Goal: Task Accomplishment & Management: Use online tool/utility

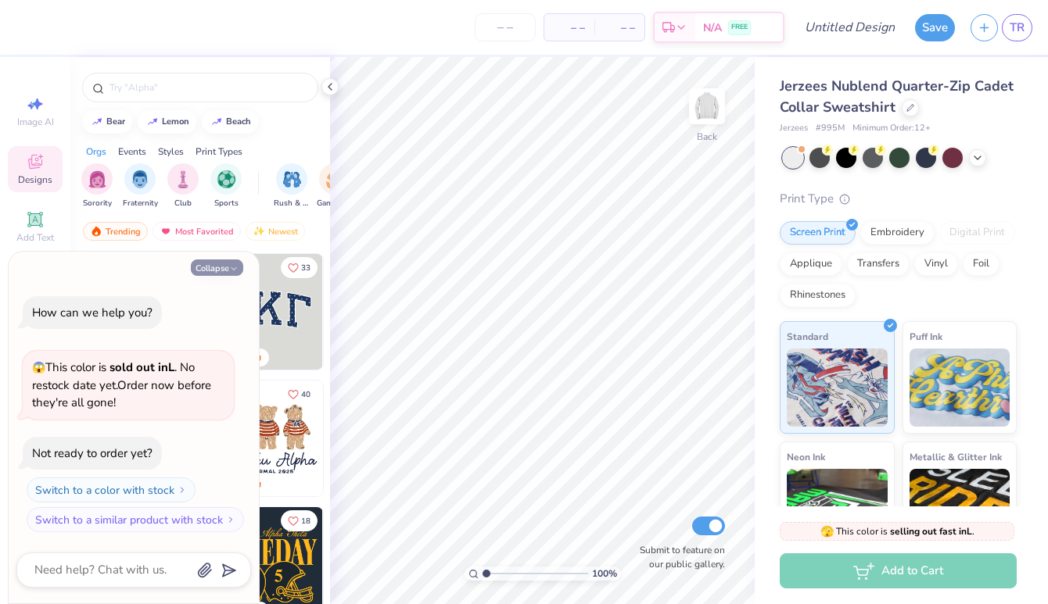
click at [217, 272] on button "Collapse" at bounding box center [217, 268] width 52 height 16
type textarea "x"
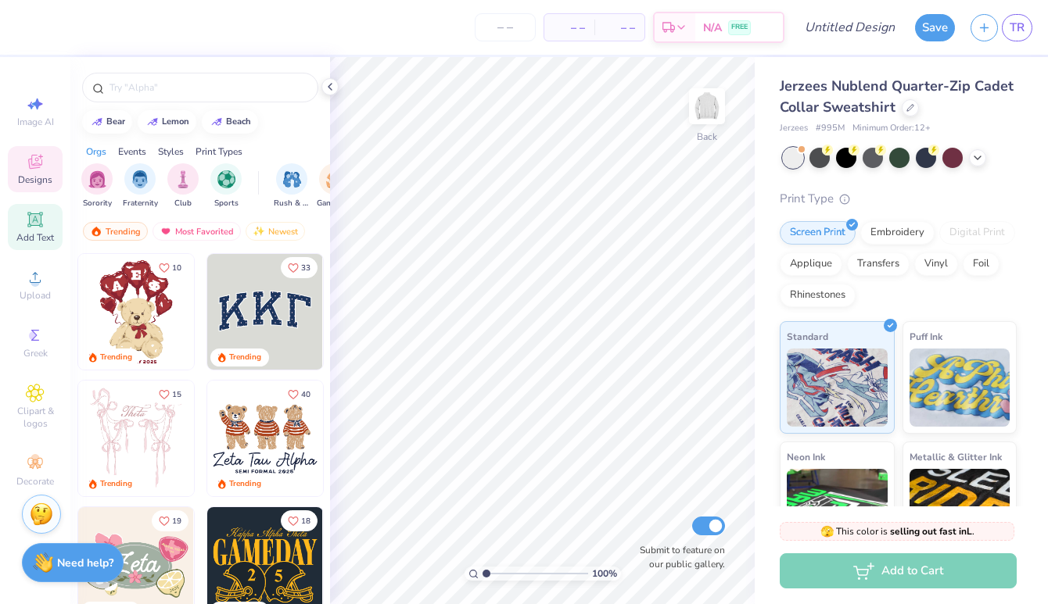
click at [34, 217] on icon at bounding box center [35, 219] width 12 height 12
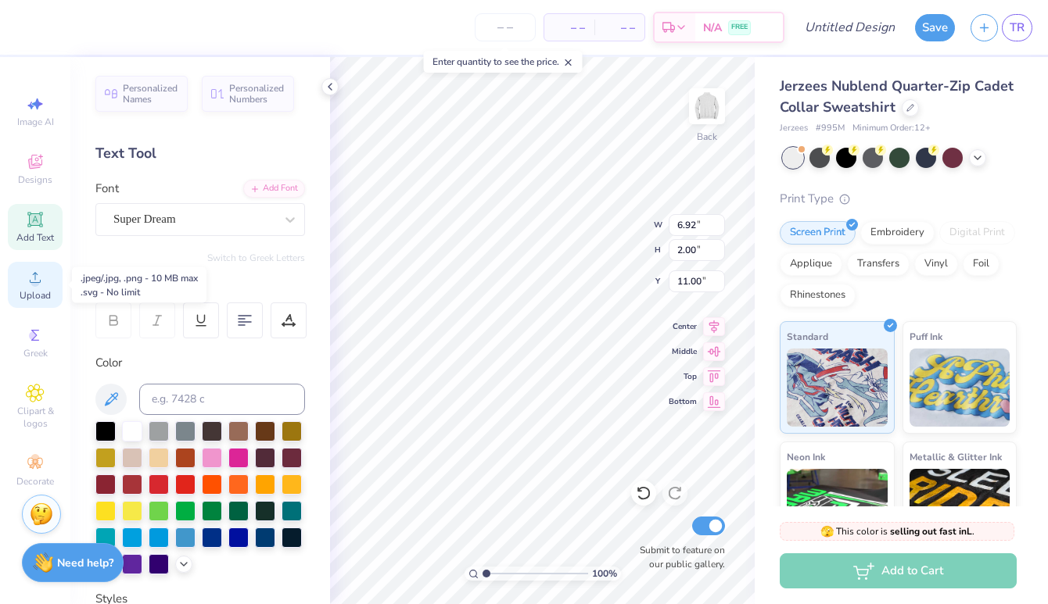
click at [31, 274] on icon at bounding box center [35, 277] width 19 height 19
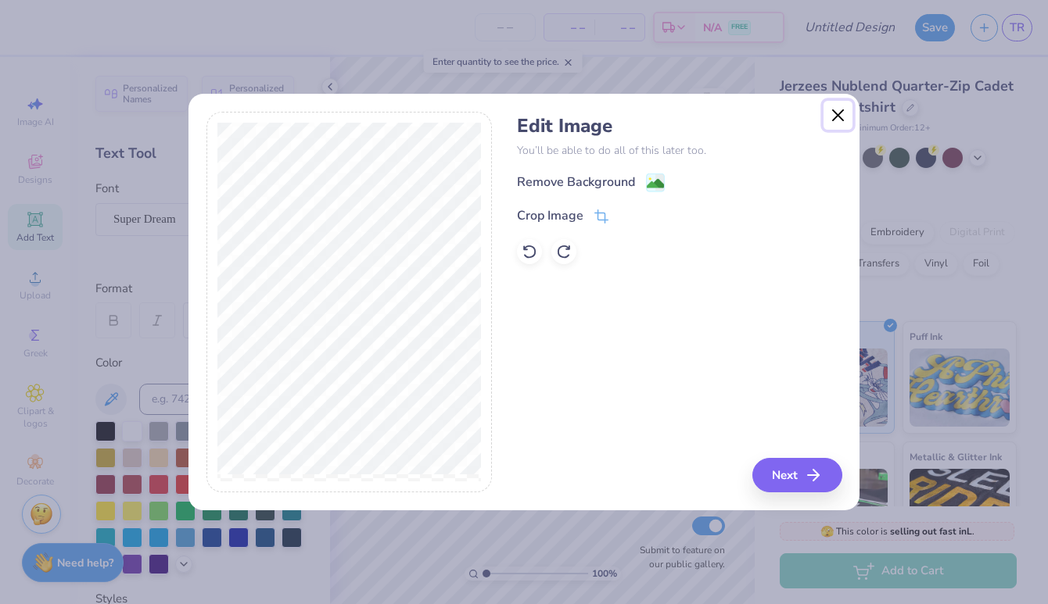
click at [836, 107] on button "Close" at bounding box center [838, 116] width 30 height 30
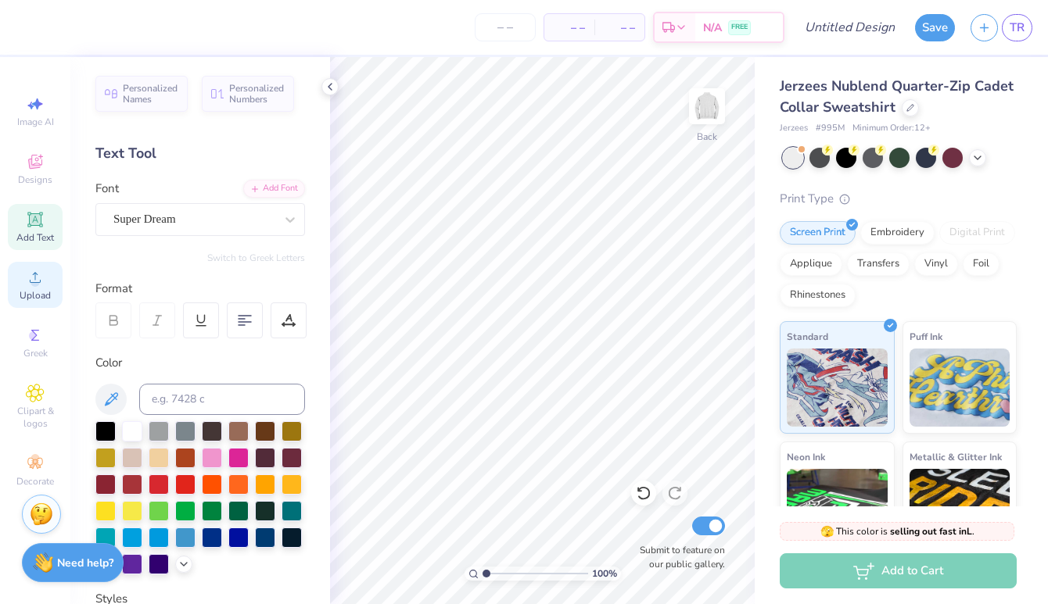
click at [34, 285] on circle at bounding box center [34, 282] width 9 height 9
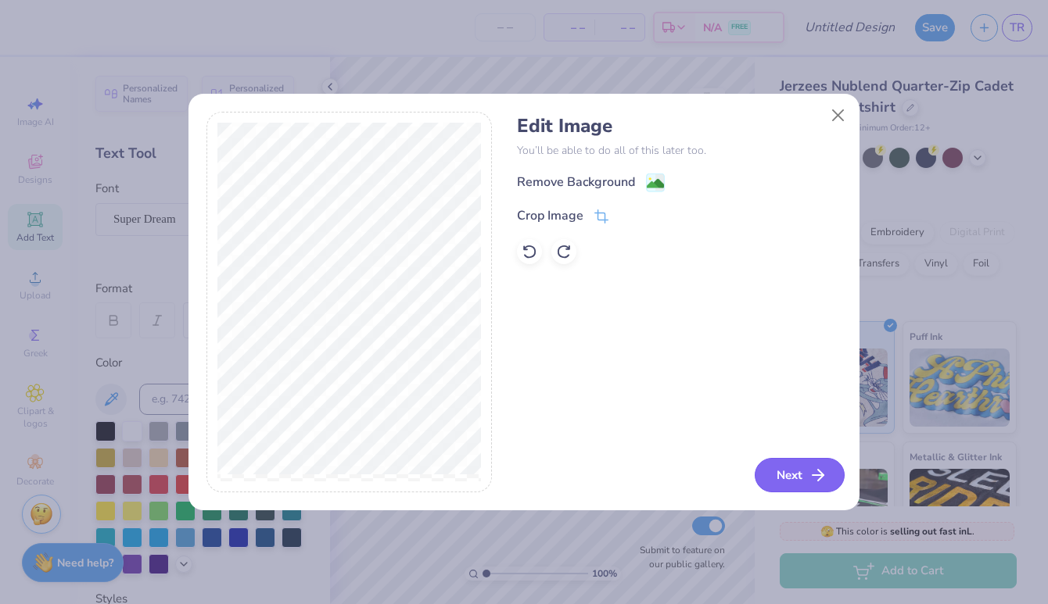
click at [805, 478] on button "Next" at bounding box center [800, 475] width 90 height 34
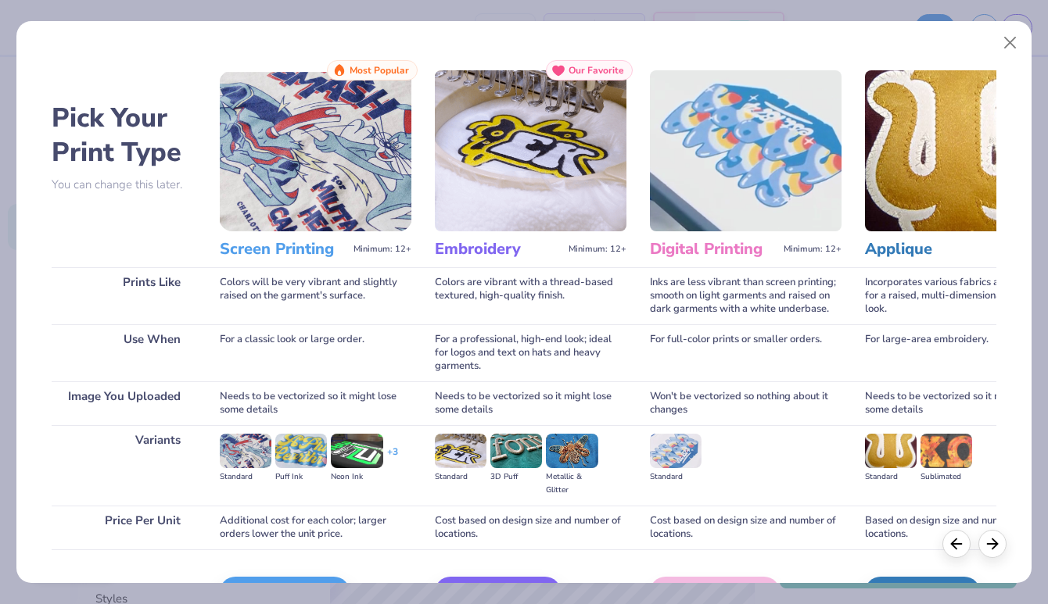
scroll to position [97, 0]
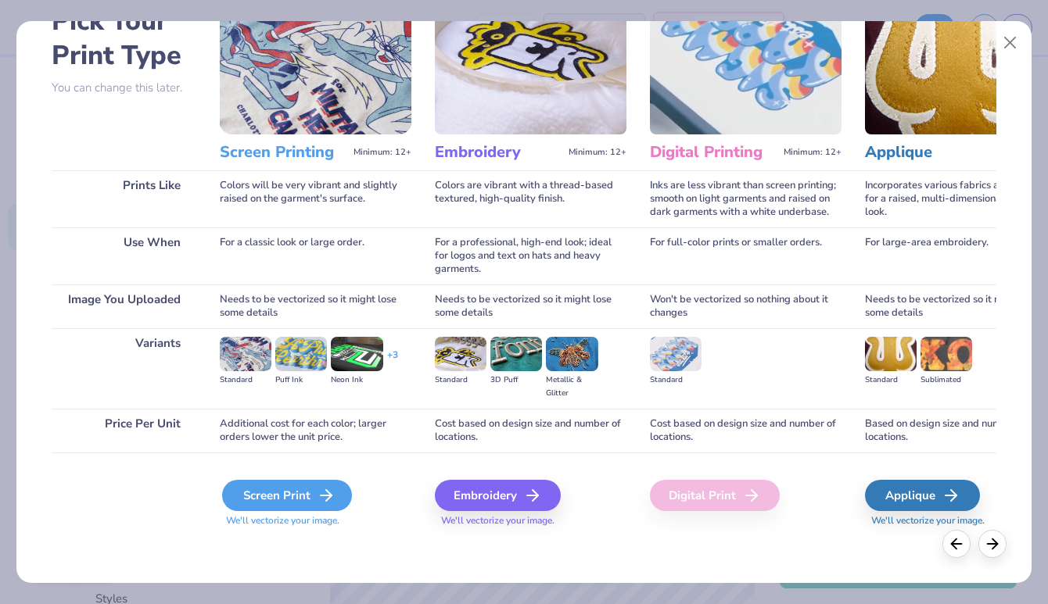
click at [290, 493] on div "Screen Print" at bounding box center [287, 495] width 130 height 31
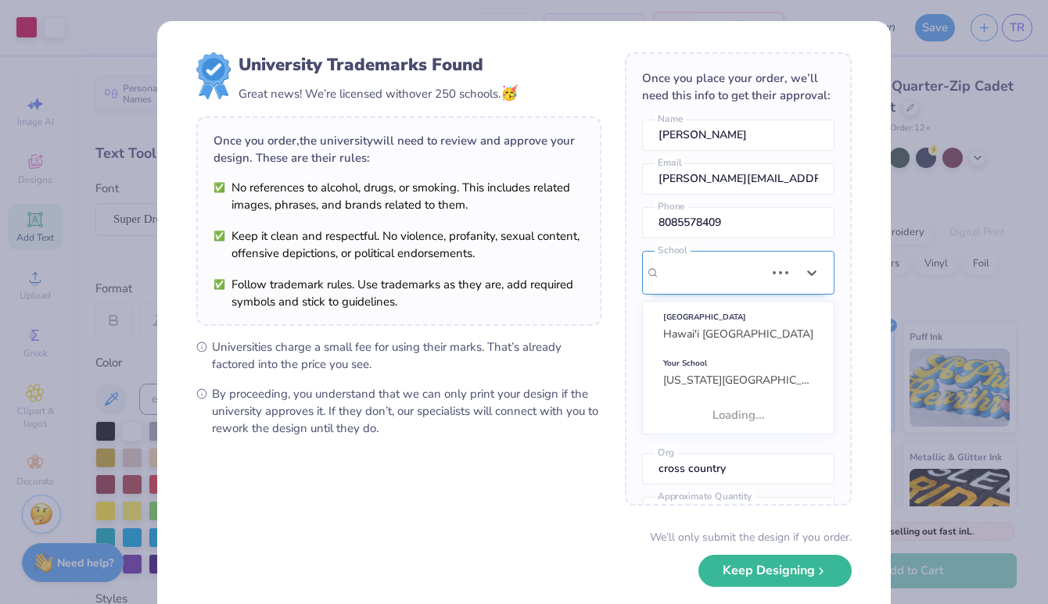
click at [750, 276] on div "[US_STATE][GEOGRAPHIC_DATA]" at bounding box center [712, 273] width 108 height 42
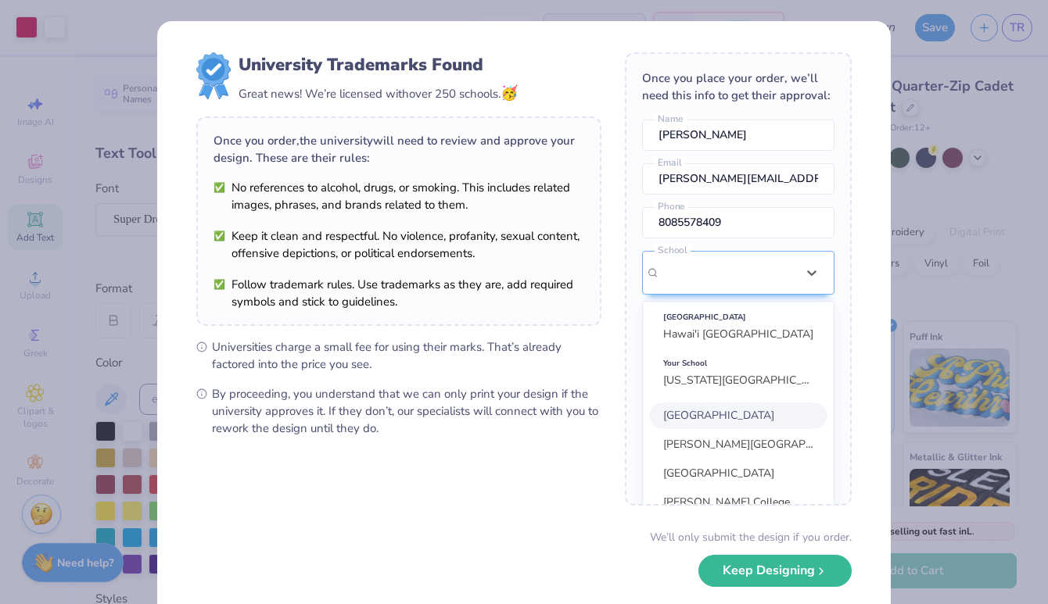
scroll to position [117, 0]
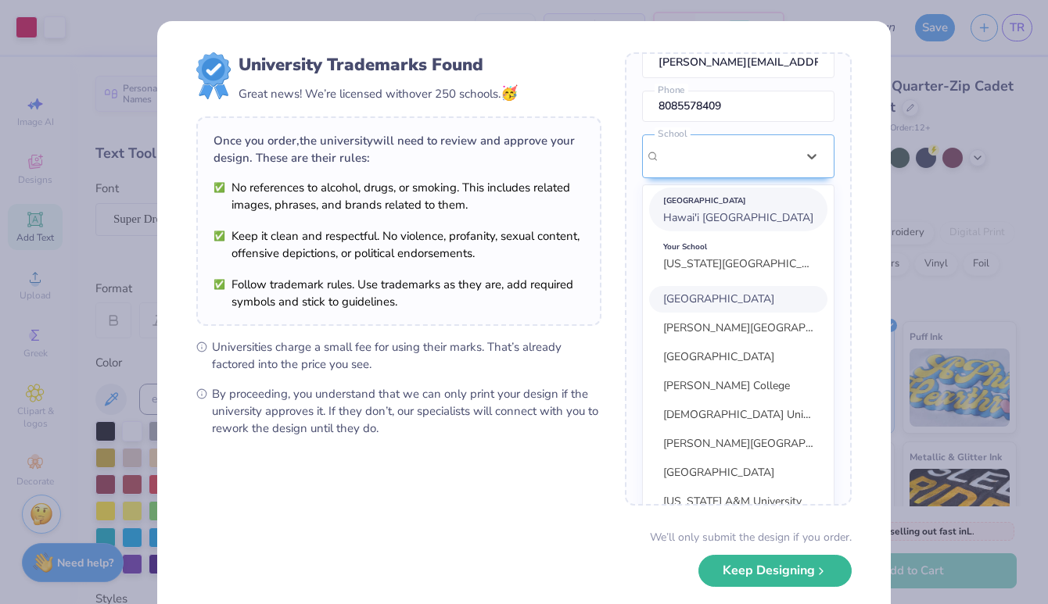
click at [747, 210] on span "Hawai'i [GEOGRAPHIC_DATA]" at bounding box center [738, 217] width 150 height 15
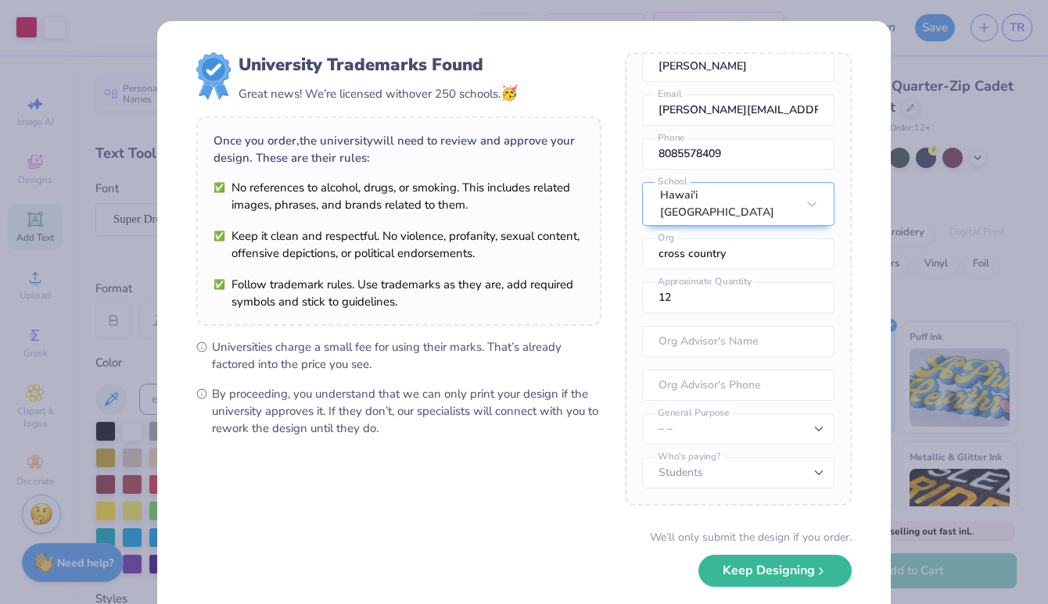
scroll to position [69, 0]
click at [771, 575] on button "Keep Designing" at bounding box center [774, 567] width 153 height 32
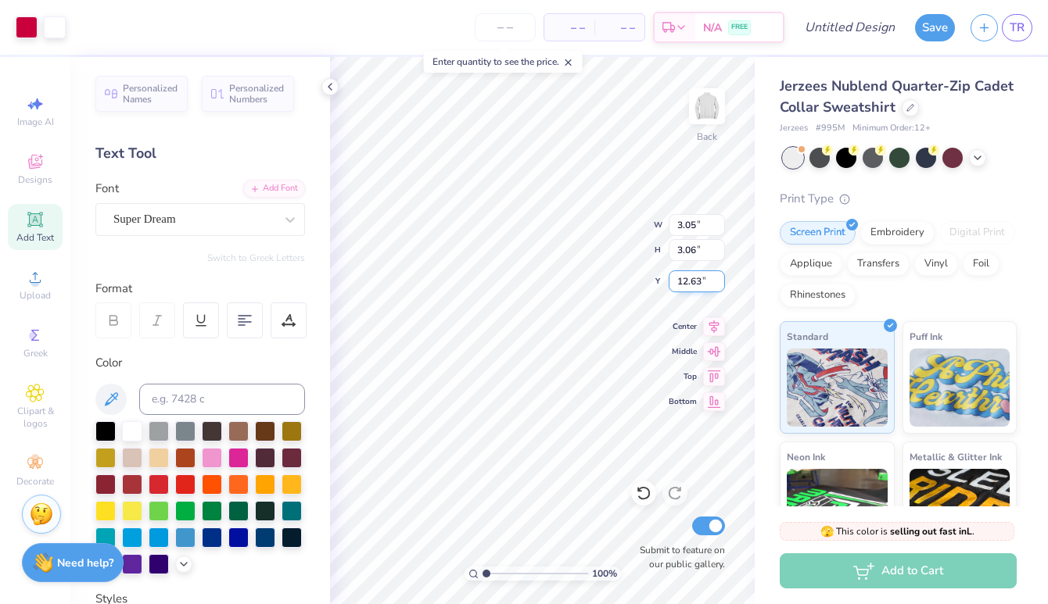
type input "3.05"
type input "3.06"
type input "3.00"
drag, startPoint x: 483, startPoint y: 573, endPoint x: 532, endPoint y: 572, distance: 48.5
click at [532, 572] on input "range" at bounding box center [535, 574] width 106 height 14
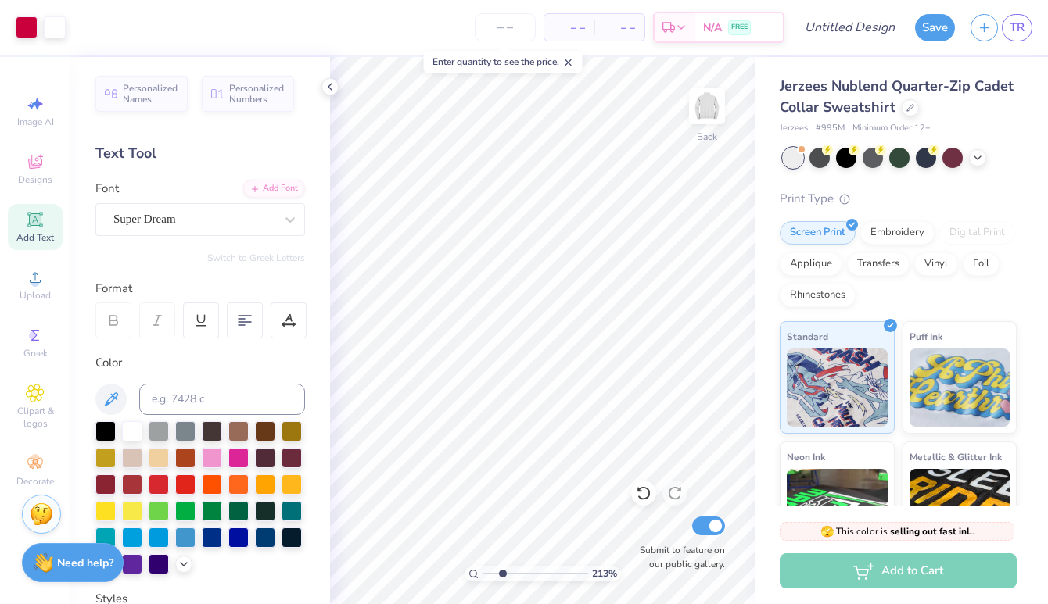
drag, startPoint x: 500, startPoint y: 573, endPoint x: 501, endPoint y: 565, distance: 8.0
type input "2.53"
click at [501, 567] on input "range" at bounding box center [535, 574] width 106 height 14
type input "3.79"
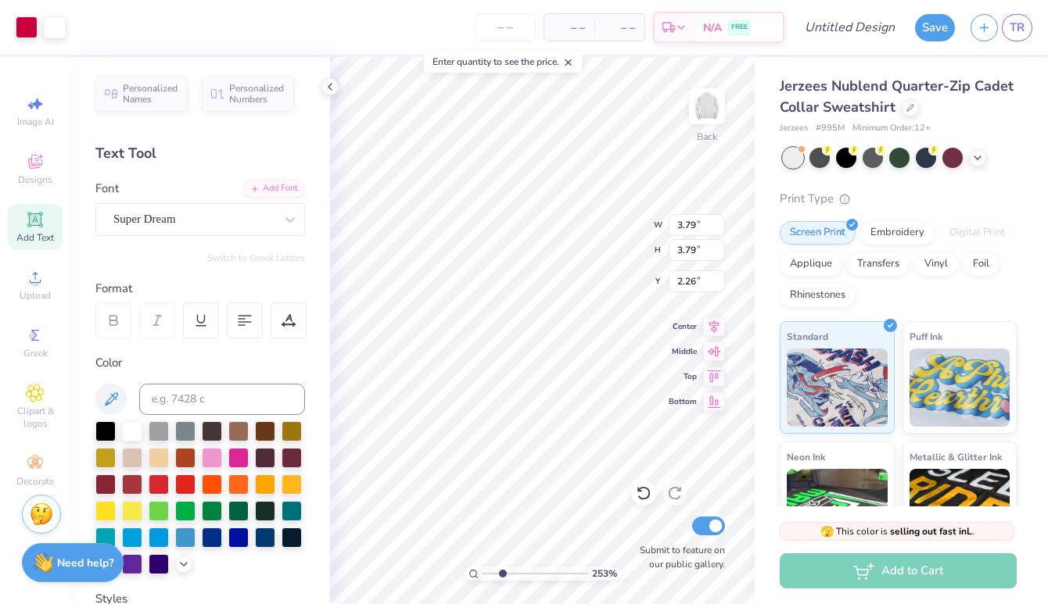
type input "2.26"
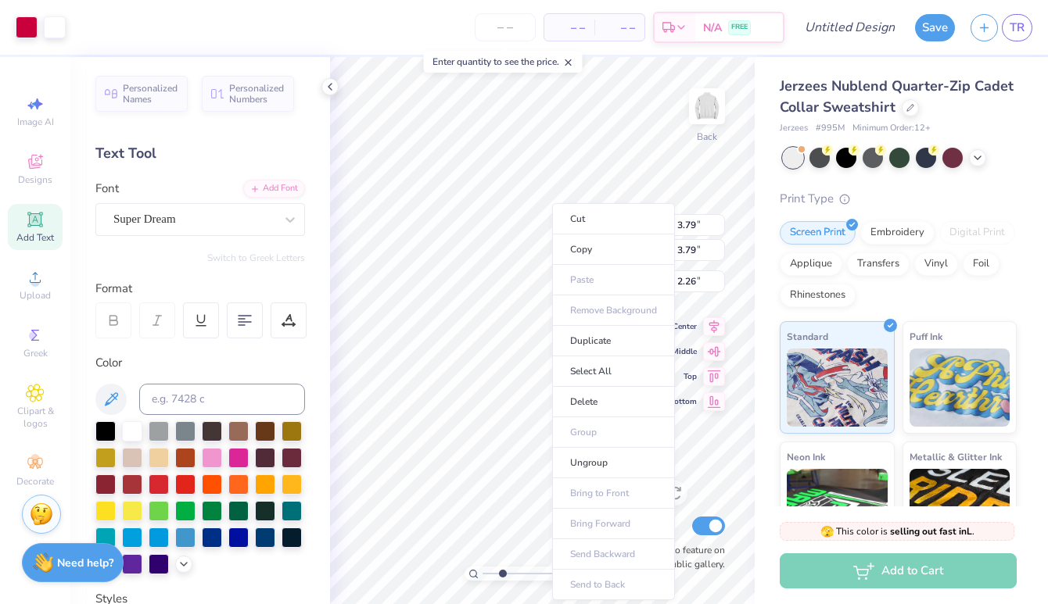
click at [614, 313] on ul "Cut Copy Paste Remove Background Duplicate Select All Delete Group Ungroup Brin…" at bounding box center [613, 401] width 123 height 397
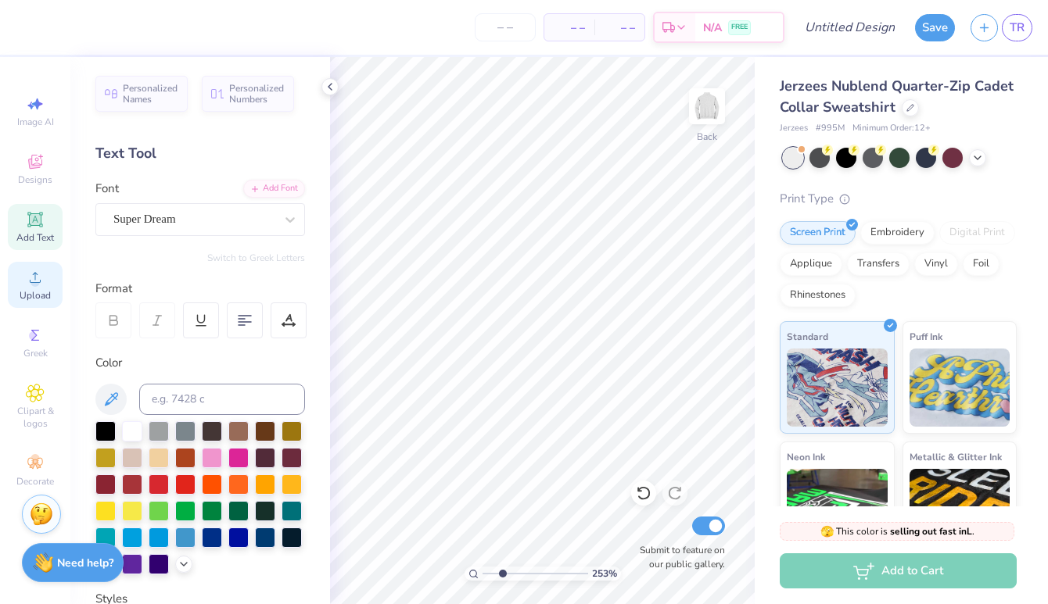
click at [24, 288] on div "Upload" at bounding box center [35, 285] width 55 height 46
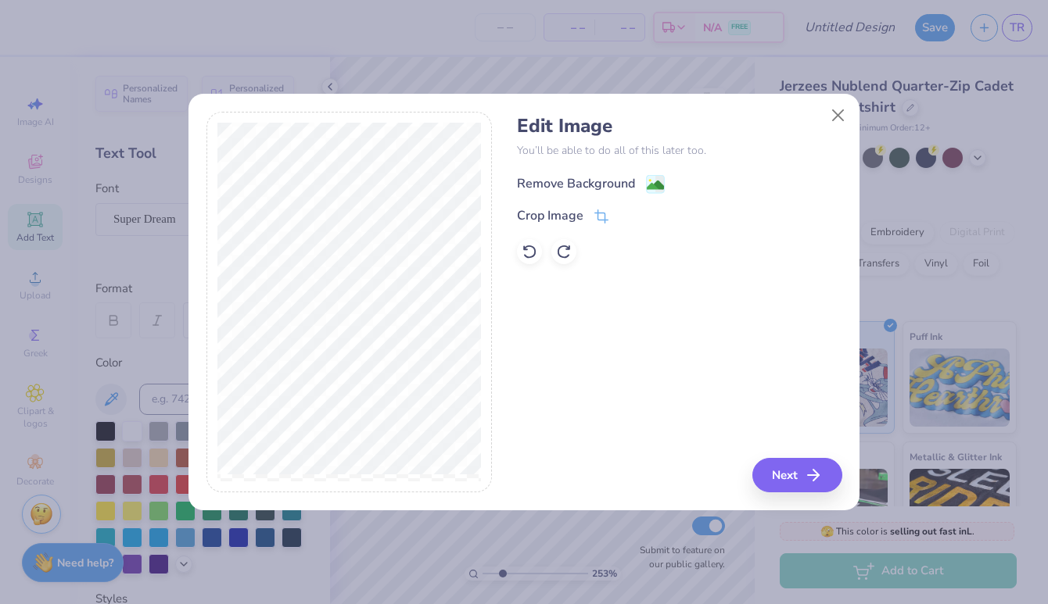
click at [647, 184] on image at bounding box center [655, 185] width 17 height 17
click at [791, 486] on div "Edit Image You’ll be able to do all of this later too. Remove Background Crop I…" at bounding box center [679, 303] width 324 height 382
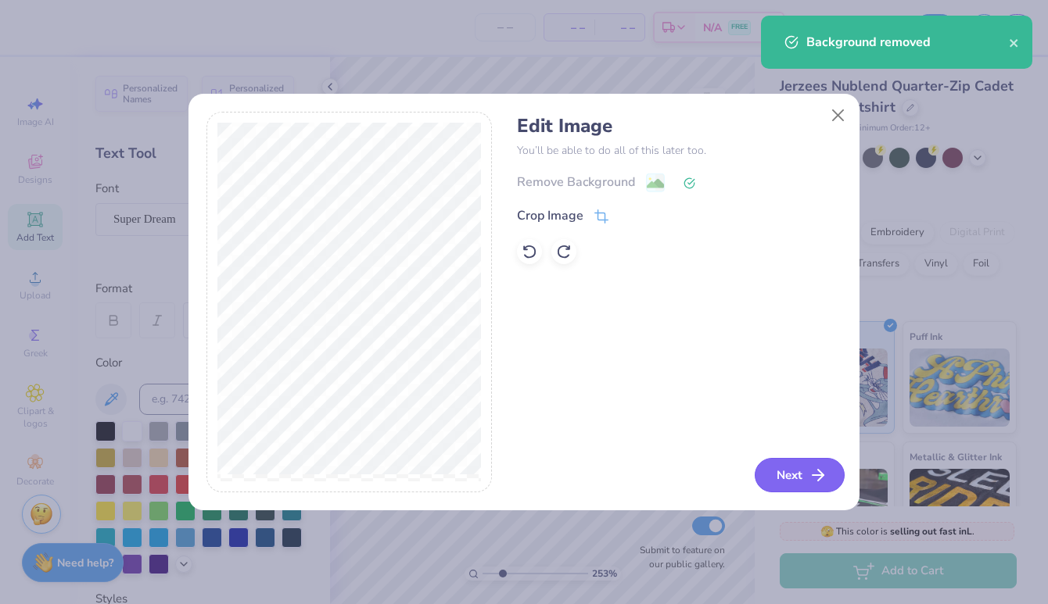
click at [816, 481] on icon "button" at bounding box center [817, 475] width 19 height 19
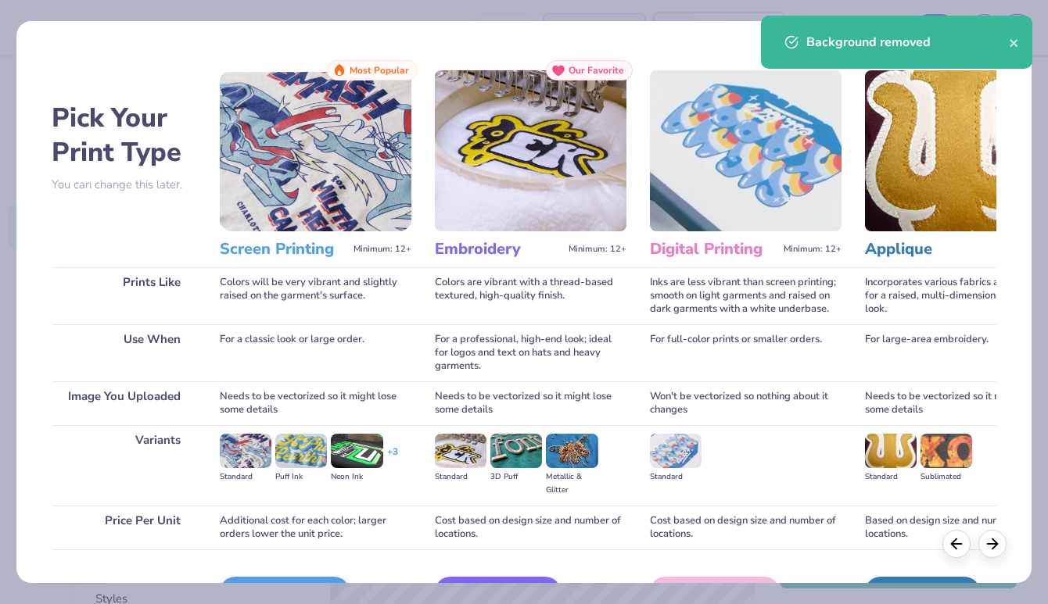
scroll to position [97, 0]
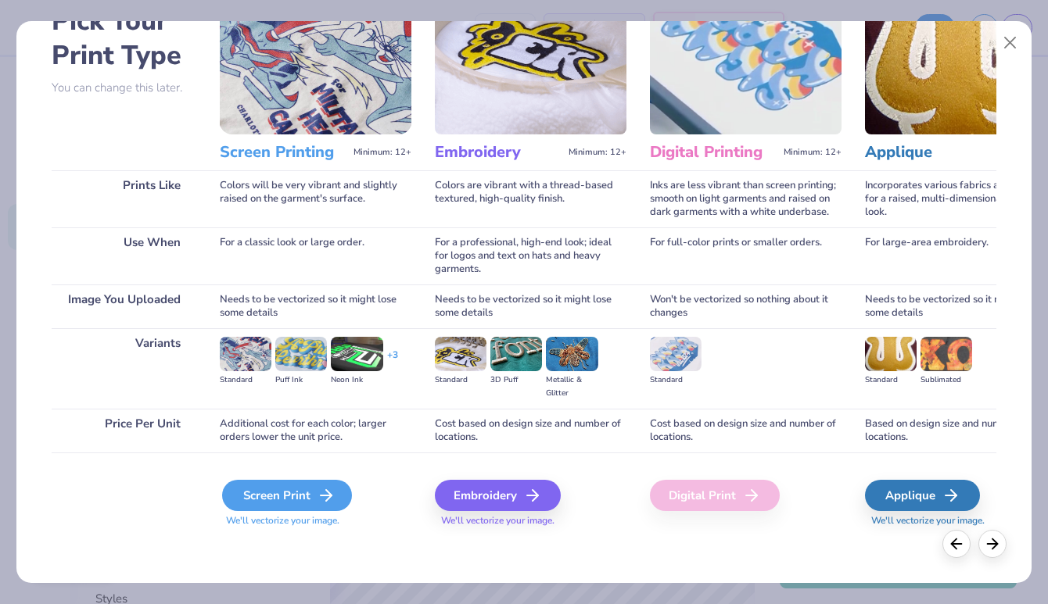
click at [287, 496] on div "Screen Print" at bounding box center [287, 495] width 130 height 31
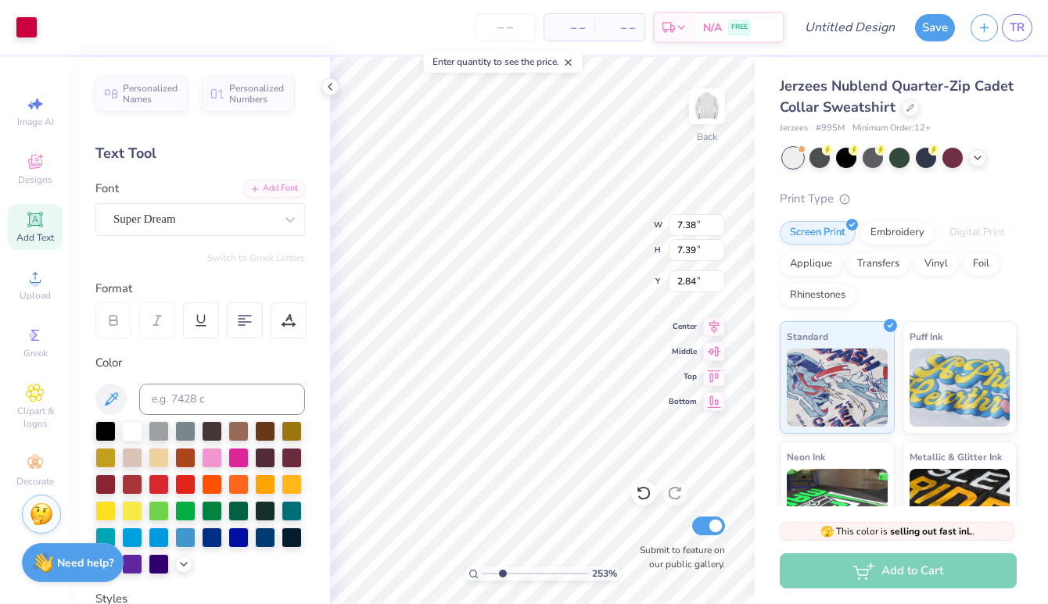
type input "2.84"
type input "4.26"
type input "4.27"
type input "2.04"
click at [151, 220] on div "Super Dream" at bounding box center [194, 219] width 164 height 24
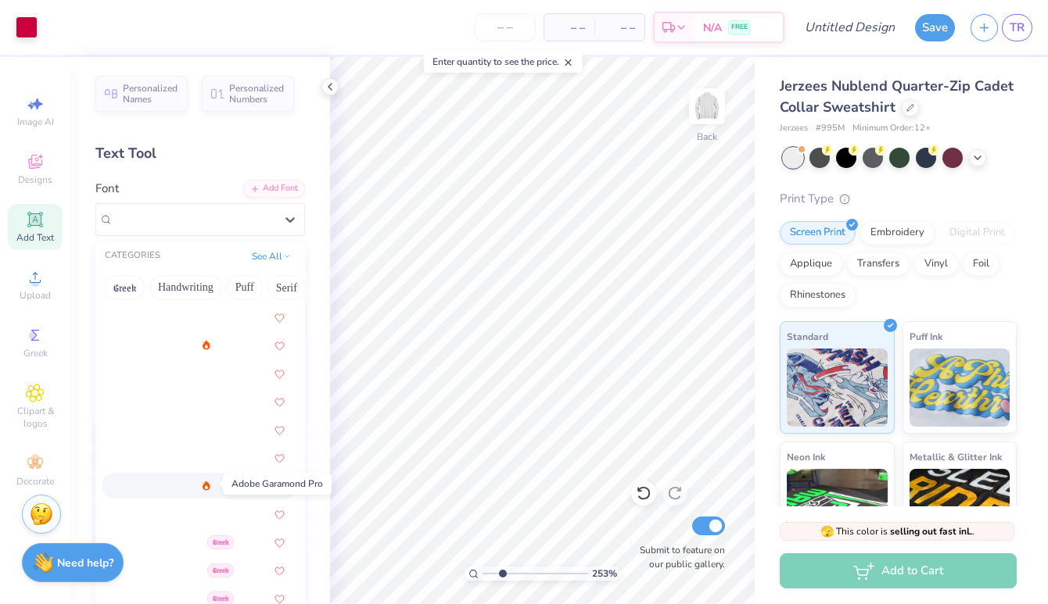
scroll to position [56, 0]
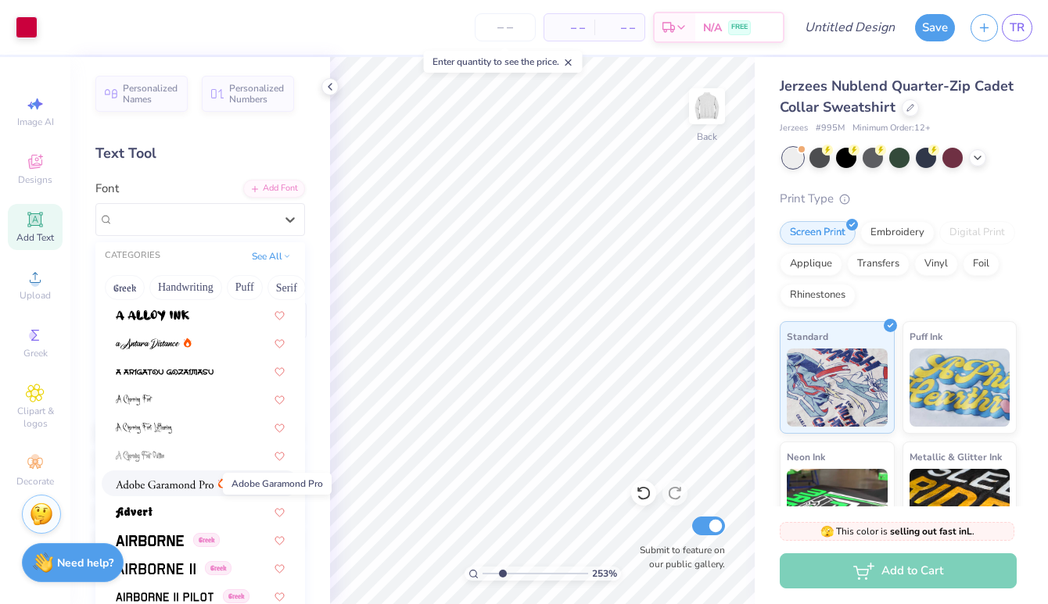
click at [195, 484] on img at bounding box center [165, 484] width 98 height 11
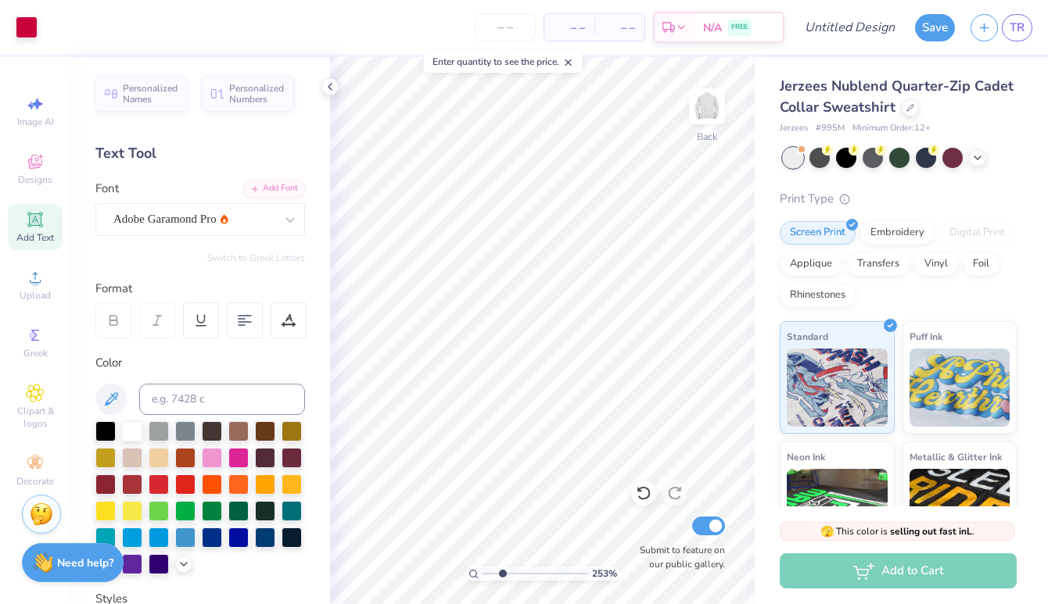
click at [30, 227] on icon at bounding box center [35, 219] width 19 height 19
type input "7.77"
type input "5.50"
type input "1.59"
type input "8.18"
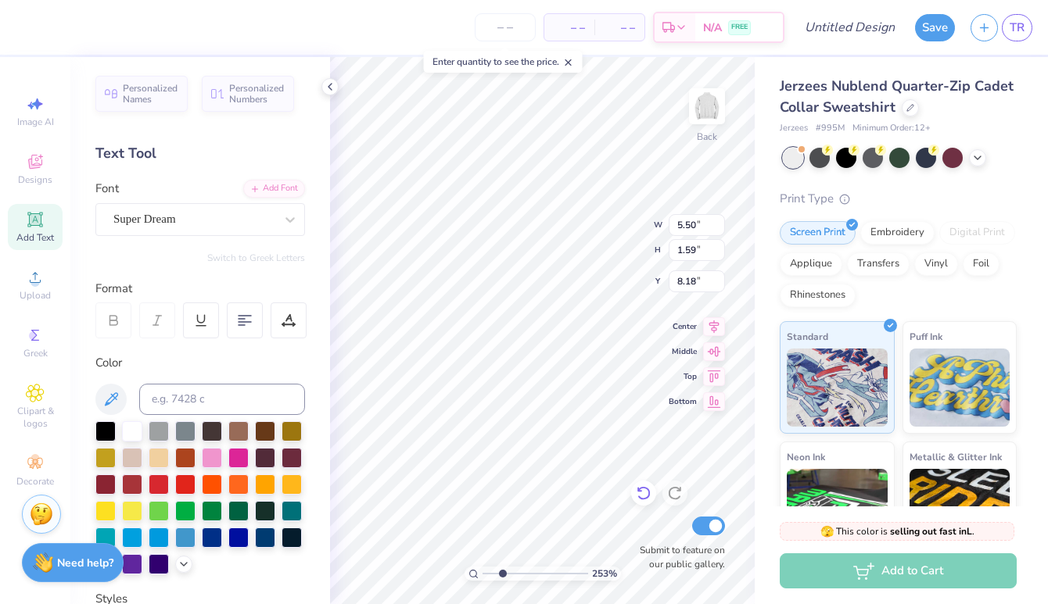
scroll to position [0, 3]
type textarea "Cross Country"
click at [282, 327] on icon at bounding box center [288, 321] width 14 height 14
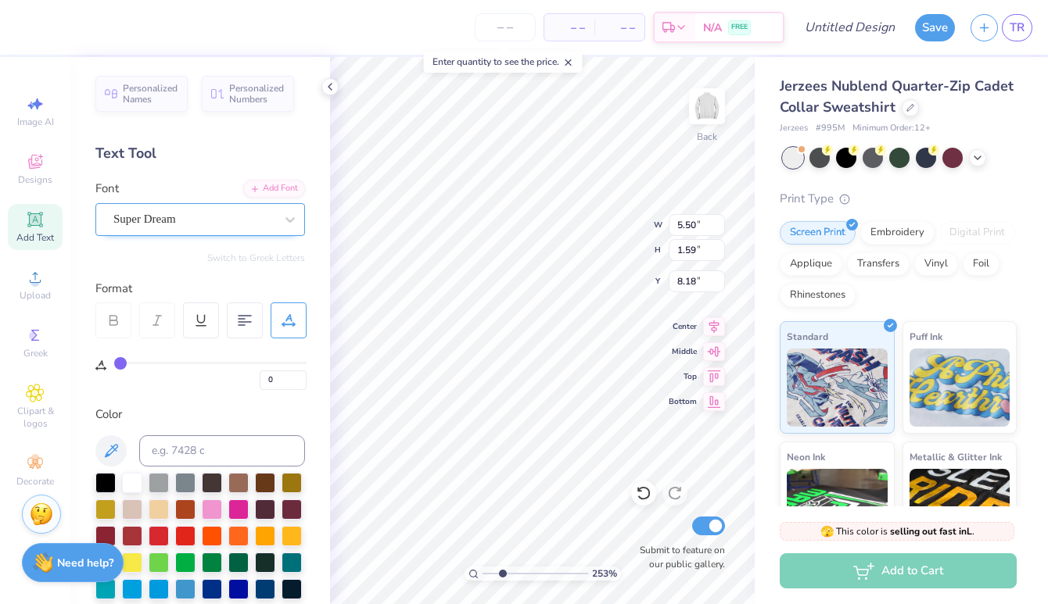
click at [259, 225] on div "Super Dream" at bounding box center [194, 219] width 164 height 24
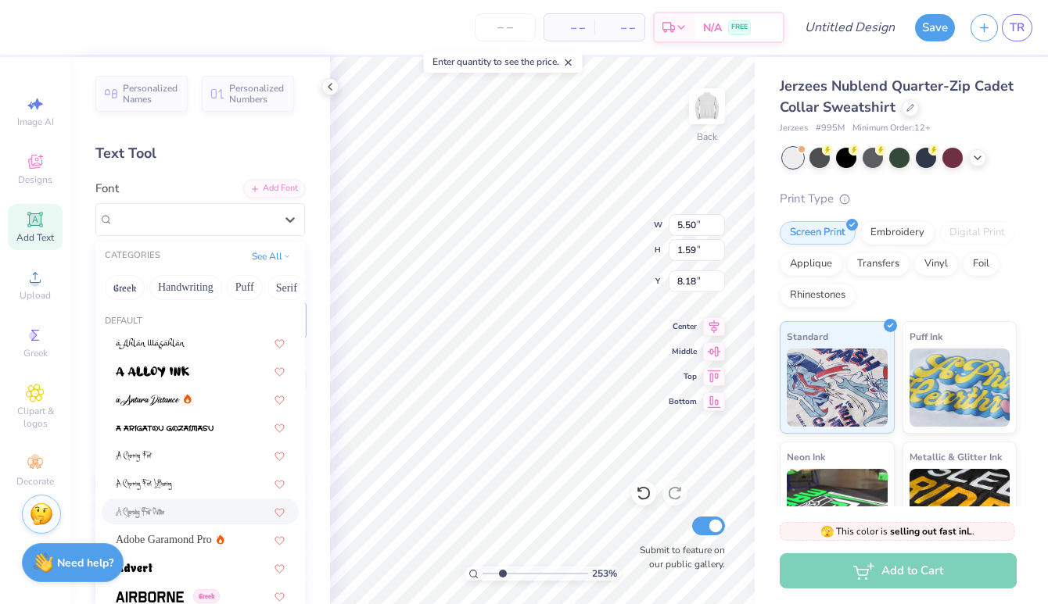
scroll to position [12, 0]
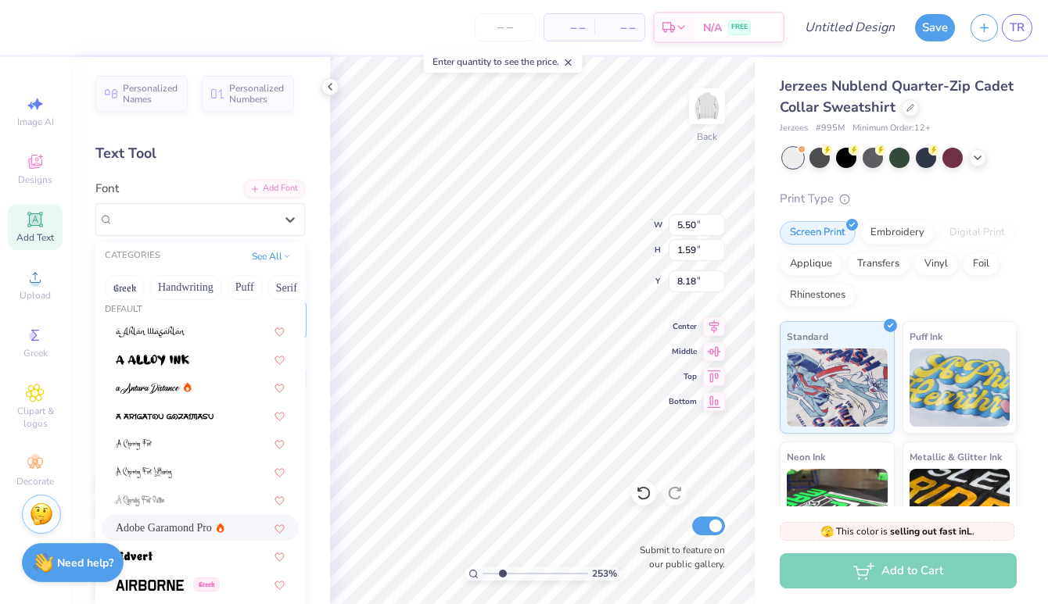
click at [175, 529] on span "Adobe Garamond Pro" at bounding box center [164, 528] width 96 height 16
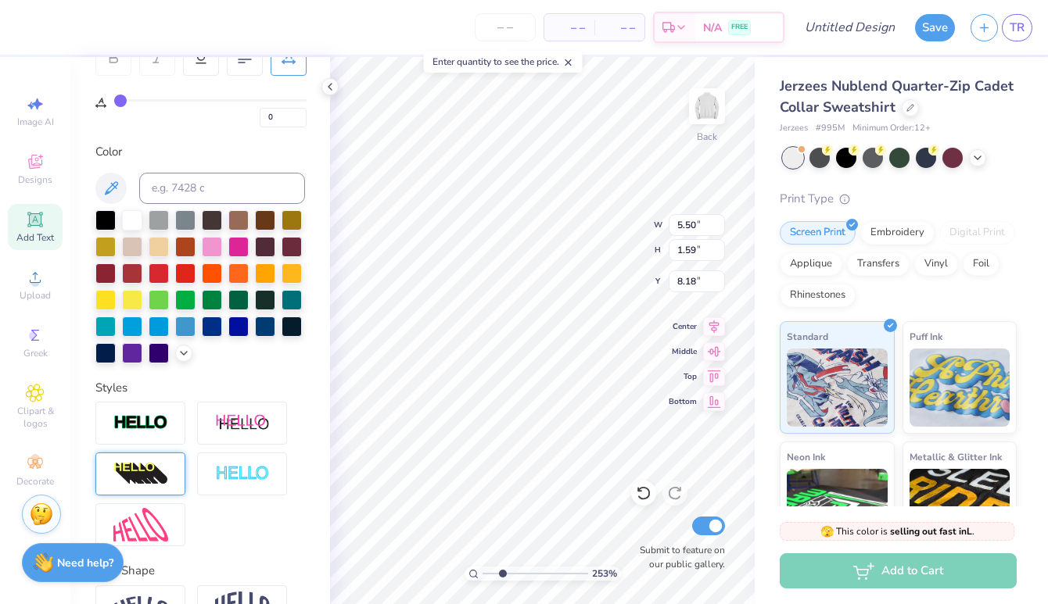
scroll to position [356, 0]
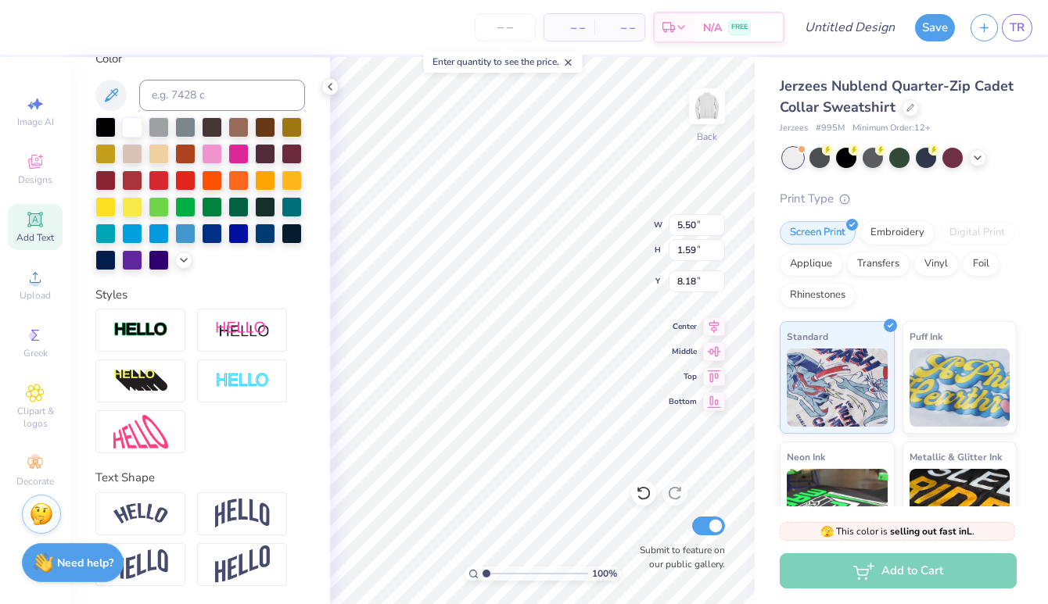
drag, startPoint x: 502, startPoint y: 575, endPoint x: 482, endPoint y: 576, distance: 19.6
type input "1"
click at [482, 576] on input "range" at bounding box center [535, 574] width 106 height 14
type input "7.38"
type input "1.20"
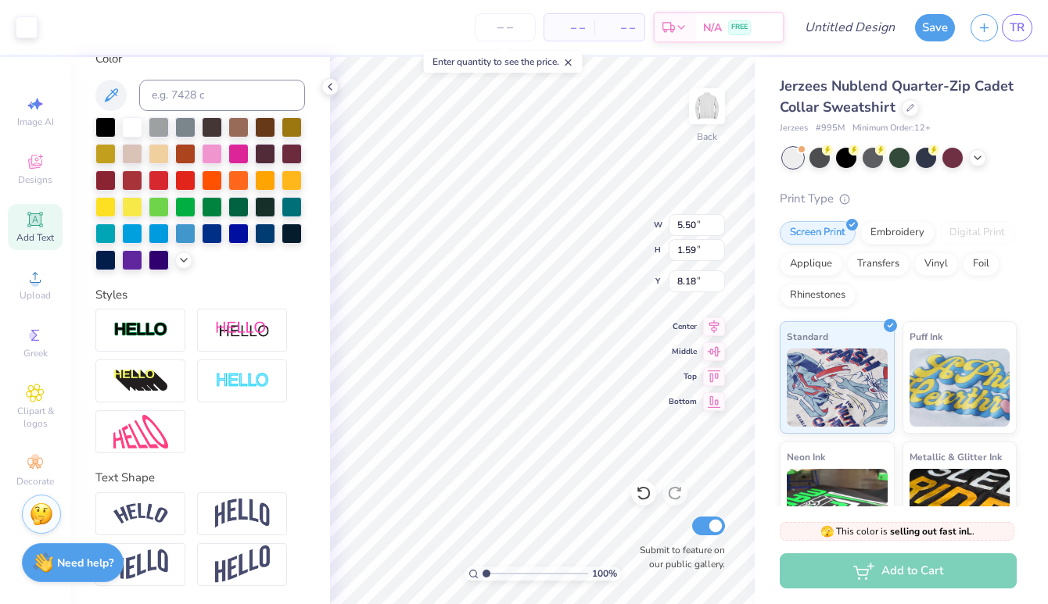
type input "8.38"
type input "5.40"
type input "0.88"
type input "8.70"
drag, startPoint x: 489, startPoint y: 575, endPoint x: 518, endPoint y: 572, distance: 29.0
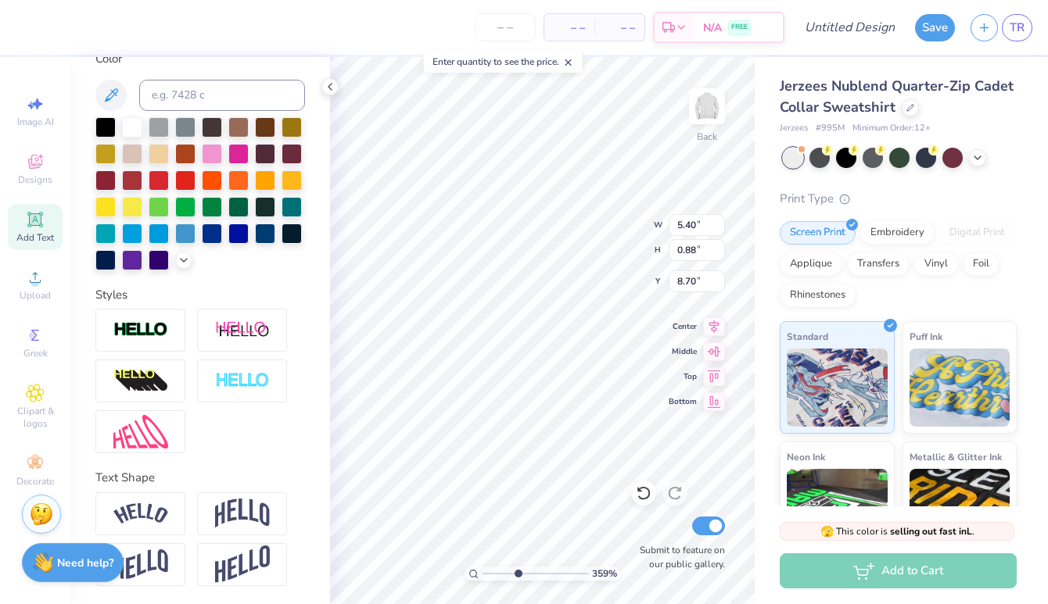
type input "3.97"
click at [517, 573] on input "range" at bounding box center [535, 574] width 106 height 14
type input "6.48"
click at [110, 99] on icon at bounding box center [111, 95] width 19 height 19
click at [156, 504] on img at bounding box center [140, 514] width 55 height 21
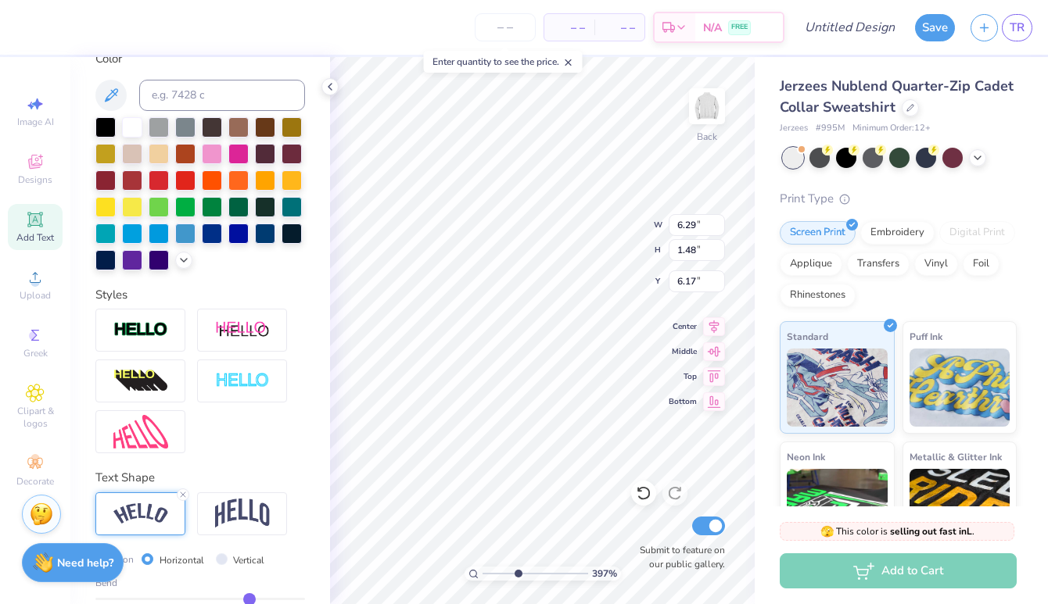
type input "6.29"
type input "1.48"
type input "6.17"
click at [238, 509] on img at bounding box center [242, 514] width 55 height 30
type input "5.40"
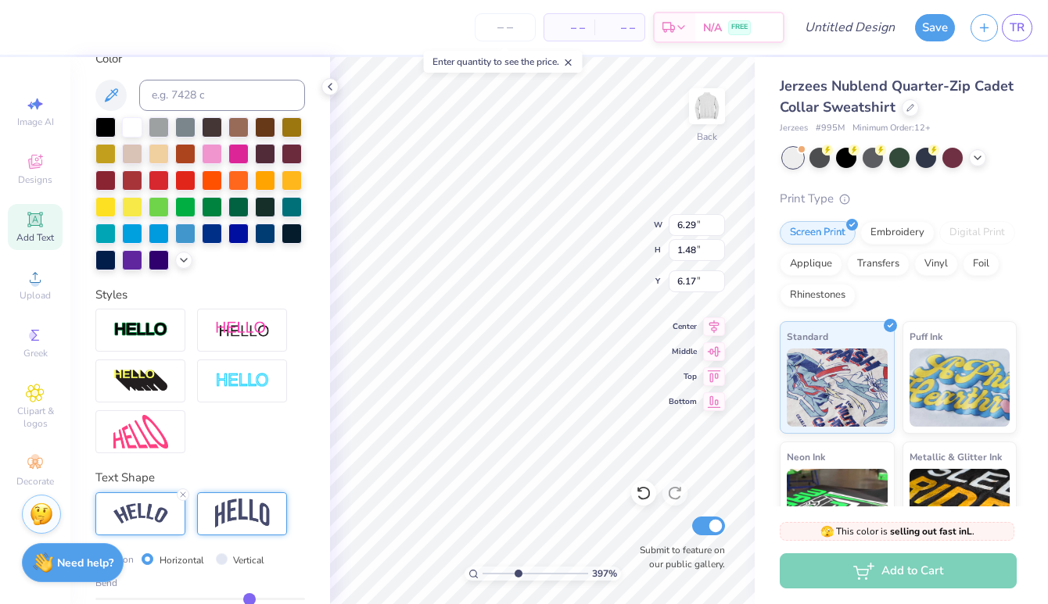
type input "1.69"
type input "6.07"
click at [134, 518] on img at bounding box center [140, 514] width 55 height 21
type input "6.29"
type input "1.48"
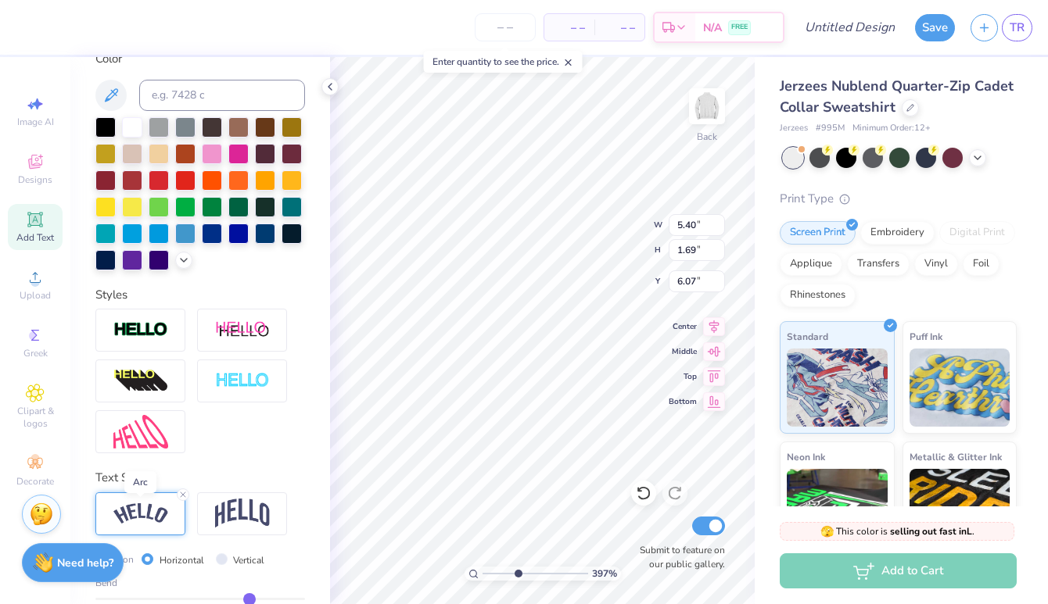
type input "6.17"
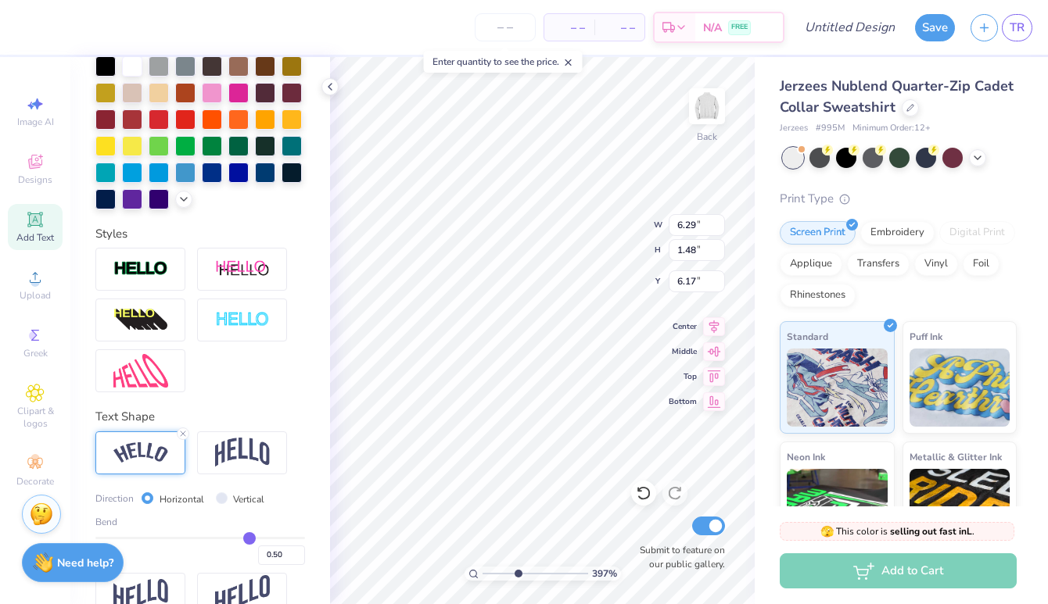
scroll to position [447, 0]
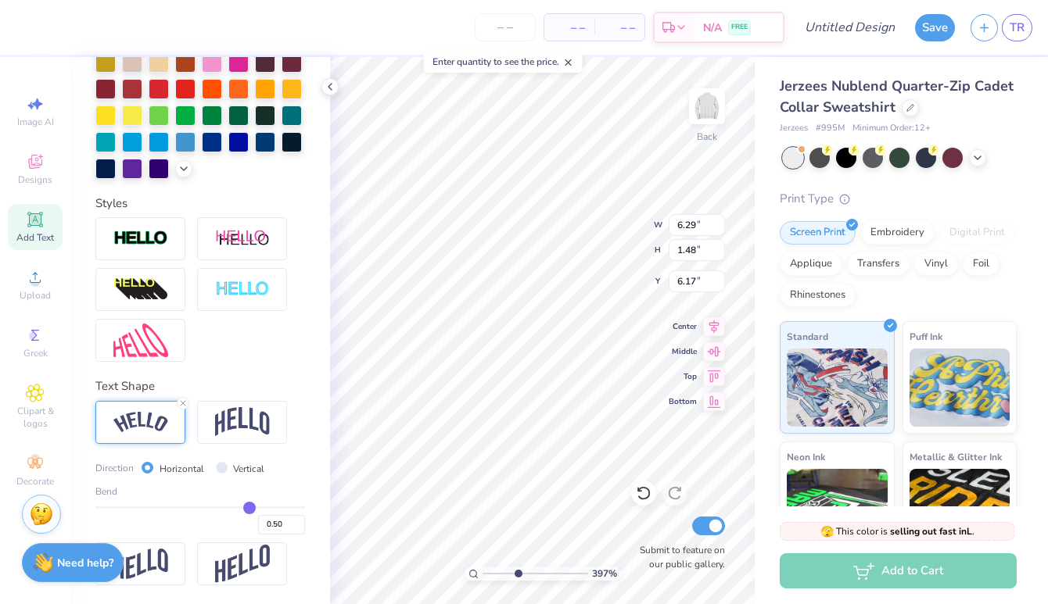
type input "0.47"
type input "0.46"
type input "0.42"
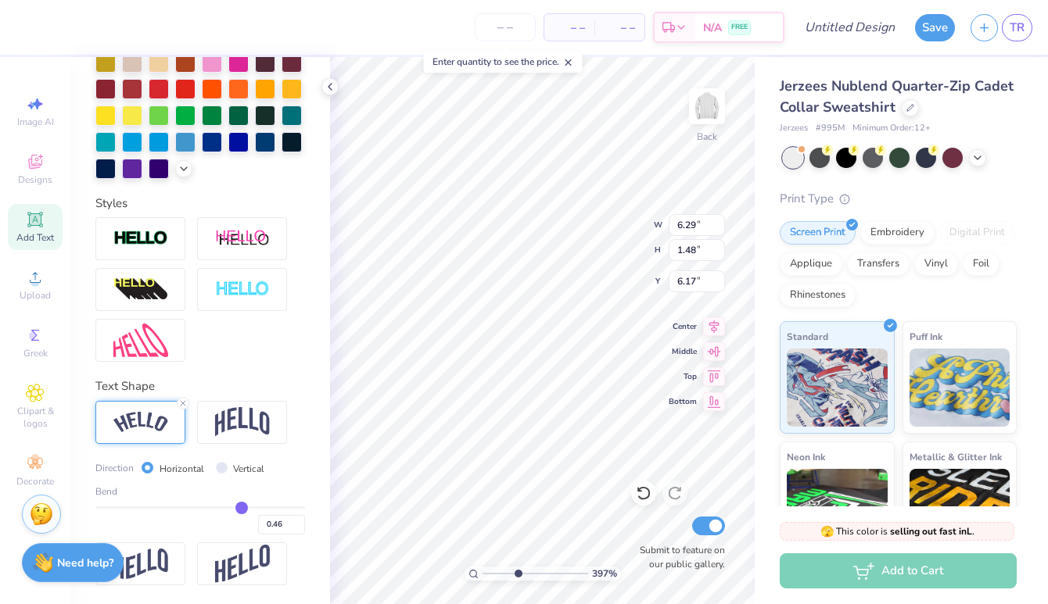
type input "0.42"
type input "0.35"
type input "0.28"
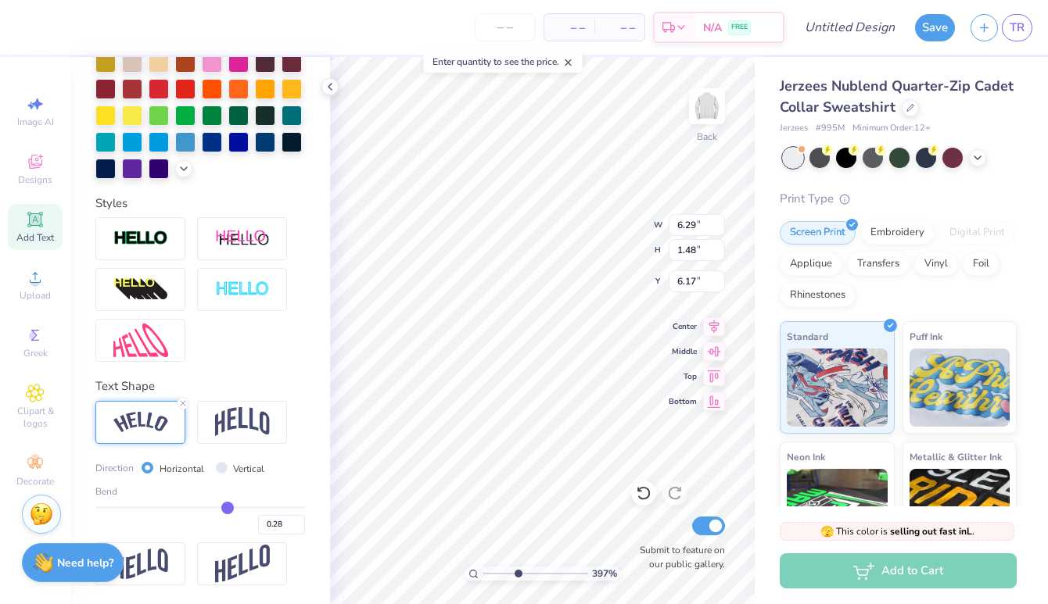
type input "0.21"
type input "0.15"
type input "0.09"
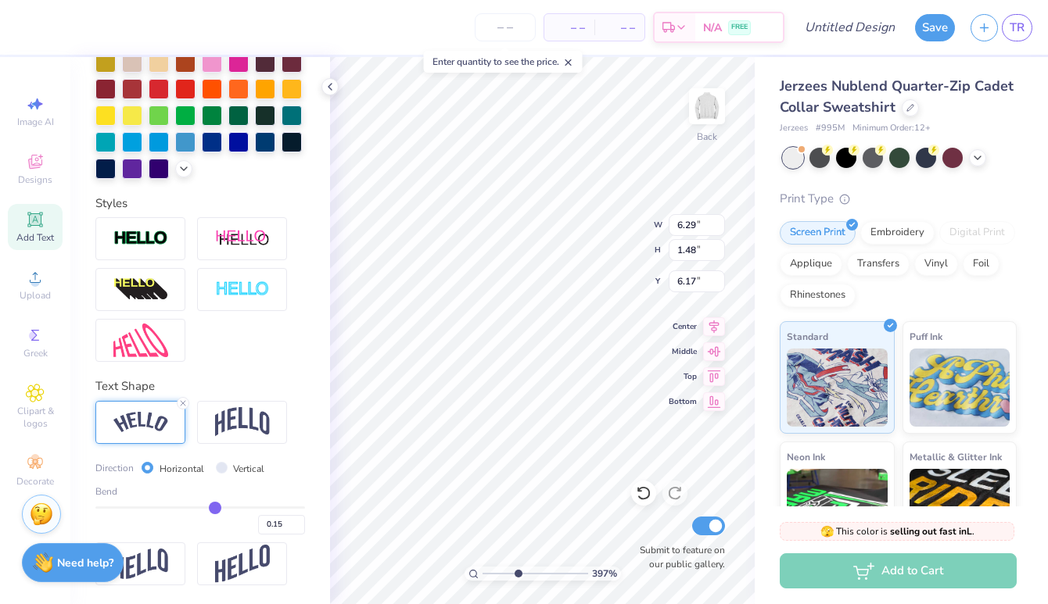
type input "0.09"
type input "0.05"
type input "0.01"
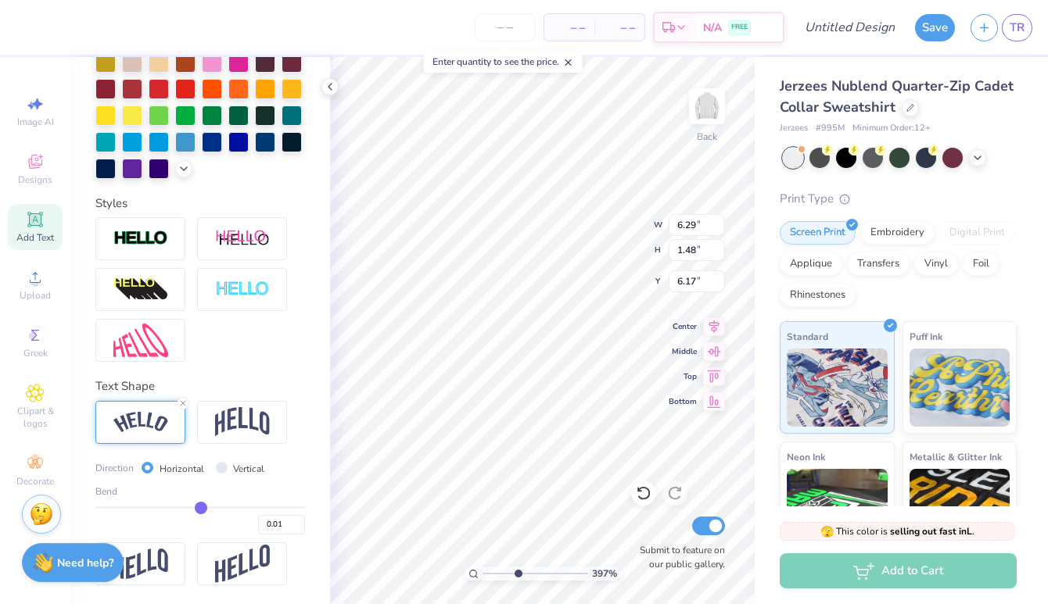
type input "-0.03"
type input "-0.07"
type input "-0.15"
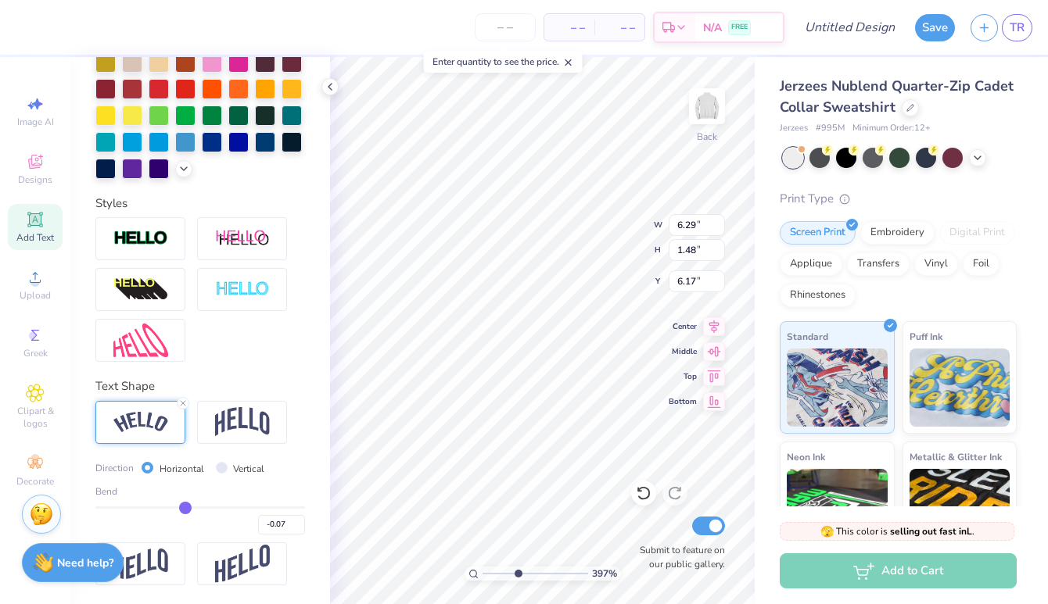
type input "-0.15"
type input "-0.18"
type input "-0.22"
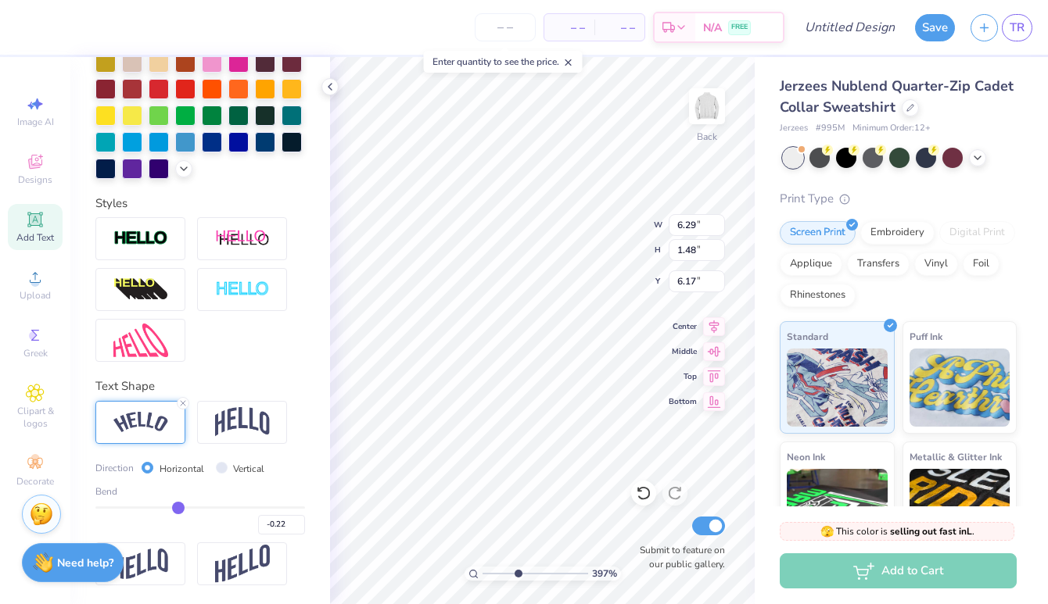
type input "-0.26"
type input "-0.29"
type input "-0.31"
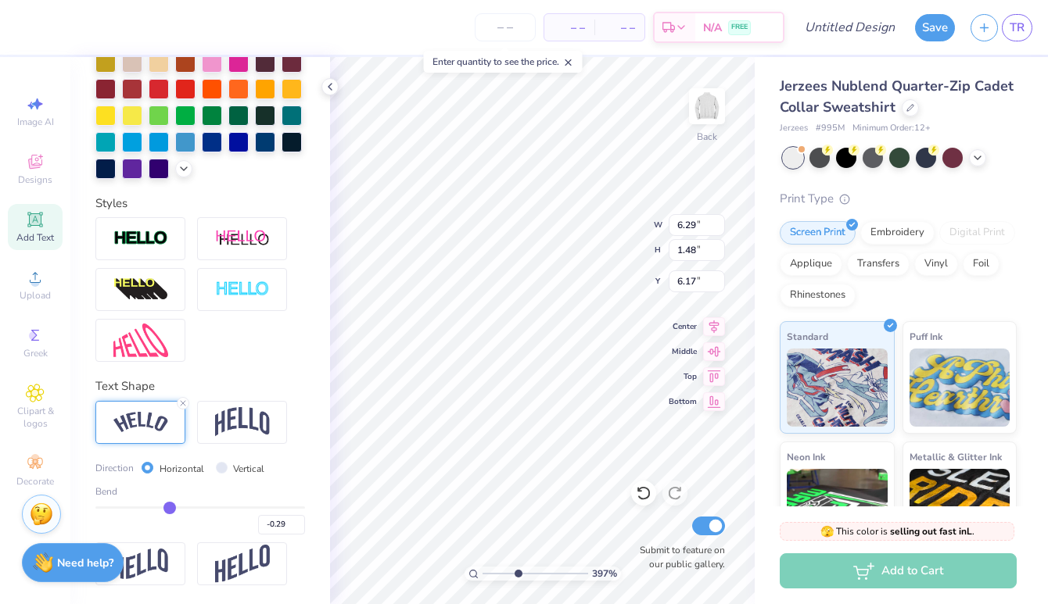
type input "-0.31"
type input "-0.34"
type input "-0.37"
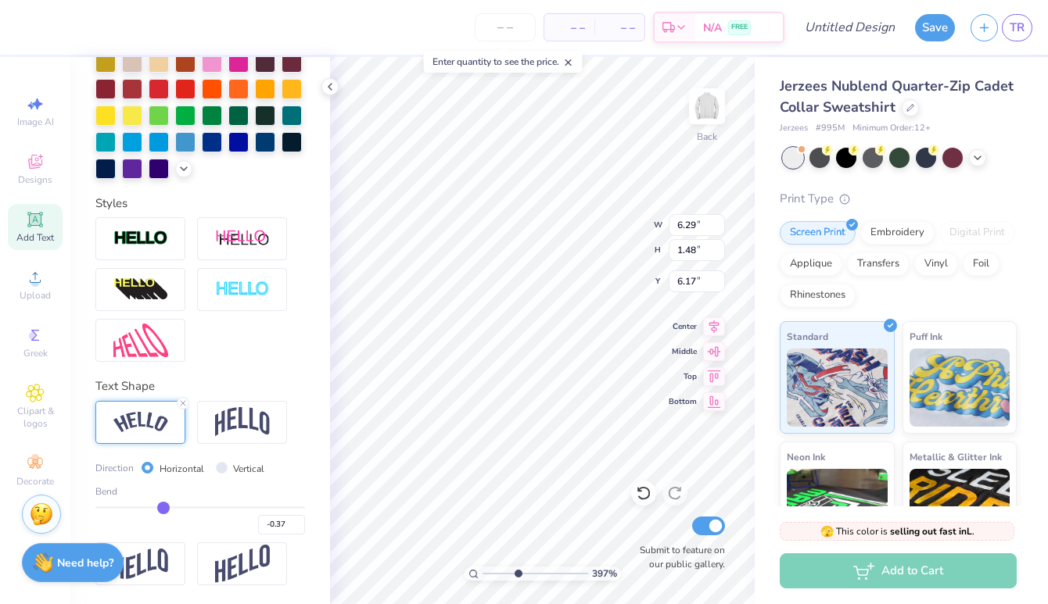
type input "-0.41"
type input "-0.46"
type input "-0.53"
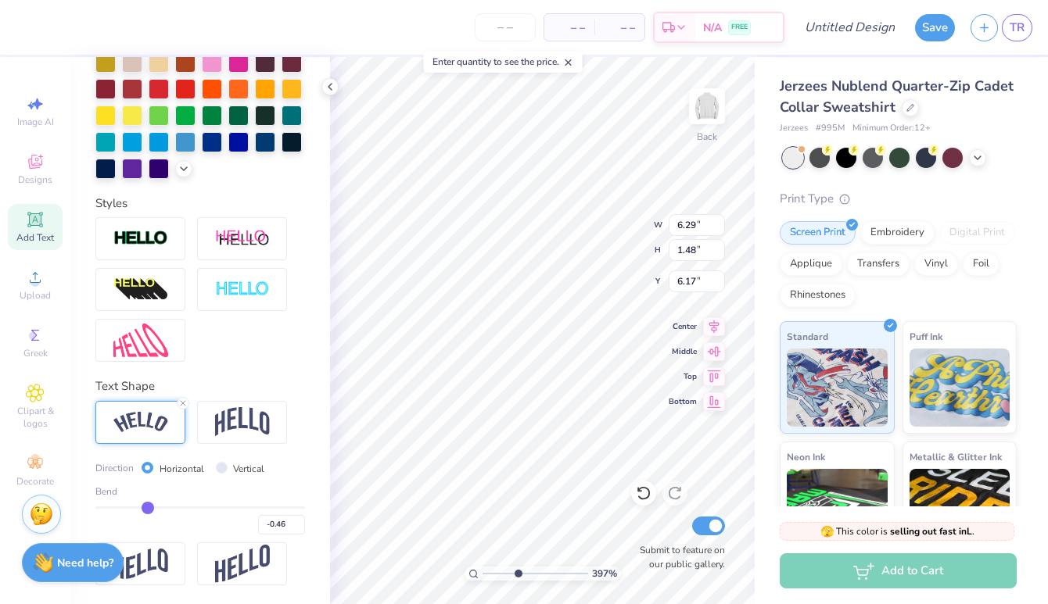
type input "-0.53"
type input "-0.57"
type input "-0.66"
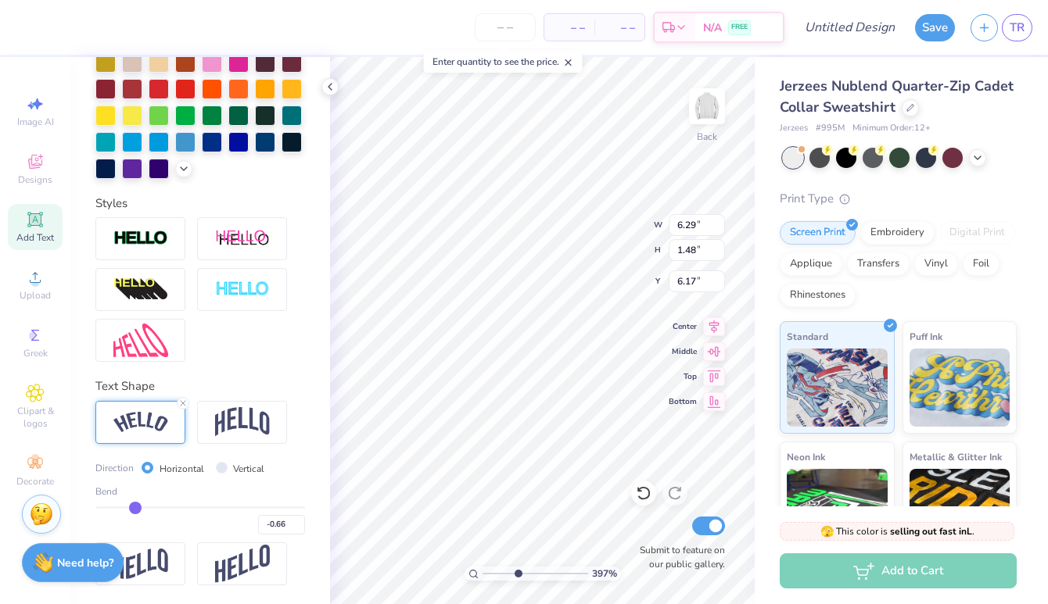
type input "-0.71"
type input "-0.76"
type input "-0.81"
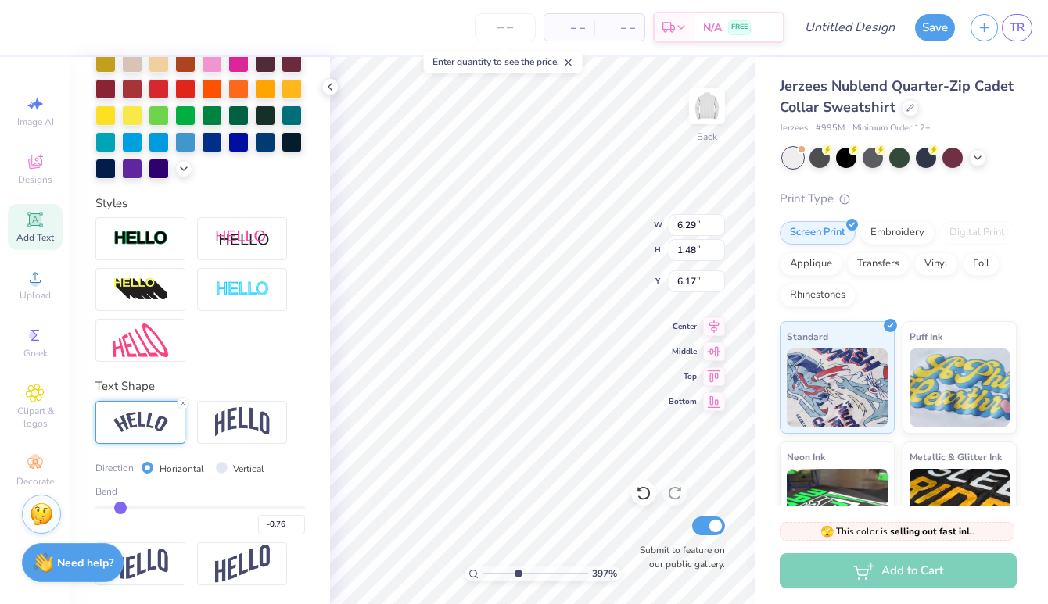
type input "-0.81"
type input "-0.85"
type input "-0.9"
type input "-0.90"
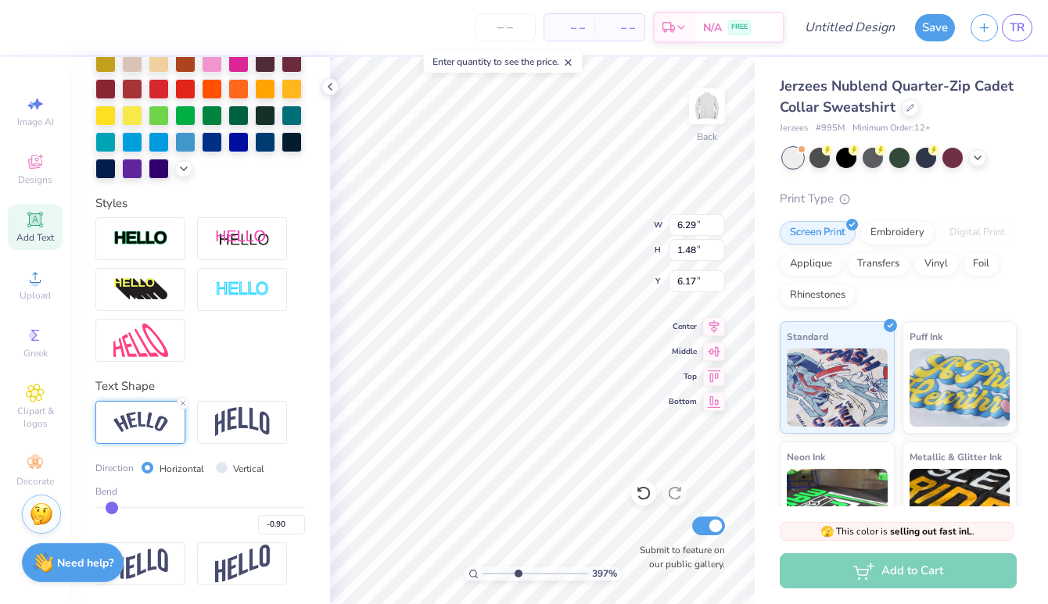
type input "-0.94"
type input "-0.98"
type input "-1"
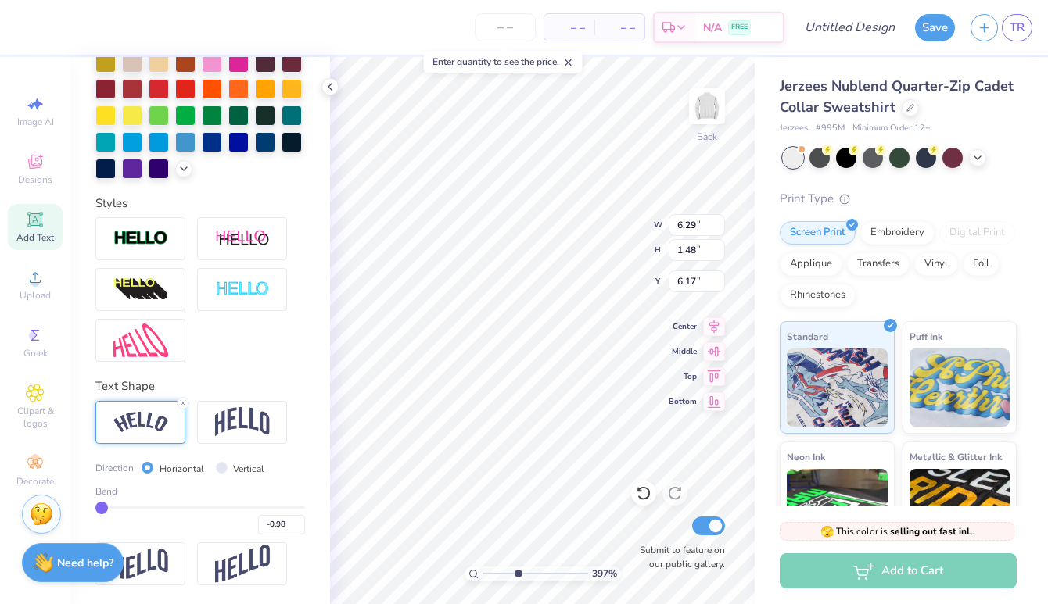
type input "-1.00"
type input "-0.98"
type input "-0.97"
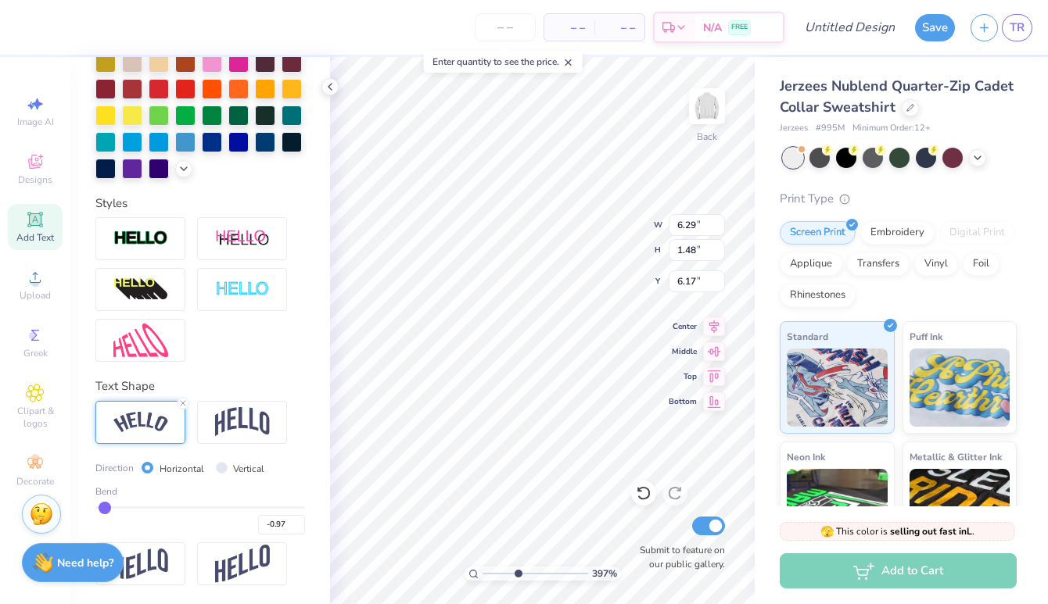
type input "-0.95"
type input "-0.93"
type input "-0.9"
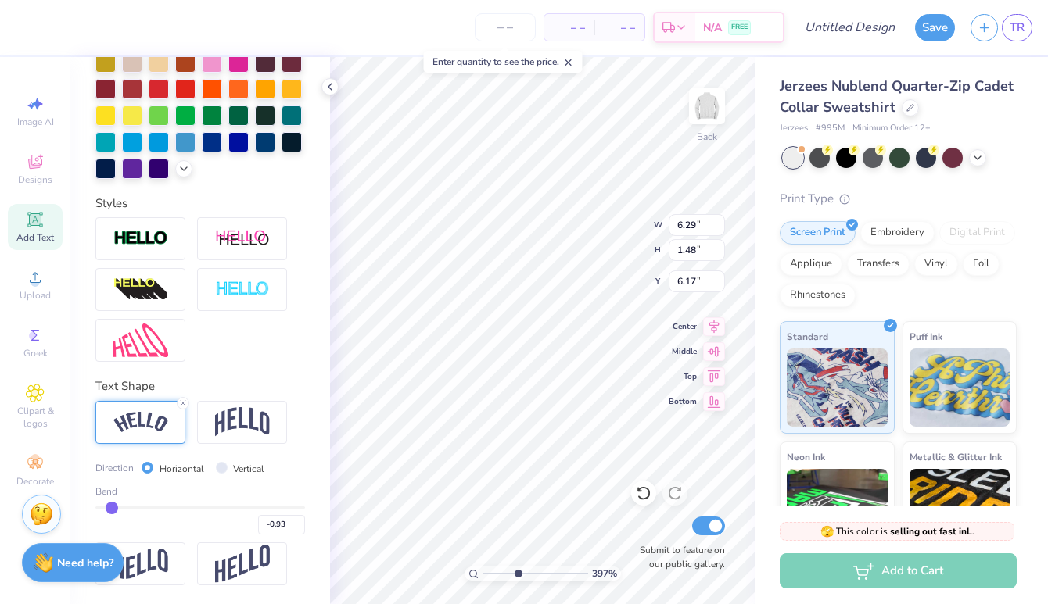
type input "-0.90"
type input "-0.88"
type input "-0.85"
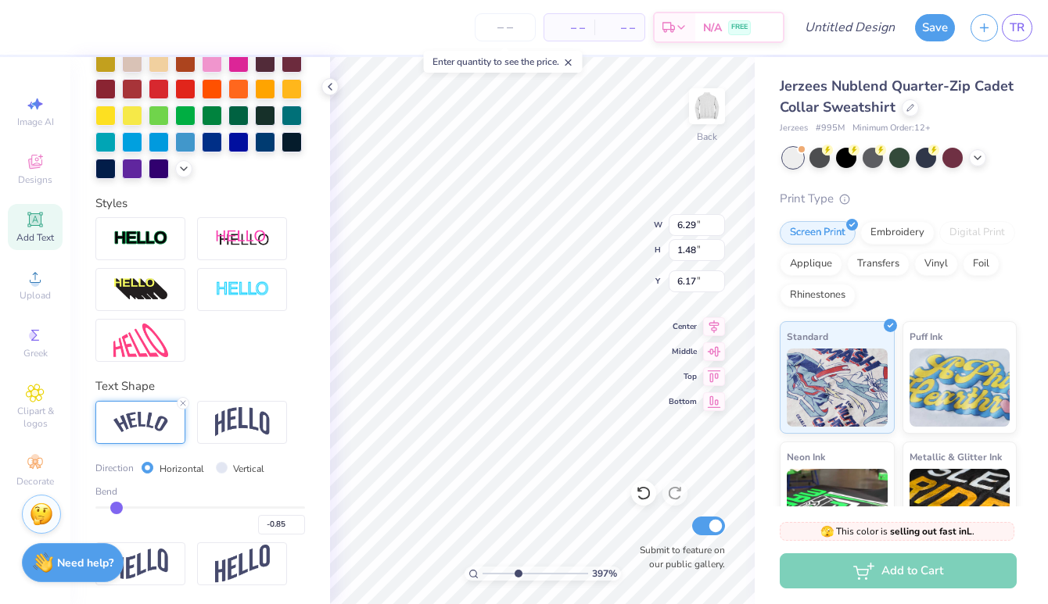
type input "-0.82"
type input "-0.8"
type input "-0.80"
type input "-0.79"
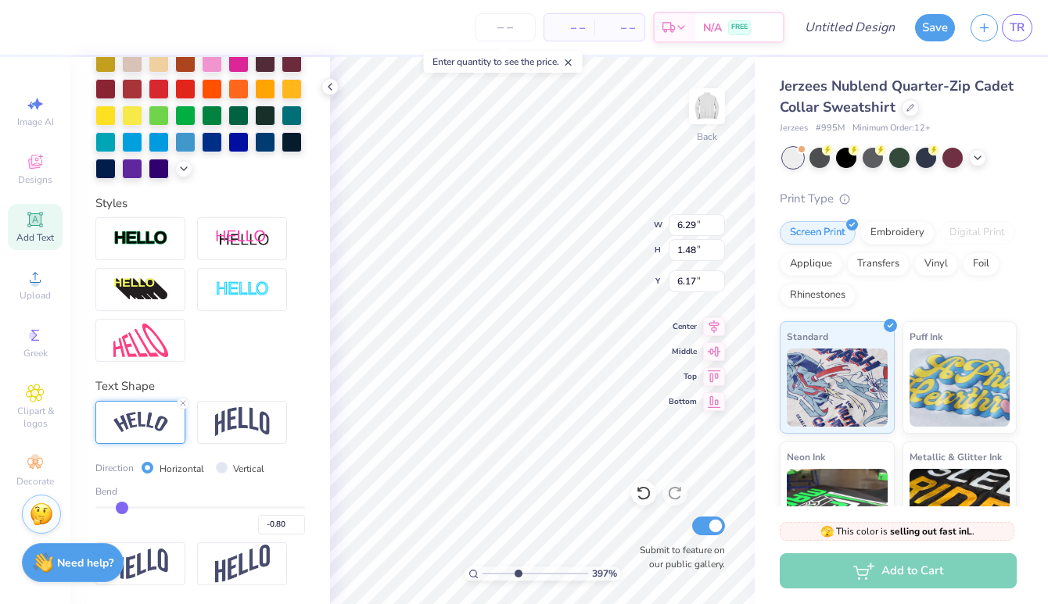
type input "-0.79"
type input "-0.78"
drag, startPoint x: 245, startPoint y: 502, endPoint x: 123, endPoint y: 506, distance: 122.0
type input "-0.78"
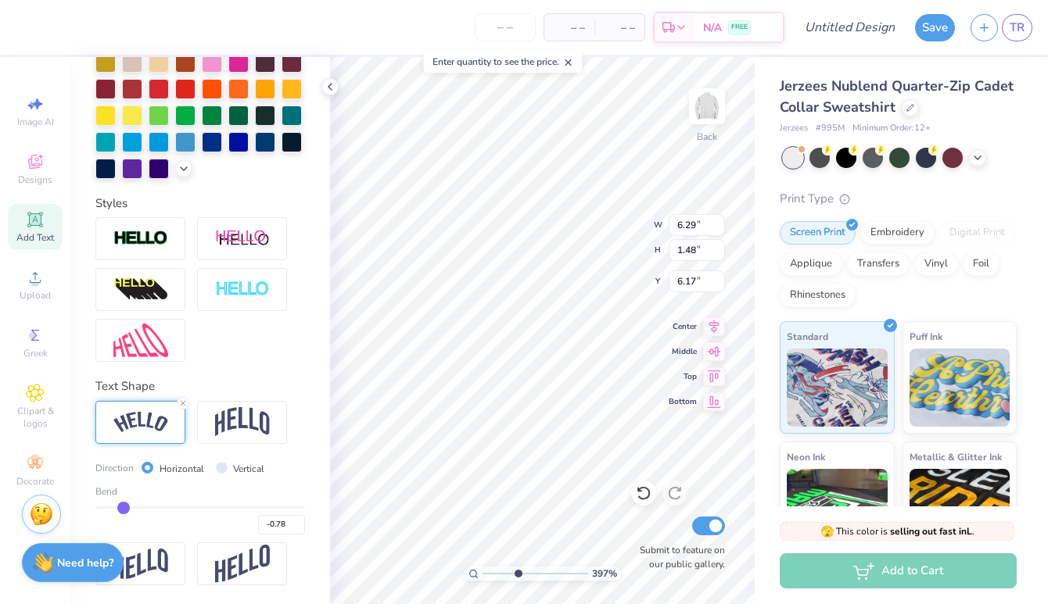
click at [123, 507] on input "range" at bounding box center [200, 508] width 210 height 2
type input "6.46"
type input "2.35"
type input "5.74"
type input "-0.77"
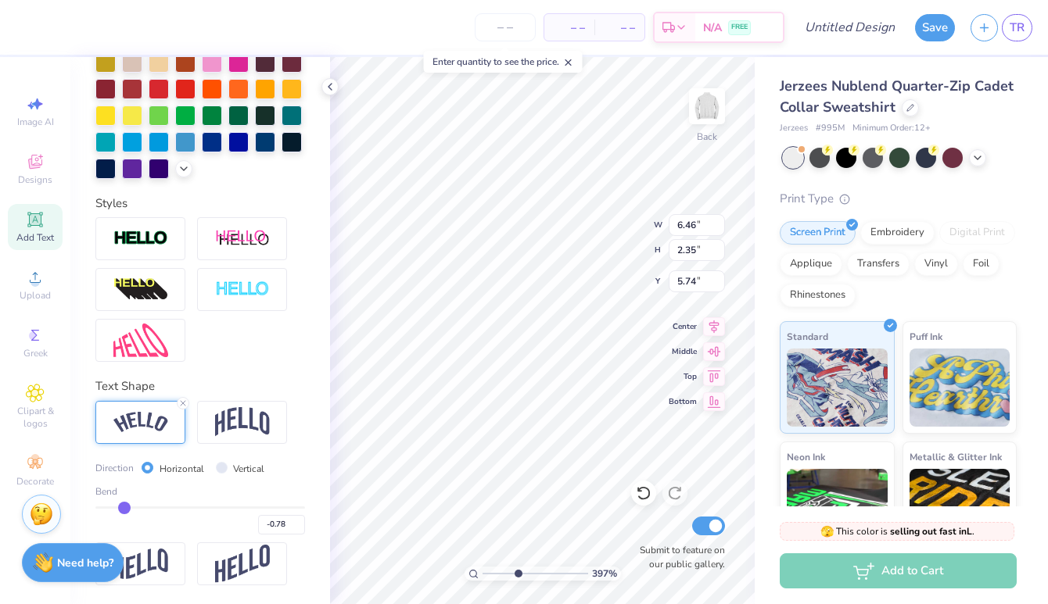
type input "-0.77"
type input "-0.75"
type input "-0.74"
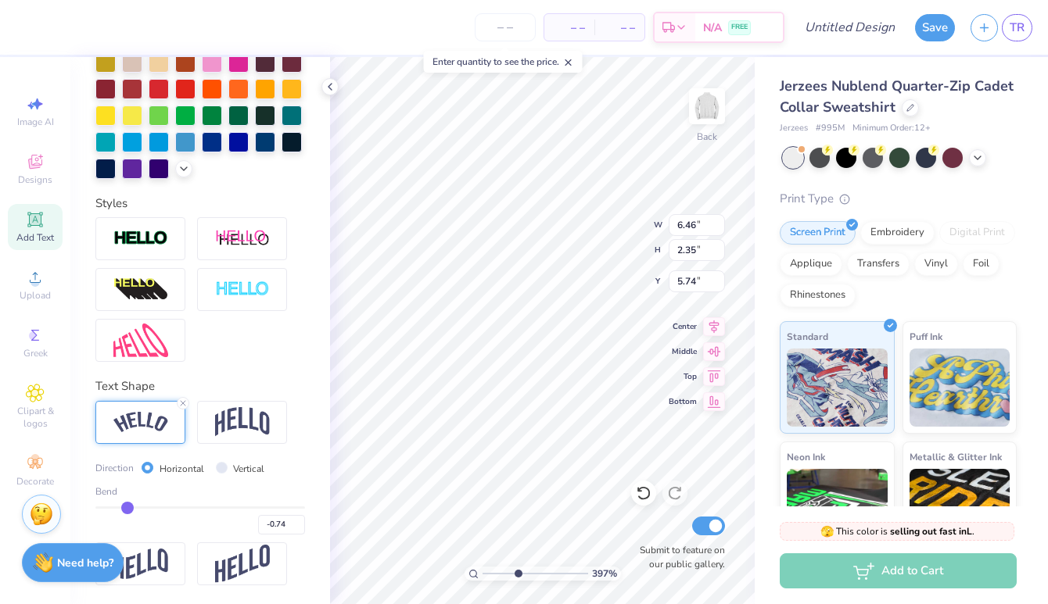
type input "-0.73"
type input "-0.72"
type input "-0.71"
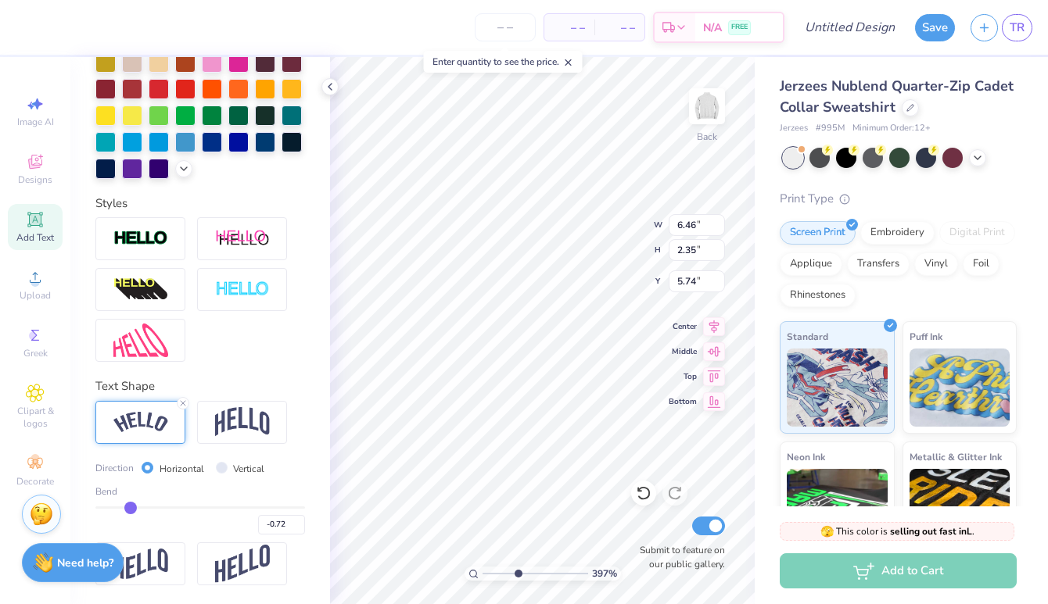
type input "-0.71"
type input "-0.7"
type input "-0.70"
type input "-0.69"
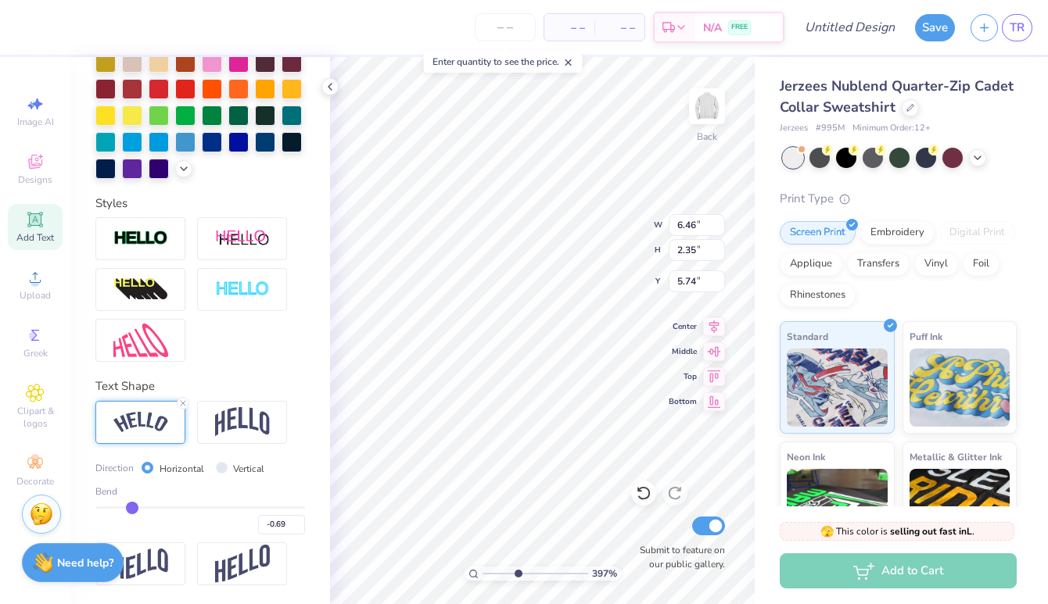
type input "-0.67"
type input "-0.66"
type input "-0.65"
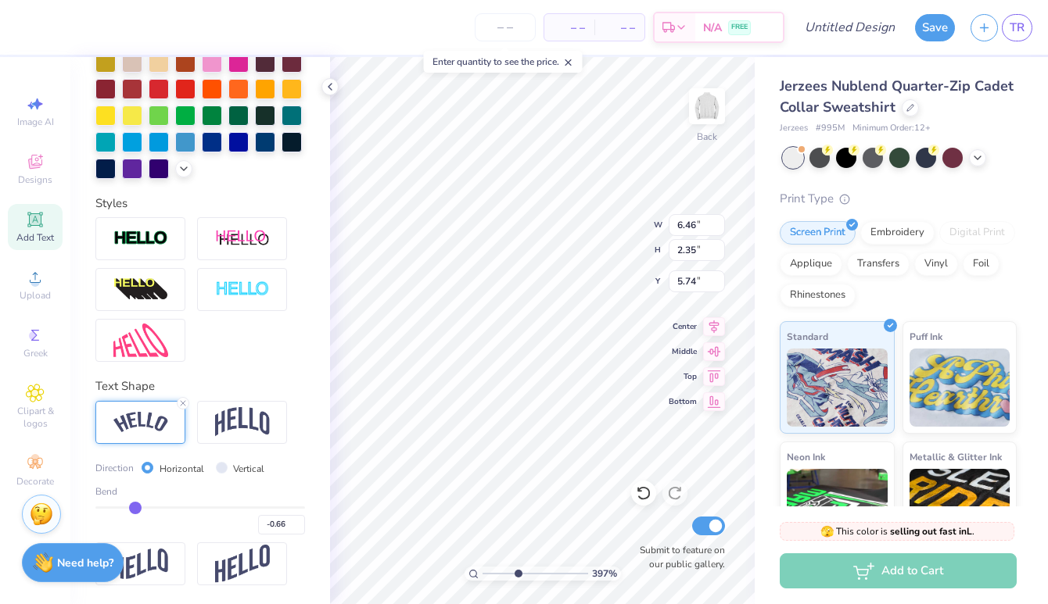
type input "-0.65"
type input "-0.63"
type input "-0.62"
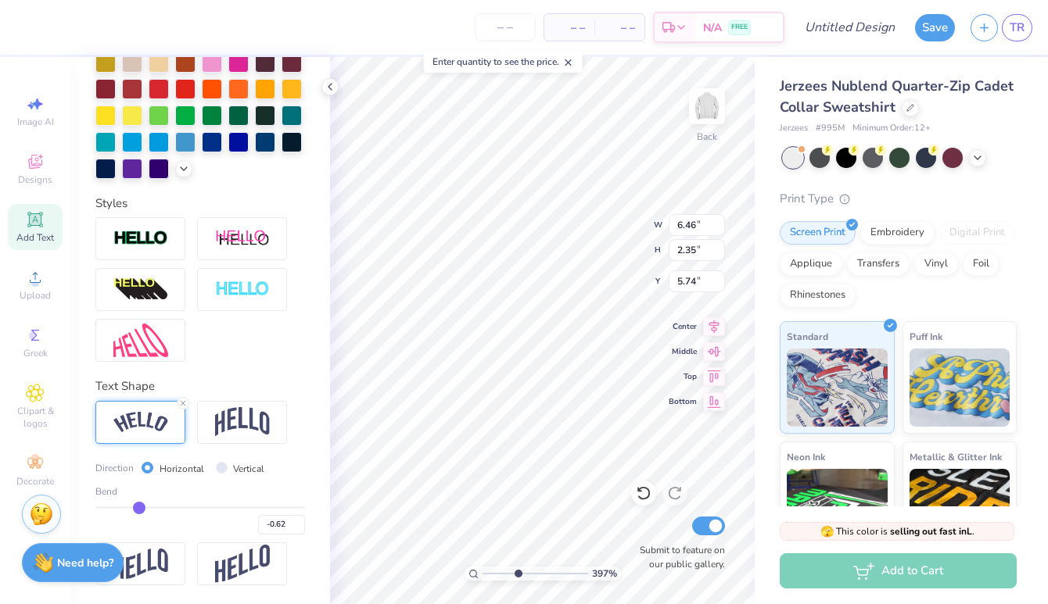
type input "-0.61"
type input "-0.6"
type input "-0.60"
type input "-0.59"
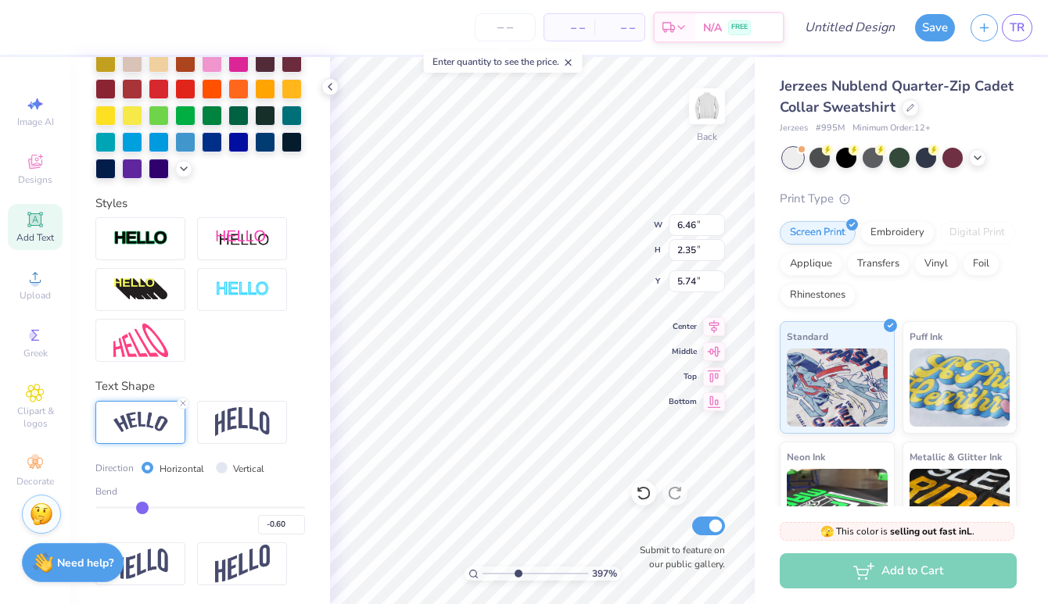
type input "-0.59"
type input "-0.58"
drag, startPoint x: 124, startPoint y: 502, endPoint x: 143, endPoint y: 501, distance: 19.6
type input "-0.58"
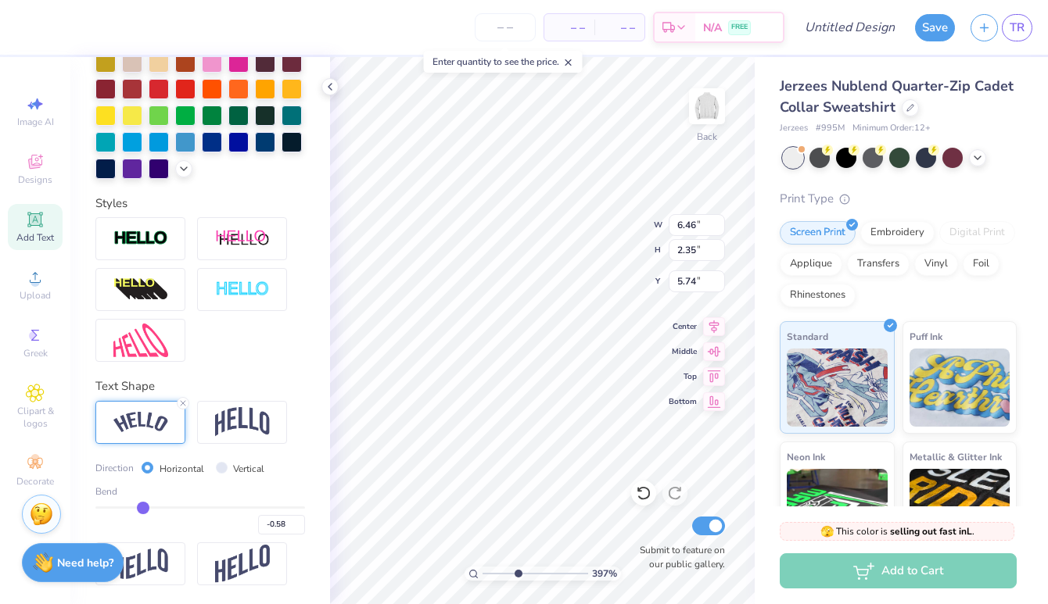
click at [143, 507] on input "range" at bounding box center [200, 508] width 210 height 2
type input "6.13"
type input "1.57"
type input "6.13"
type input "4.42"
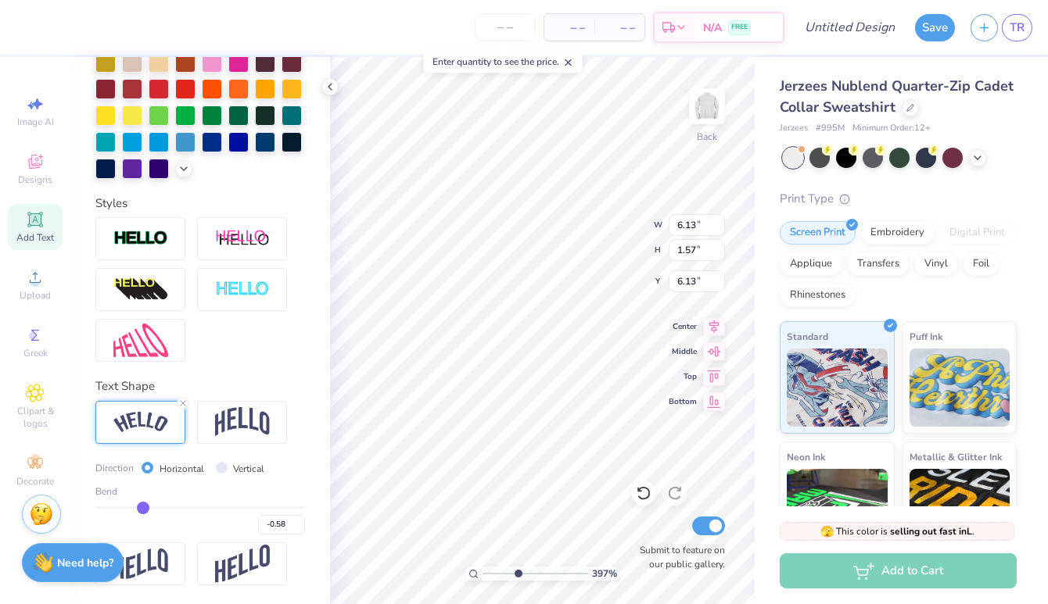
type input "1.13"
type input "5.74"
drag, startPoint x: 518, startPoint y: 572, endPoint x: 506, endPoint y: 566, distance: 13.7
type input "2.97"
click at [506, 567] on input "range" at bounding box center [535, 574] width 106 height 14
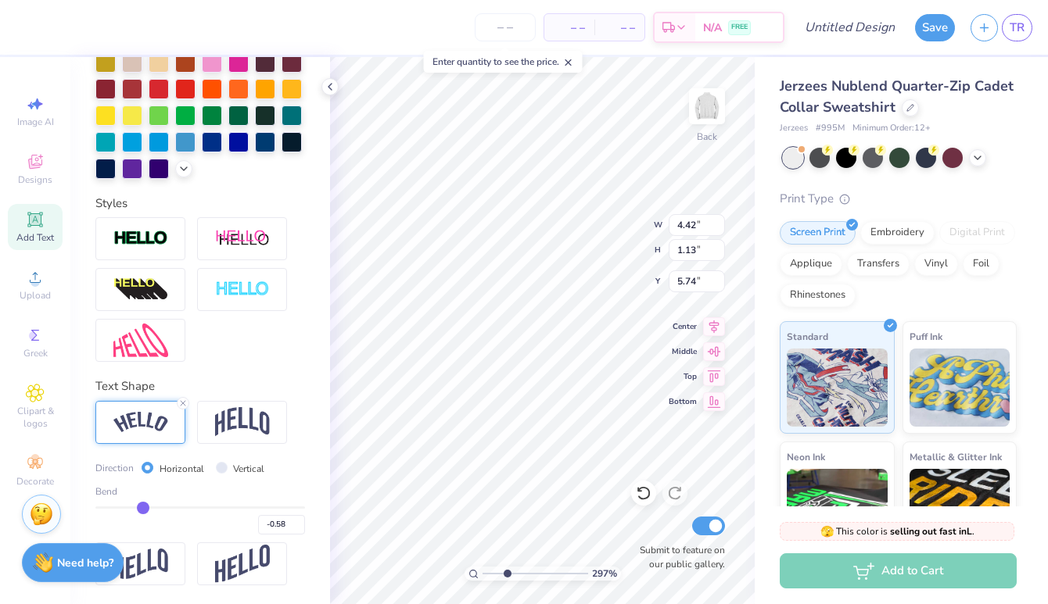
type input "5.18"
type input "2.74"
type input "0.70"
type input "7.44"
drag, startPoint x: 504, startPoint y: 571, endPoint x: 513, endPoint y: 571, distance: 9.4
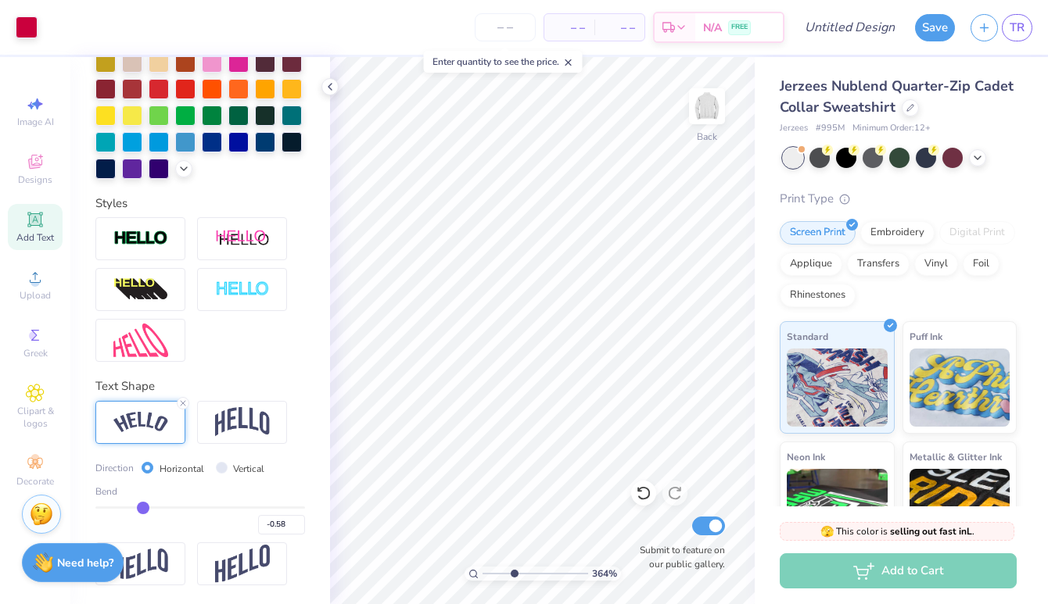
type input "3.64"
click at [513, 571] on input "range" at bounding box center [535, 574] width 106 height 14
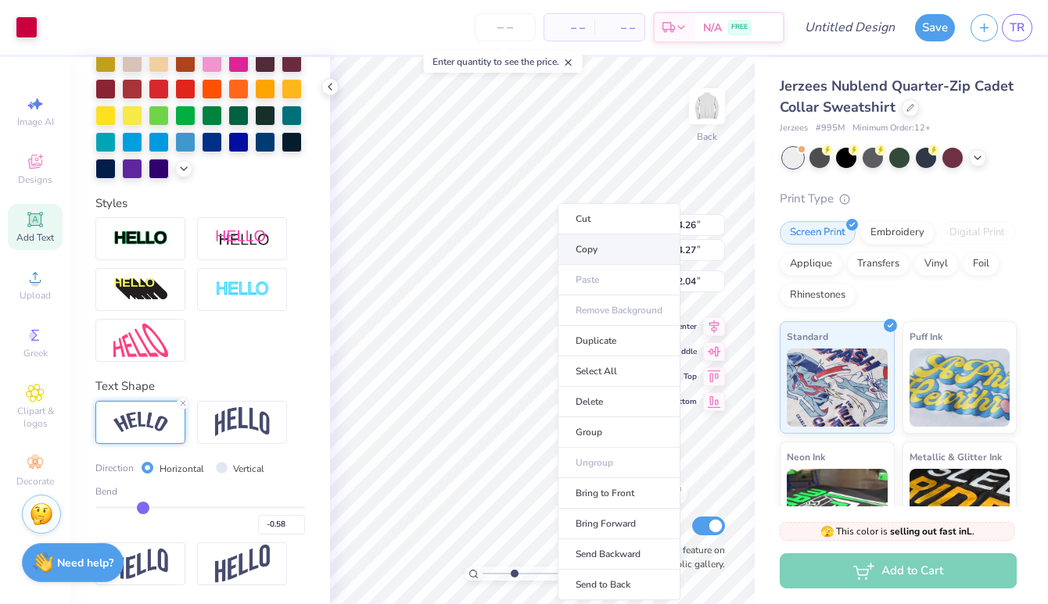
type input "2.74"
type input "0.70"
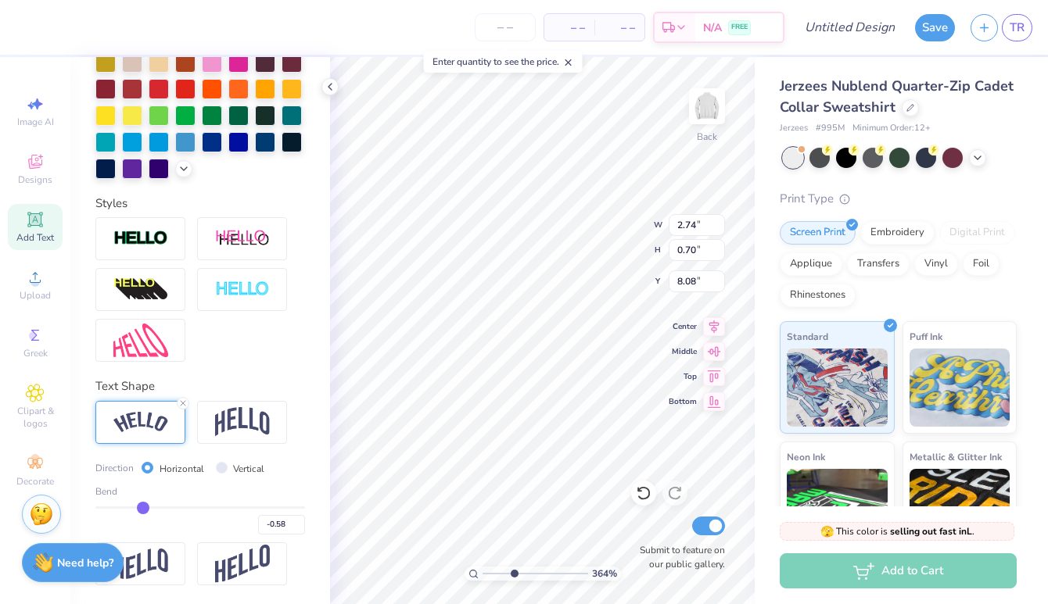
type input "7.72"
type input "8.02"
type input "-0.59"
type input "-0.61"
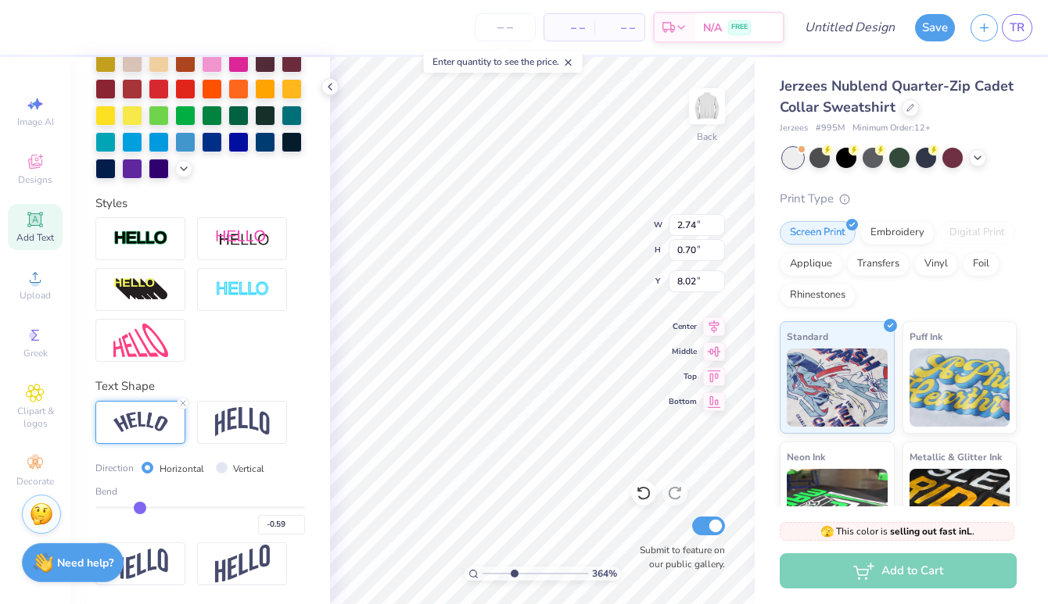
type input "-0.61"
type input "-0.64"
type input "-0.68"
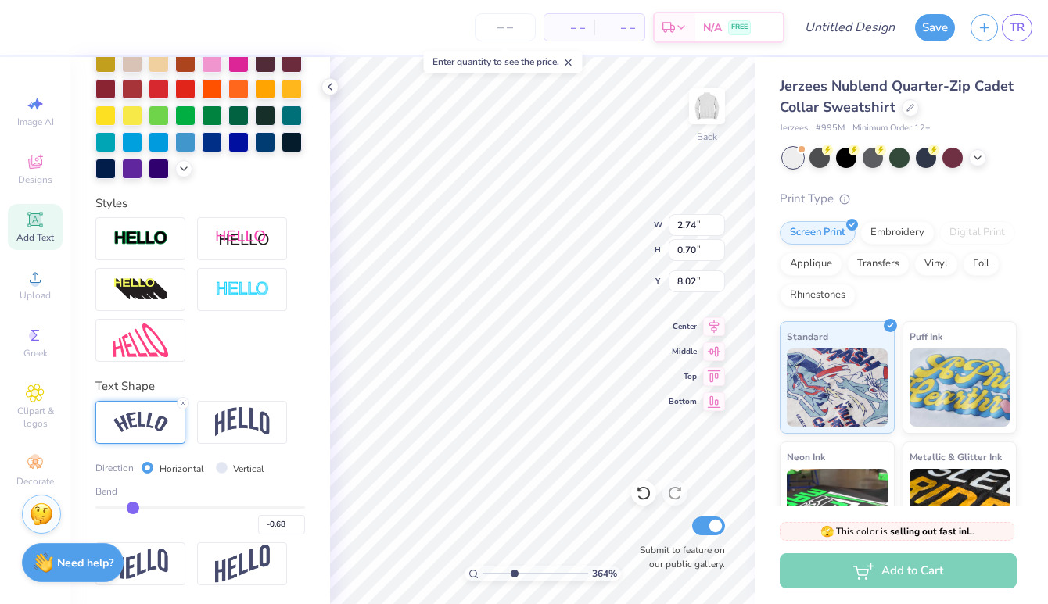
type input "-0.73"
type input "-0.76"
type input "-0.81"
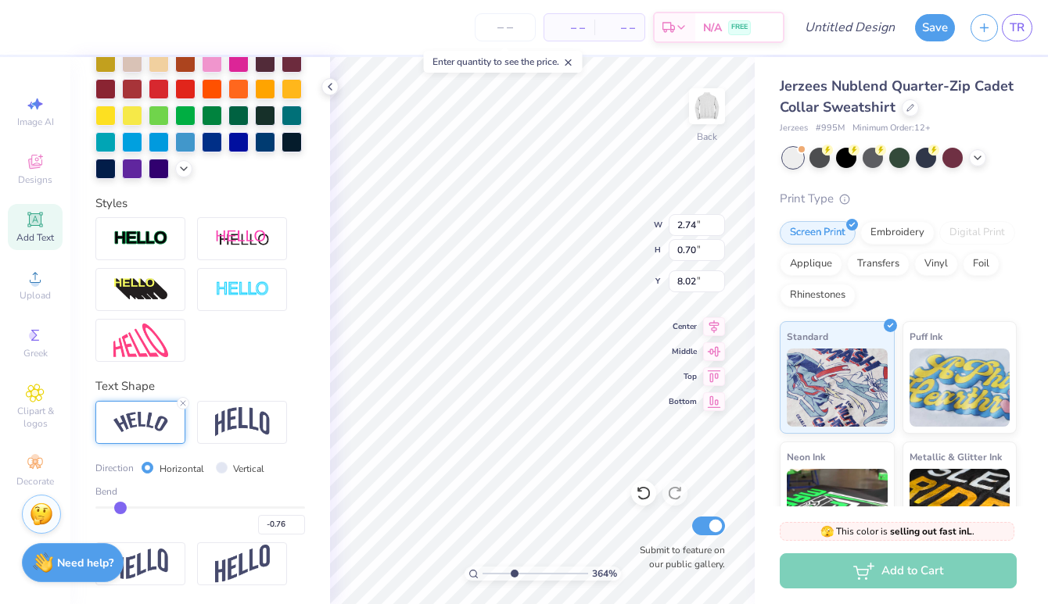
type input "-0.81"
type input "-0.85"
type input "-0.9"
type input "-0.90"
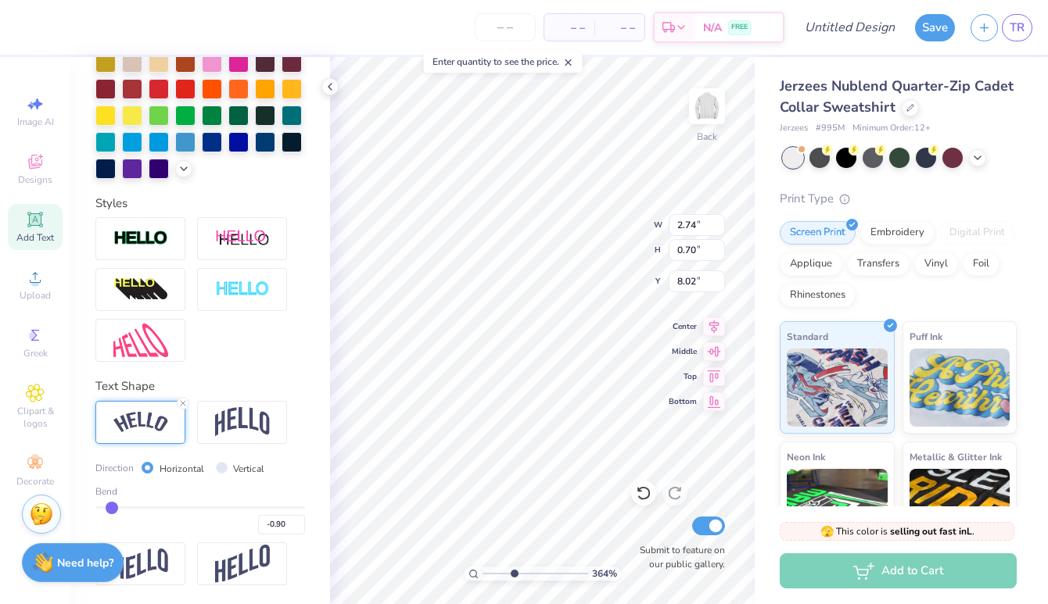
type input "-0.92"
type input "-0.98"
drag, startPoint x: 142, startPoint y: 509, endPoint x: 92, endPoint y: 507, distance: 50.1
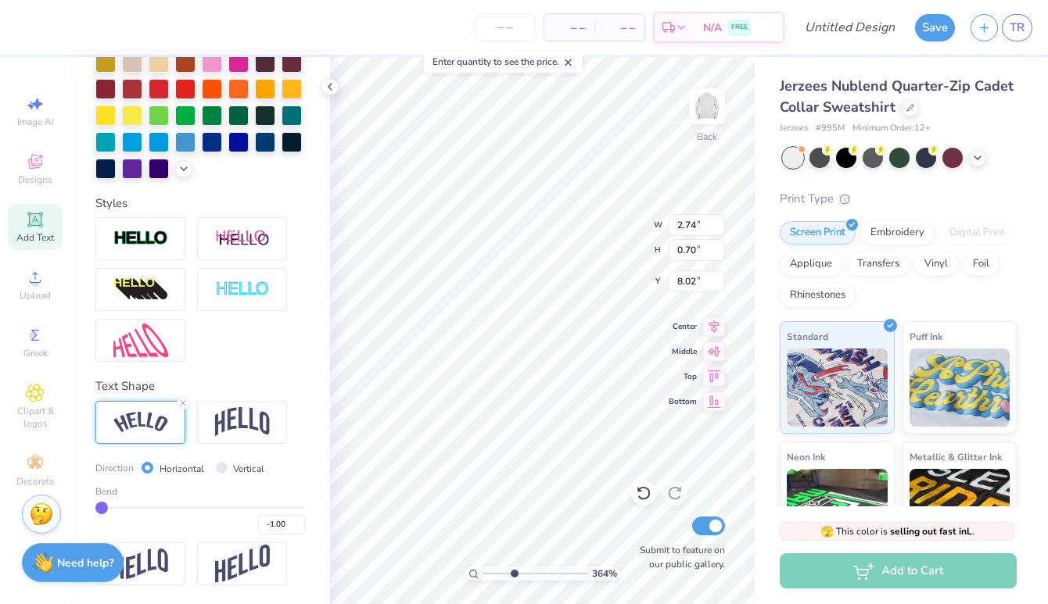
click at [95, 507] on input "range" at bounding box center [200, 508] width 210 height 2
drag, startPoint x: 106, startPoint y: 507, endPoint x: 240, endPoint y: 501, distance: 134.6
click at [240, 507] on input "range" at bounding box center [200, 508] width 210 height 2
drag, startPoint x: 240, startPoint y: 500, endPoint x: 288, endPoint y: 500, distance: 47.7
click at [288, 500] on div "Bend 0.41" at bounding box center [200, 510] width 210 height 50
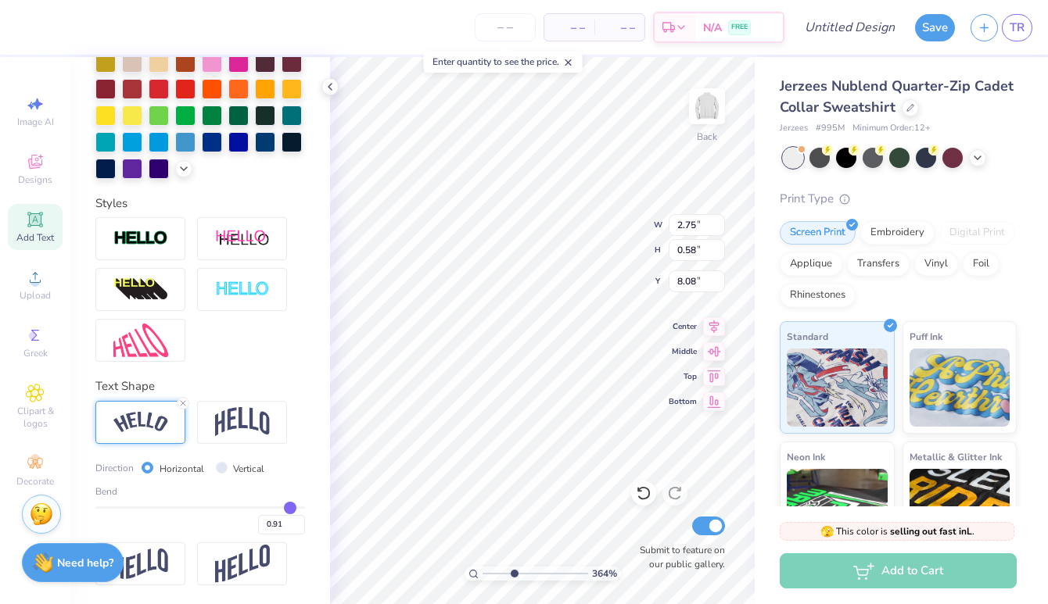
drag, startPoint x: 238, startPoint y: 511, endPoint x: 290, endPoint y: 511, distance: 51.6
click at [289, 509] on input "range" at bounding box center [200, 508] width 210 height 2
drag, startPoint x: 260, startPoint y: 505, endPoint x: 141, endPoint y: 506, distance: 118.9
click at [140, 506] on div "Bend 0.91" at bounding box center [200, 510] width 210 height 50
drag, startPoint x: 292, startPoint y: 506, endPoint x: 265, endPoint y: 507, distance: 27.4
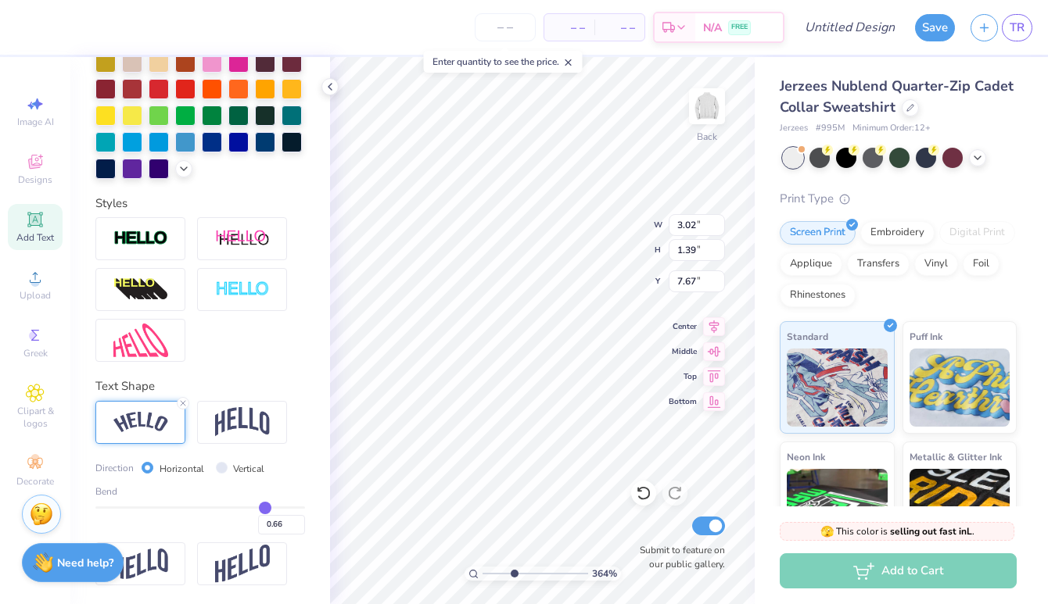
click at [265, 507] on input "range" at bounding box center [200, 508] width 210 height 2
drag, startPoint x: 265, startPoint y: 507, endPoint x: 252, endPoint y: 507, distance: 13.3
click at [252, 507] on input "range" at bounding box center [200, 508] width 210 height 2
click at [520, 570] on input "range" at bounding box center [535, 574] width 106 height 14
click at [241, 507] on input "range" at bounding box center [200, 508] width 210 height 2
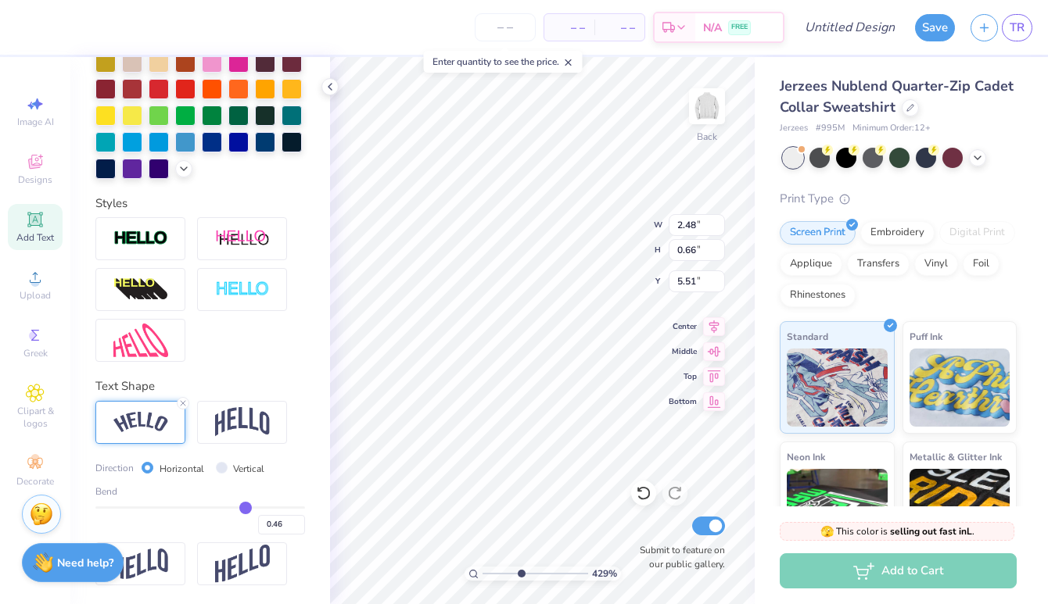
click at [245, 507] on input "range" at bounding box center [200, 508] width 210 height 2
drag, startPoint x: 245, startPoint y: 506, endPoint x: 227, endPoint y: 506, distance: 18.0
click at [227, 507] on input "range" at bounding box center [200, 508] width 210 height 2
drag, startPoint x: 227, startPoint y: 506, endPoint x: 247, endPoint y: 505, distance: 20.3
click at [247, 507] on input "range" at bounding box center [200, 508] width 210 height 2
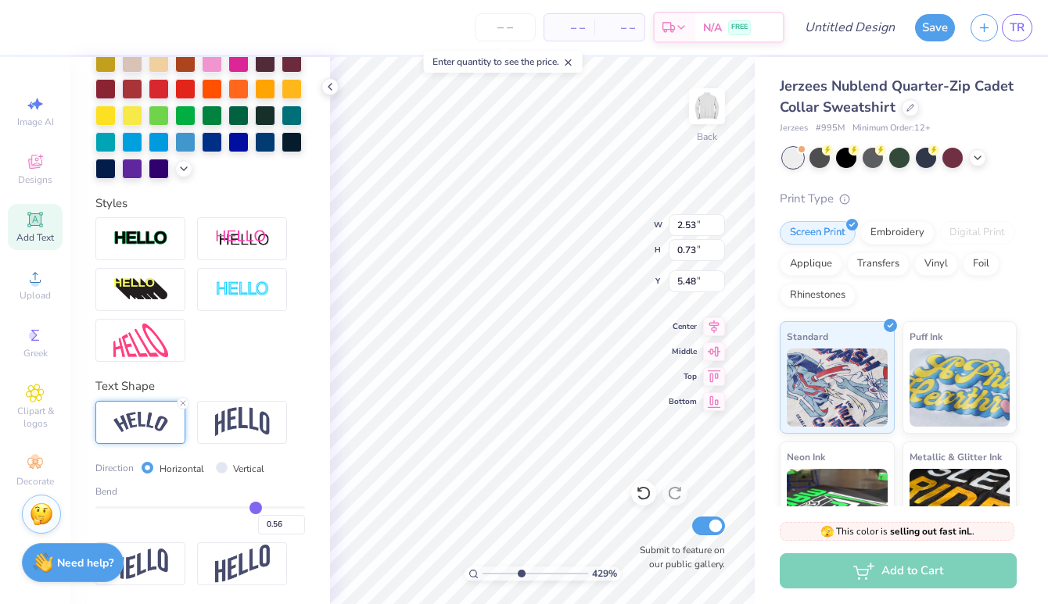
drag, startPoint x: 247, startPoint y: 504, endPoint x: 255, endPoint y: 504, distance: 7.9
click at [255, 507] on input "range" at bounding box center [200, 508] width 210 height 2
click at [250, 507] on input "range" at bounding box center [200, 508] width 210 height 2
drag, startPoint x: 520, startPoint y: 573, endPoint x: 511, endPoint y: 574, distance: 9.4
click at [511, 574] on input "range" at bounding box center [535, 574] width 106 height 14
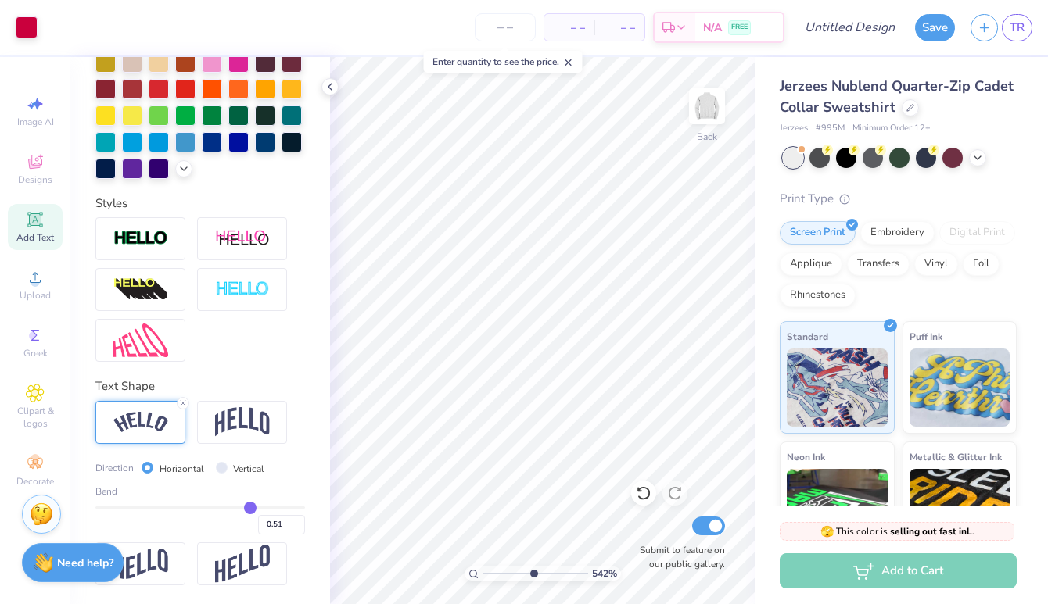
drag, startPoint x: 511, startPoint y: 572, endPoint x: 532, endPoint y: 571, distance: 20.3
click at [532, 571] on input "range" at bounding box center [535, 574] width 106 height 14
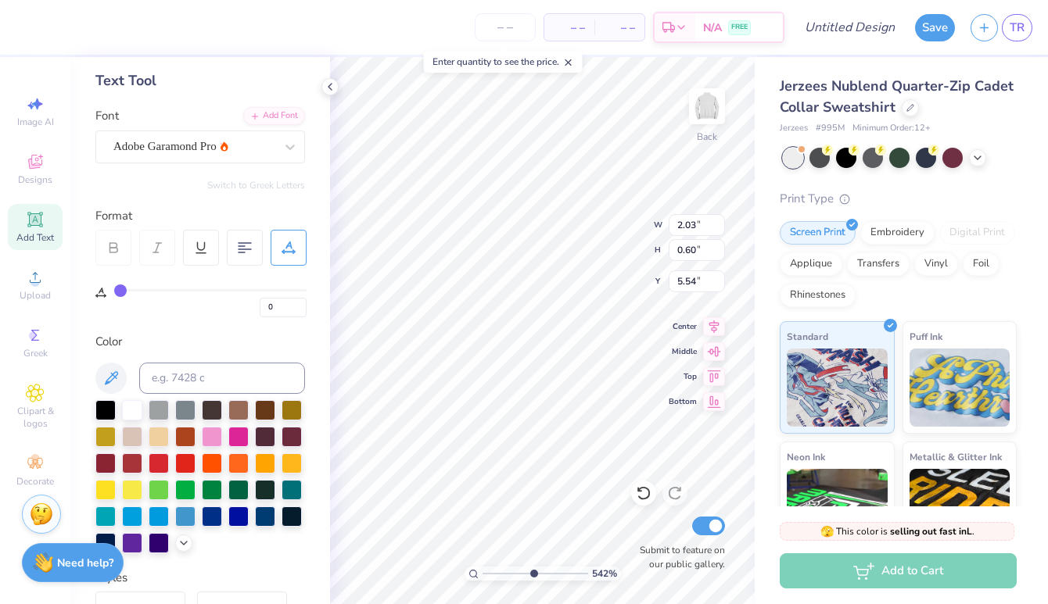
scroll to position [48, 0]
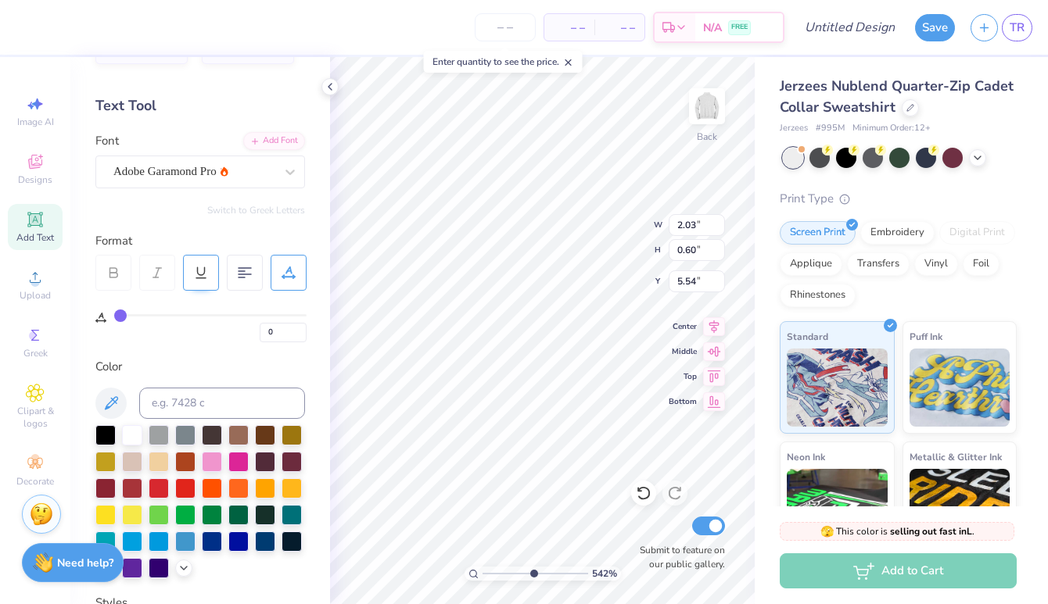
click at [207, 273] on icon at bounding box center [201, 273] width 14 height 14
click at [256, 177] on div "Adobe Garamond Pro" at bounding box center [194, 172] width 164 height 24
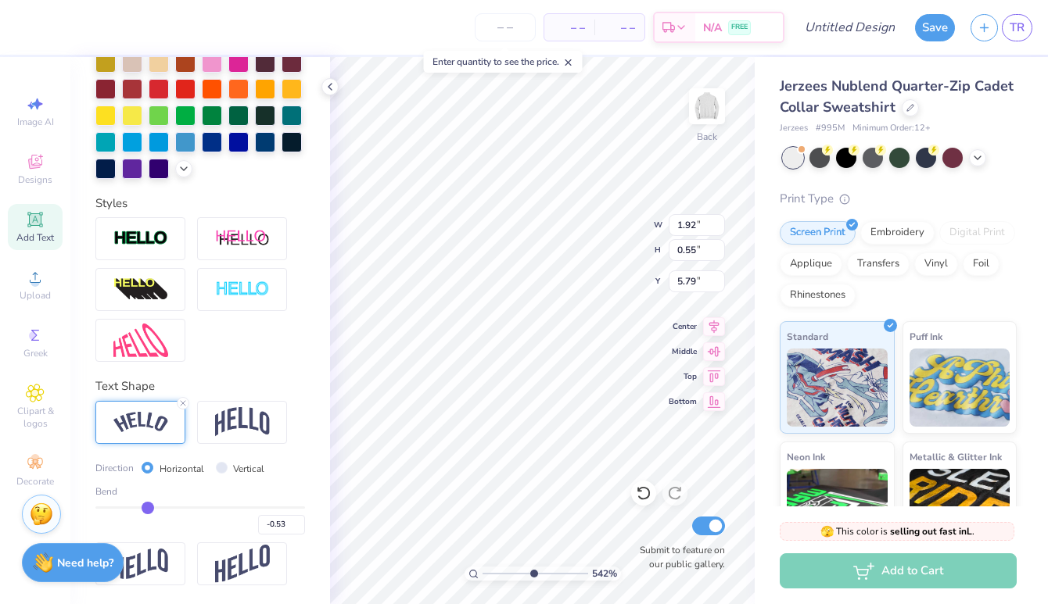
drag, startPoint x: 254, startPoint y: 509, endPoint x: 149, endPoint y: 511, distance: 105.6
click at [149, 509] on input "range" at bounding box center [200, 508] width 210 height 2
click at [150, 509] on input "range" at bounding box center [200, 508] width 210 height 2
drag, startPoint x: 520, startPoint y: 571, endPoint x: 454, endPoint y: 570, distance: 65.7
click at [482, 570] on input "range" at bounding box center [535, 574] width 106 height 14
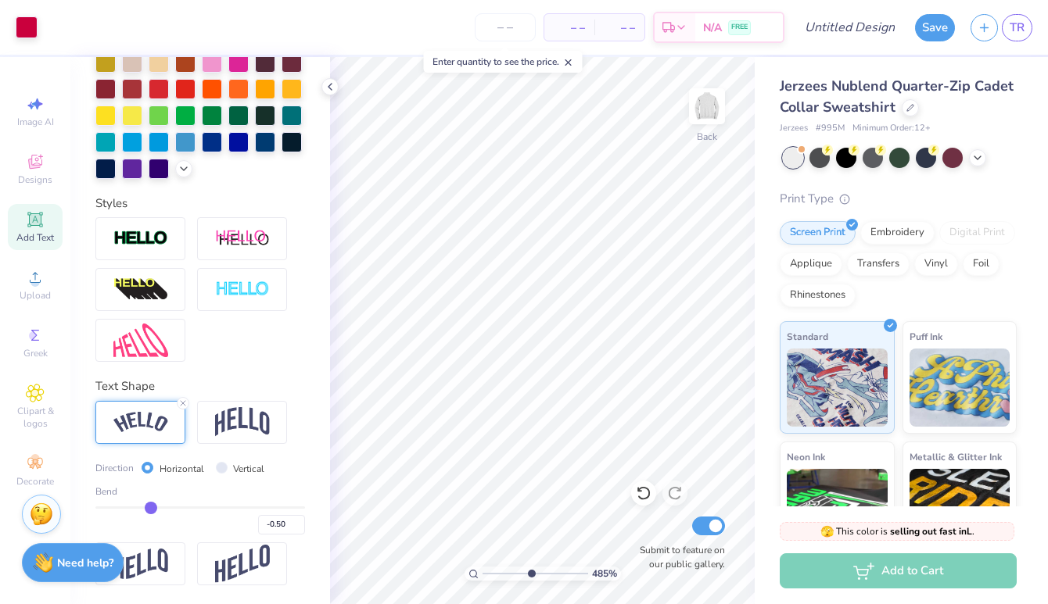
drag, startPoint x: 488, startPoint y: 570, endPoint x: 532, endPoint y: 565, distance: 44.8
click at [532, 567] on input "range" at bounding box center [535, 574] width 106 height 14
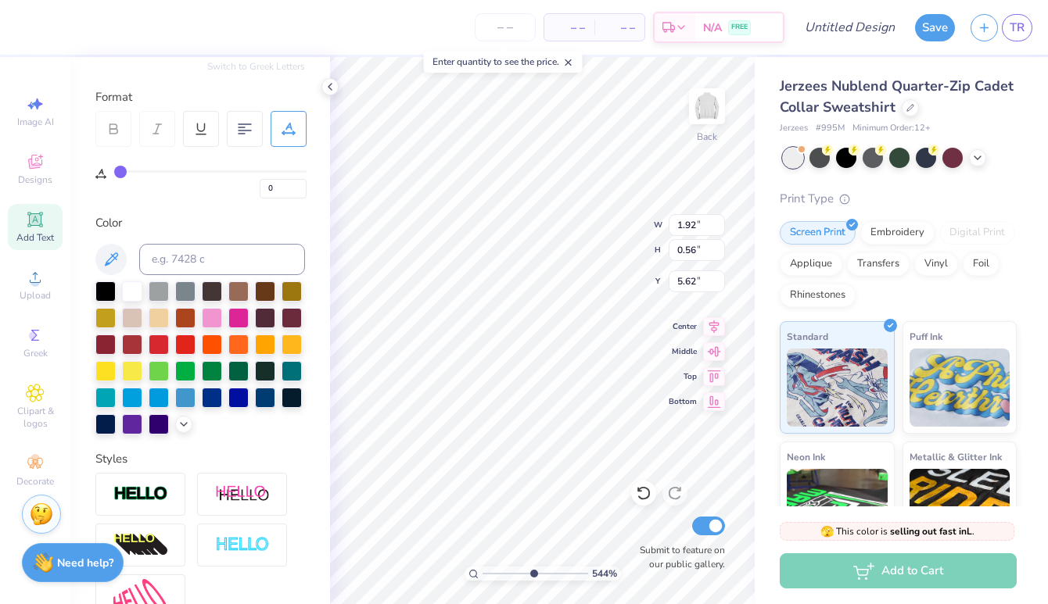
scroll to position [0, 0]
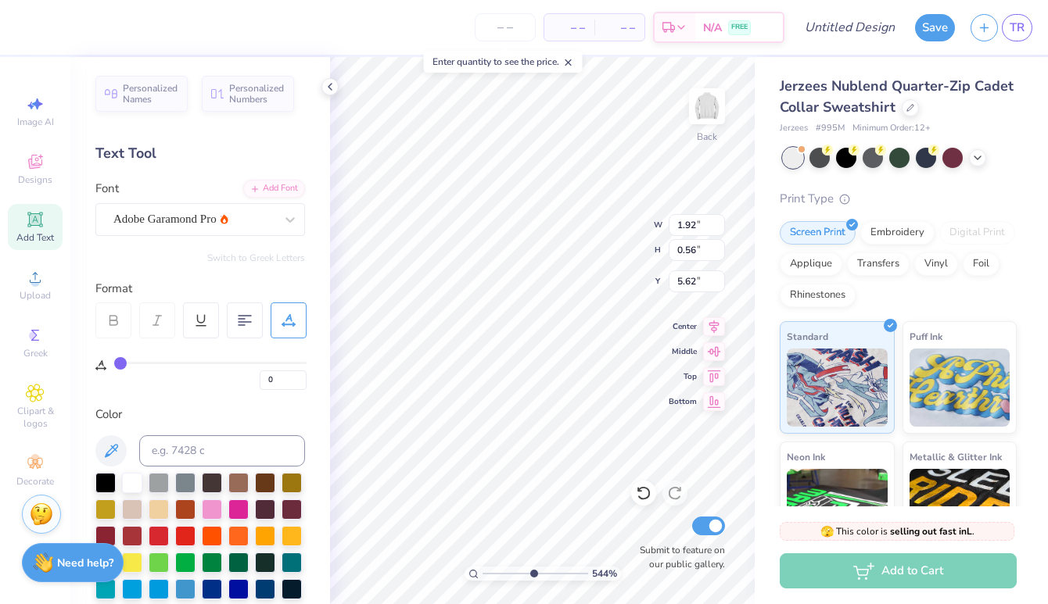
click at [111, 317] on icon at bounding box center [113, 321] width 14 height 14
click at [269, 210] on div "Adobe Garamond Pro" at bounding box center [194, 219] width 164 height 24
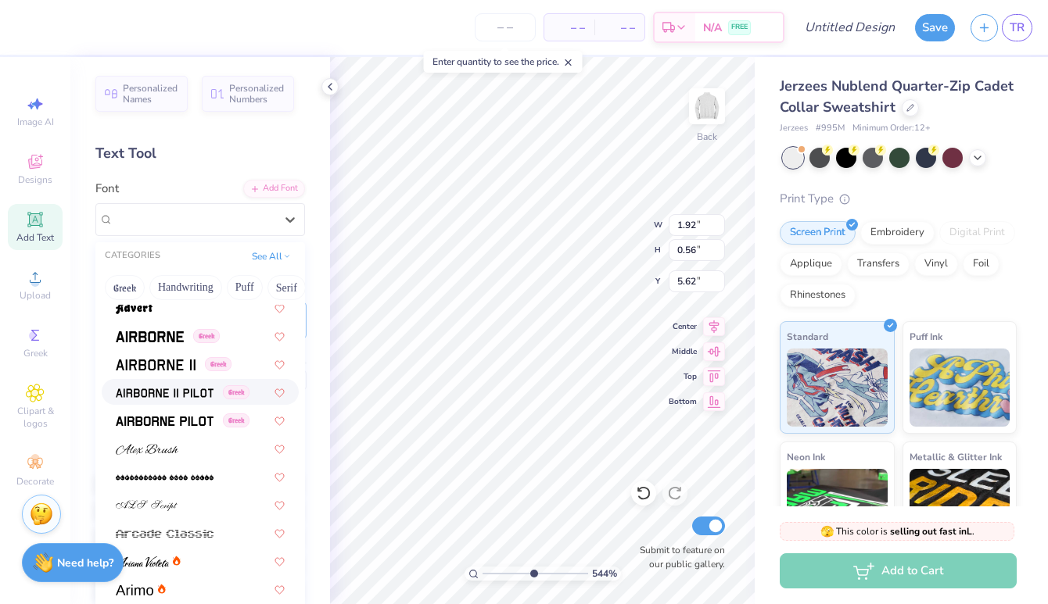
scroll to position [263, 0]
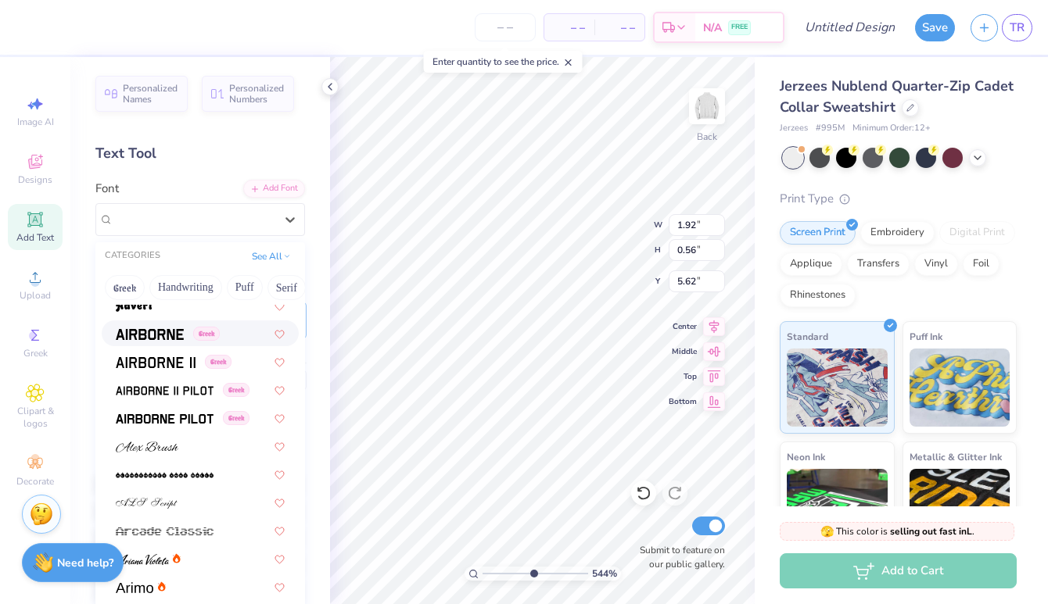
click at [157, 331] on img at bounding box center [150, 334] width 68 height 11
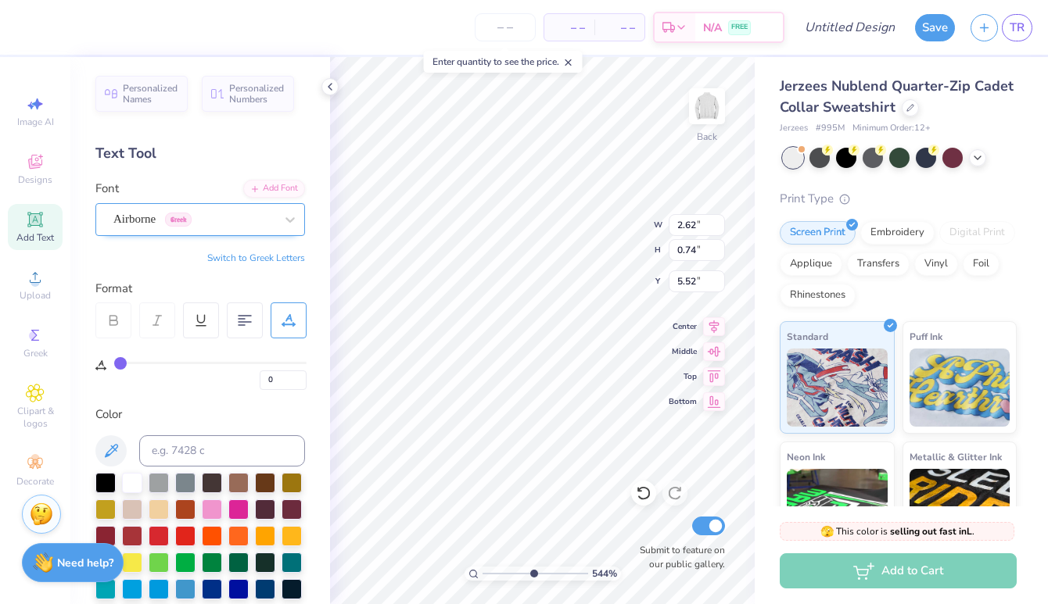
click at [168, 227] on div "Airborne Greek" at bounding box center [194, 219] width 164 height 24
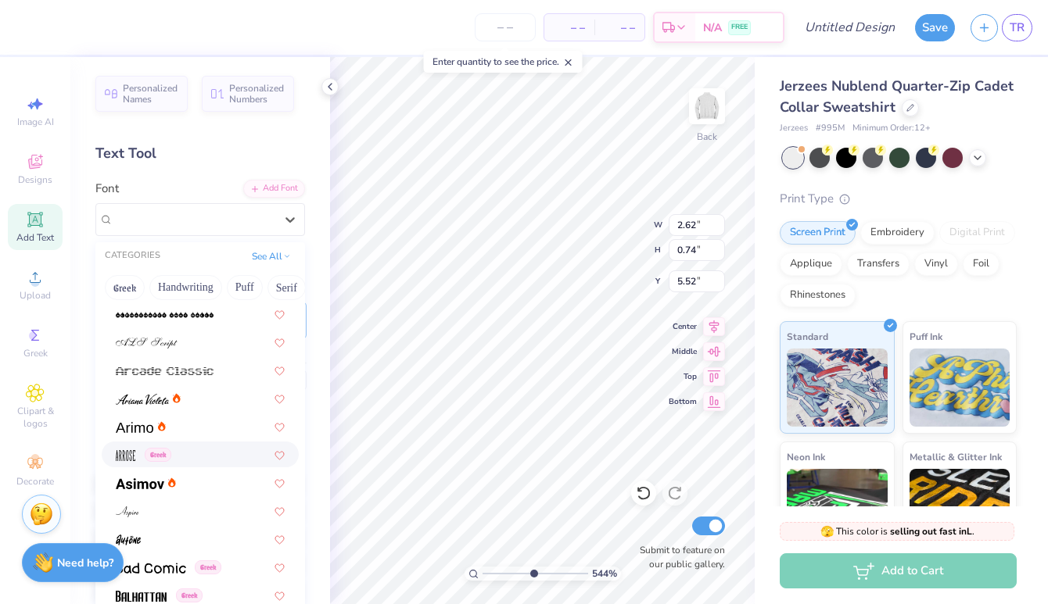
scroll to position [428, 0]
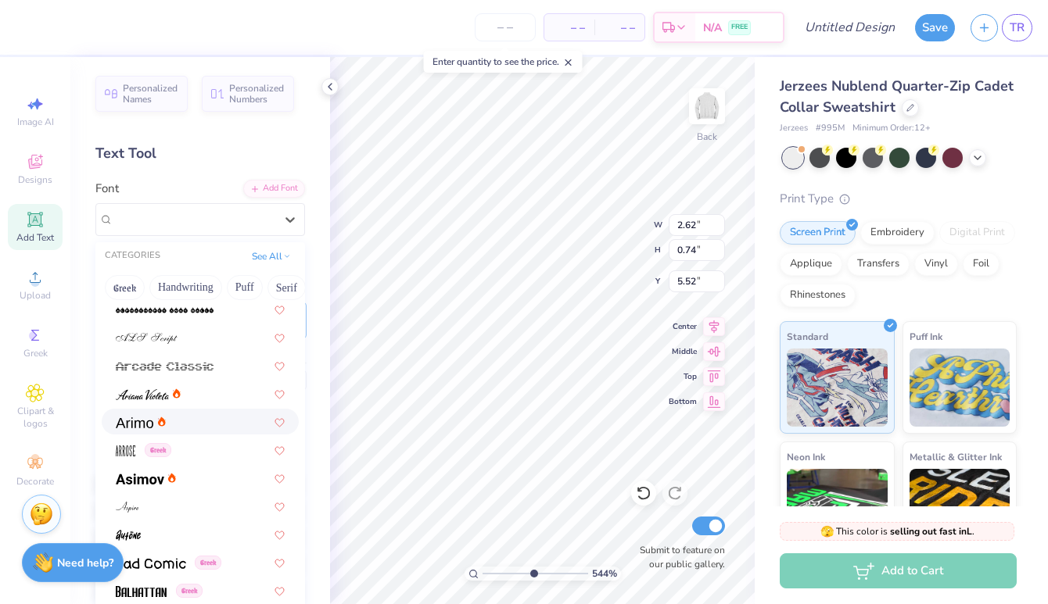
click at [179, 418] on div at bounding box center [200, 422] width 169 height 16
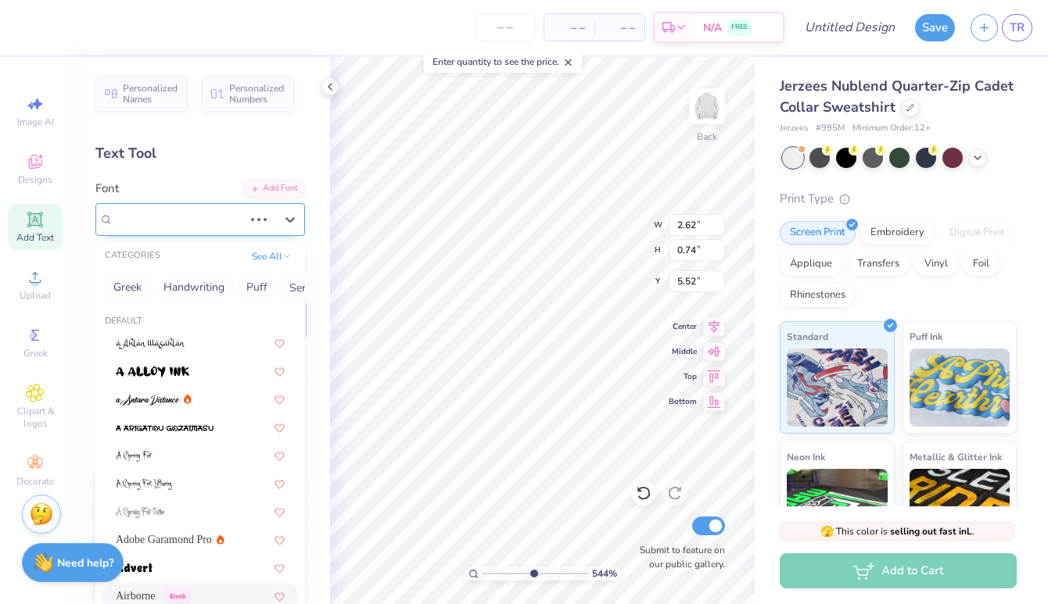
click at [200, 223] on div "Airborne Greek" at bounding box center [178, 219] width 133 height 24
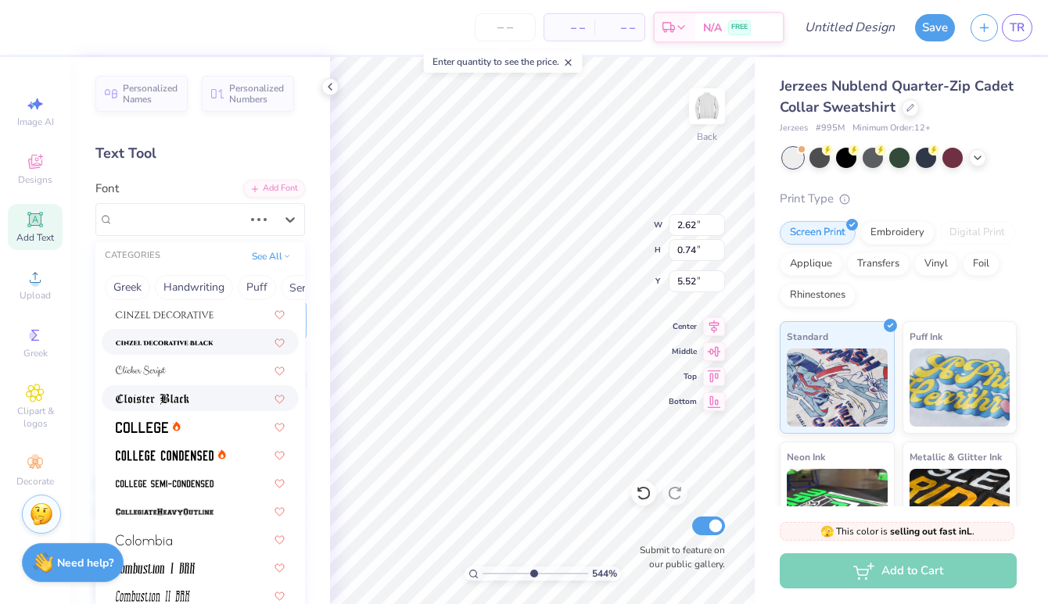
scroll to position [1943, 0]
click at [186, 428] on div at bounding box center [200, 426] width 169 height 16
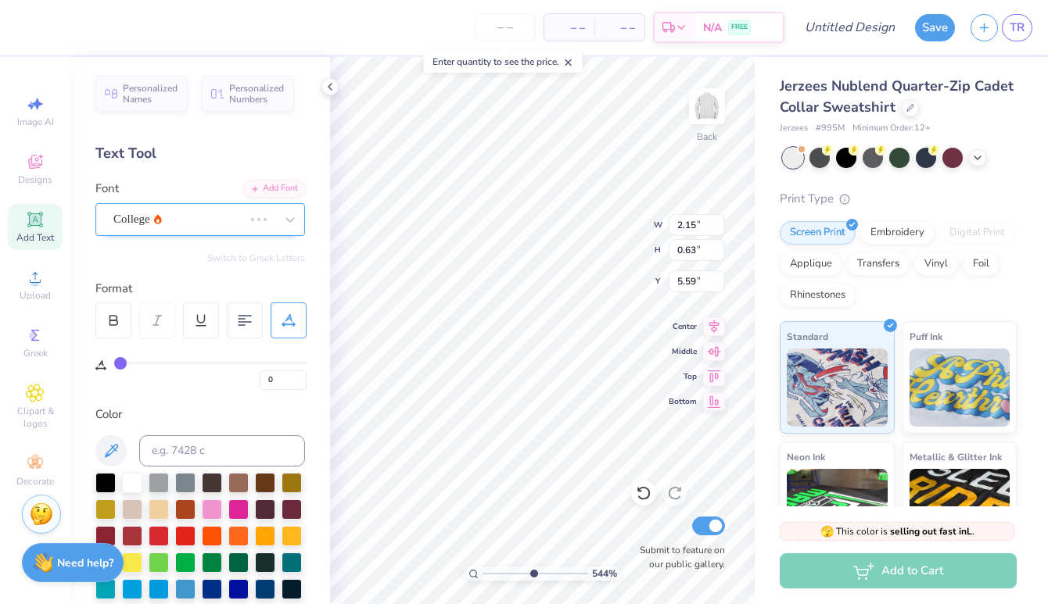
click at [177, 232] on div "College" at bounding box center [200, 219] width 210 height 33
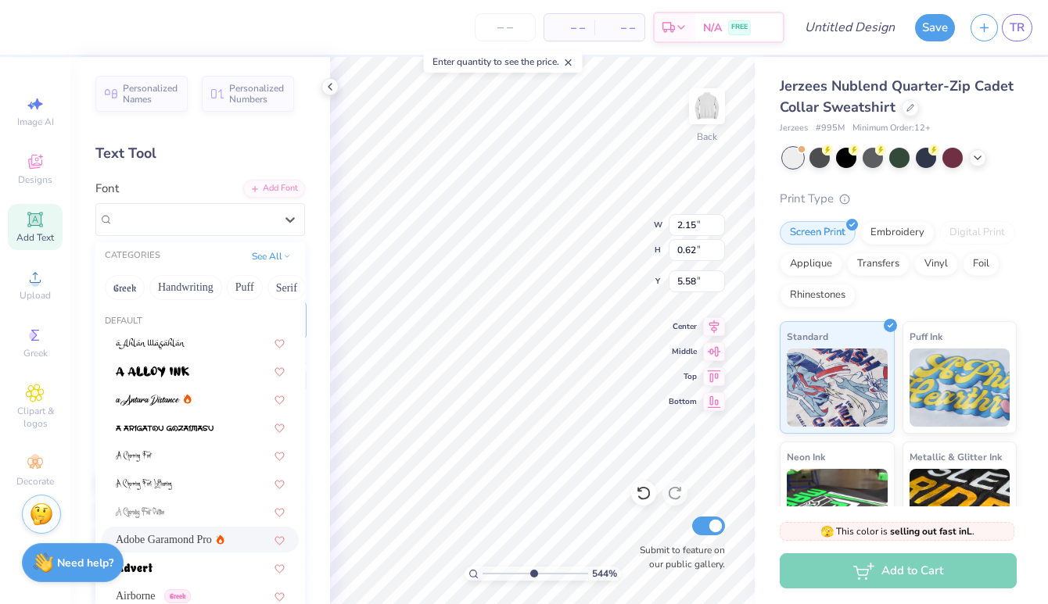
scroll to position [87, 0]
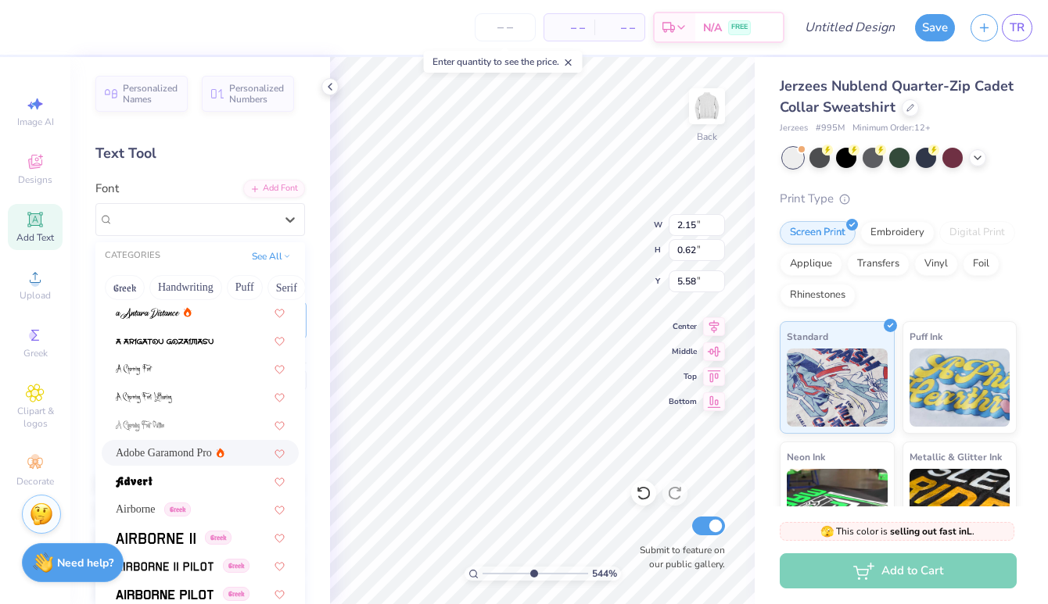
click at [228, 446] on div "Adobe Garamond Pro" at bounding box center [200, 453] width 169 height 16
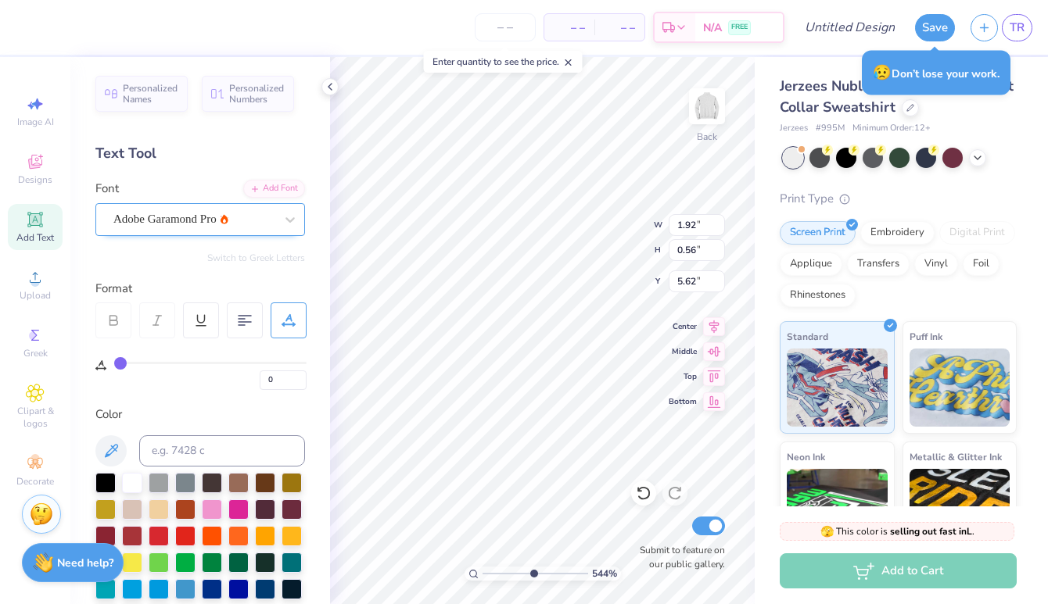
click at [162, 222] on div "Adobe Garamond Pro" at bounding box center [194, 219] width 164 height 24
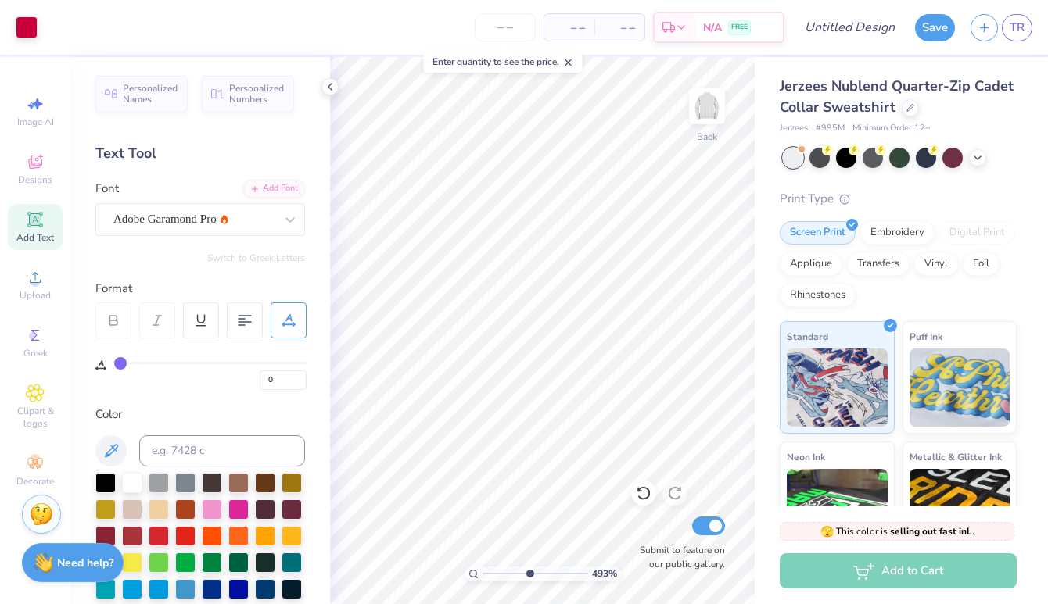
drag, startPoint x: 532, startPoint y: 574, endPoint x: 529, endPoint y: 563, distance: 11.2
click at [529, 567] on input "range" at bounding box center [535, 574] width 106 height 14
click at [120, 326] on div at bounding box center [113, 321] width 36 height 36
click at [208, 322] on div at bounding box center [201, 321] width 36 height 36
click at [202, 322] on icon at bounding box center [201, 319] width 7 height 8
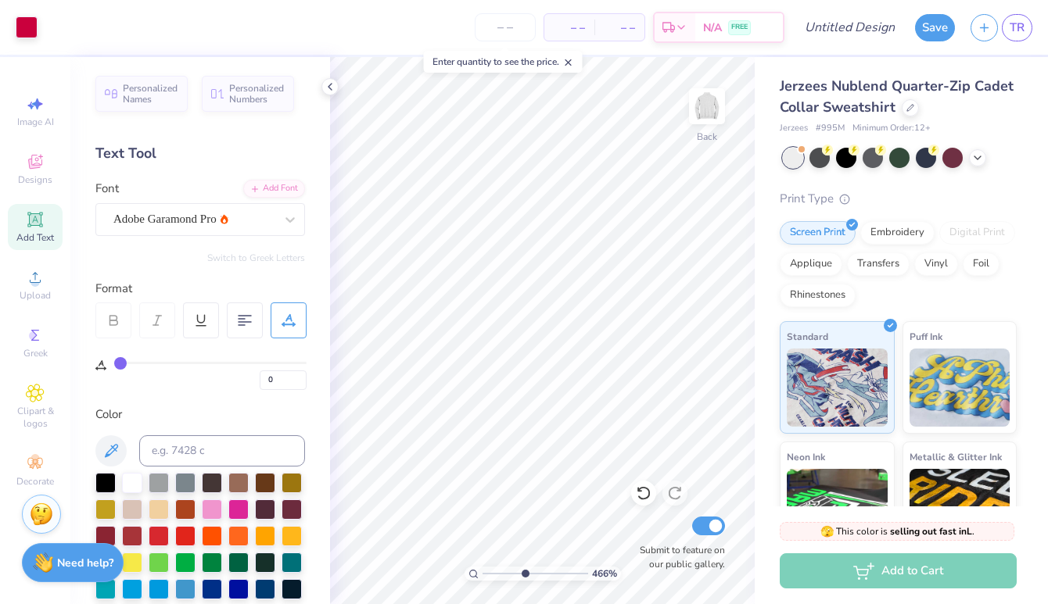
click at [524, 570] on input "range" at bounding box center [535, 574] width 106 height 14
drag, startPoint x: 525, startPoint y: 572, endPoint x: 520, endPoint y: 561, distance: 11.9
click at [520, 567] on input "range" at bounding box center [535, 574] width 106 height 14
drag, startPoint x: 518, startPoint y: 571, endPoint x: 508, endPoint y: 565, distance: 10.9
click at [508, 567] on input "range" at bounding box center [535, 574] width 106 height 14
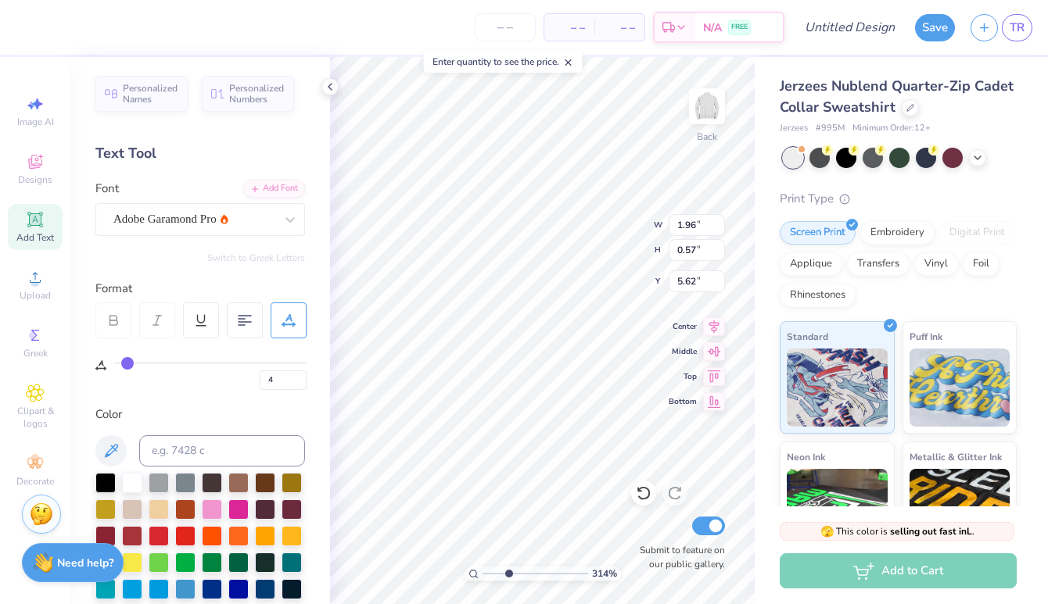
click at [127, 363] on input "range" at bounding box center [210, 363] width 192 height 2
drag, startPoint x: 127, startPoint y: 363, endPoint x: 143, endPoint y: 363, distance: 15.6
click at [143, 363] on input "range" at bounding box center [210, 363] width 192 height 2
drag, startPoint x: 143, startPoint y: 363, endPoint x: 109, endPoint y: 368, distance: 34.8
click at [114, 364] on input "range" at bounding box center [210, 363] width 192 height 2
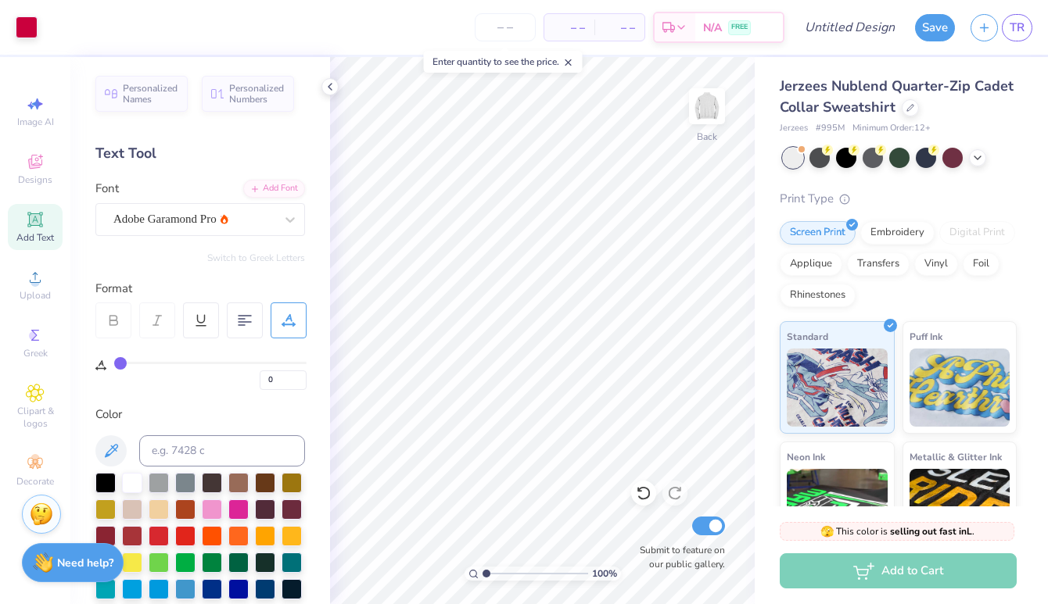
drag, startPoint x: 504, startPoint y: 571, endPoint x: 473, endPoint y: 572, distance: 31.3
click at [482, 572] on input "range" at bounding box center [535, 574] width 106 height 14
click at [708, 137] on div "100 % Back Submit to feature on our public gallery." at bounding box center [542, 330] width 425 height 547
click at [913, 28] on div "Art colors – – Per Item – – Total Est. Delivery N/A FREE Design Title Save TR" at bounding box center [524, 27] width 1048 height 55
click at [929, 26] on button "Save" at bounding box center [935, 25] width 40 height 27
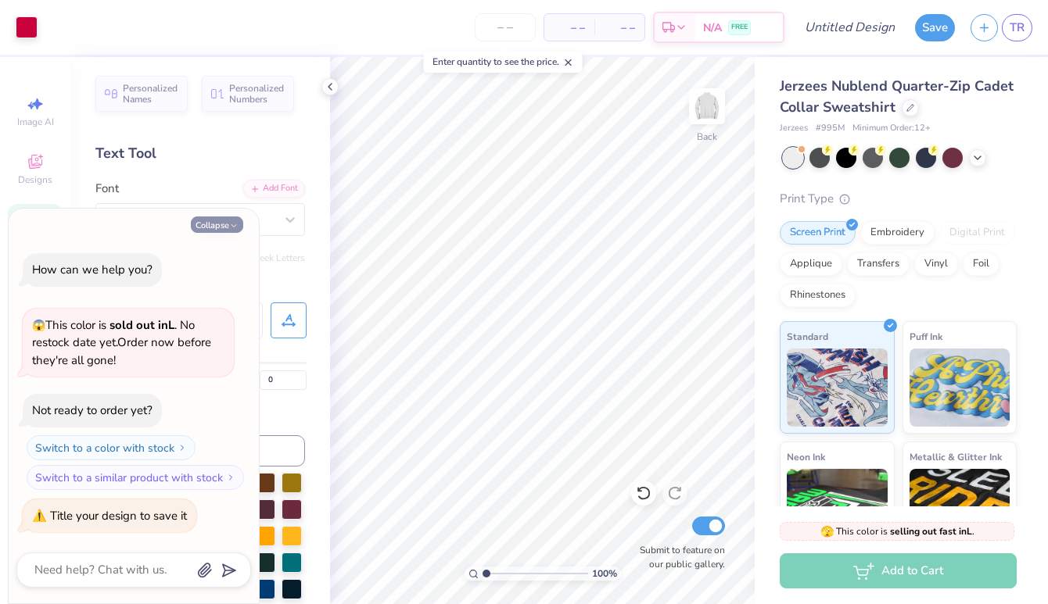
click at [227, 231] on button "Collapse" at bounding box center [217, 225] width 52 height 16
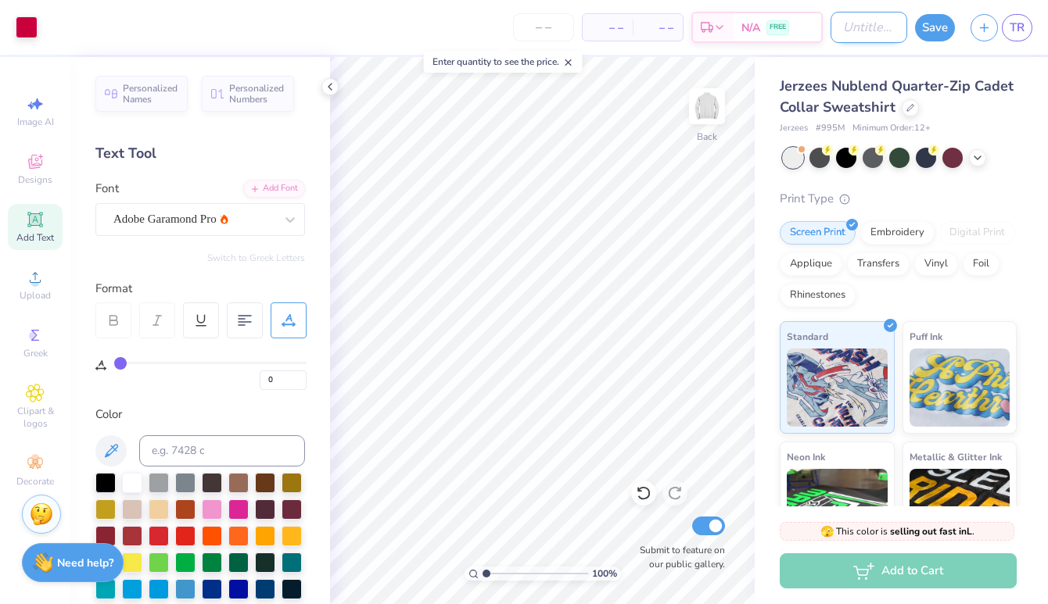
click at [837, 30] on input "Design Title" at bounding box center [868, 27] width 77 height 31
click at [930, 29] on button "Save" at bounding box center [935, 25] width 40 height 27
click at [937, 32] on div "Save" at bounding box center [935, 27] width 40 height 27
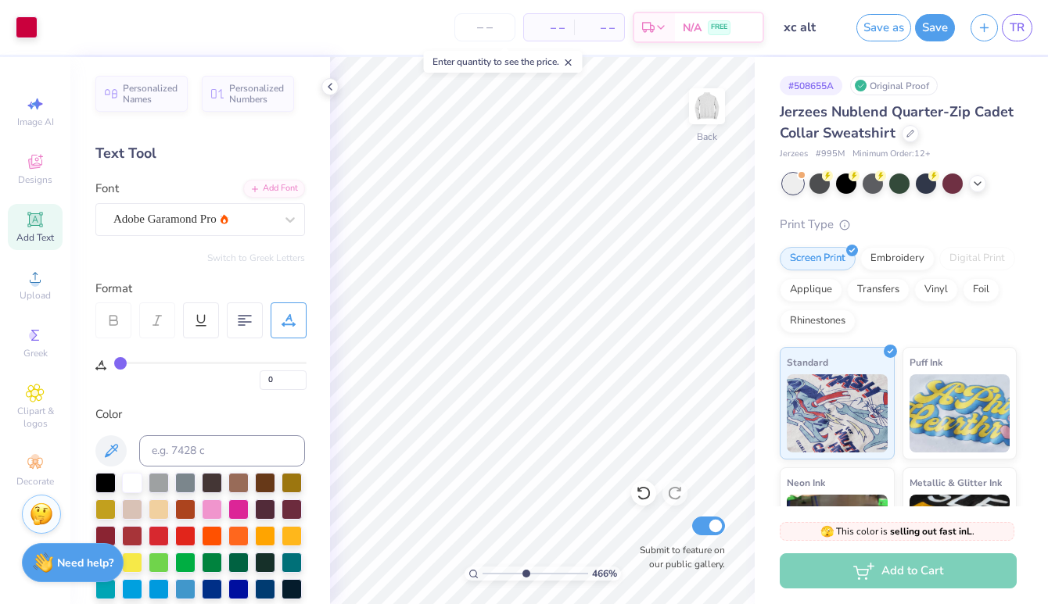
drag, startPoint x: 486, startPoint y: 573, endPoint x: 525, endPoint y: 571, distance: 39.2
click at [525, 571] on input "range" at bounding box center [535, 574] width 106 height 14
drag, startPoint x: 521, startPoint y: 576, endPoint x: 546, endPoint y: 575, distance: 25.1
click at [545, 575] on input "range" at bounding box center [535, 574] width 106 height 14
click at [240, 237] on div "Personalized Names Personalized Numbers Text Tool Add Font Font Adobe Garamond …" at bounding box center [200, 330] width 260 height 547
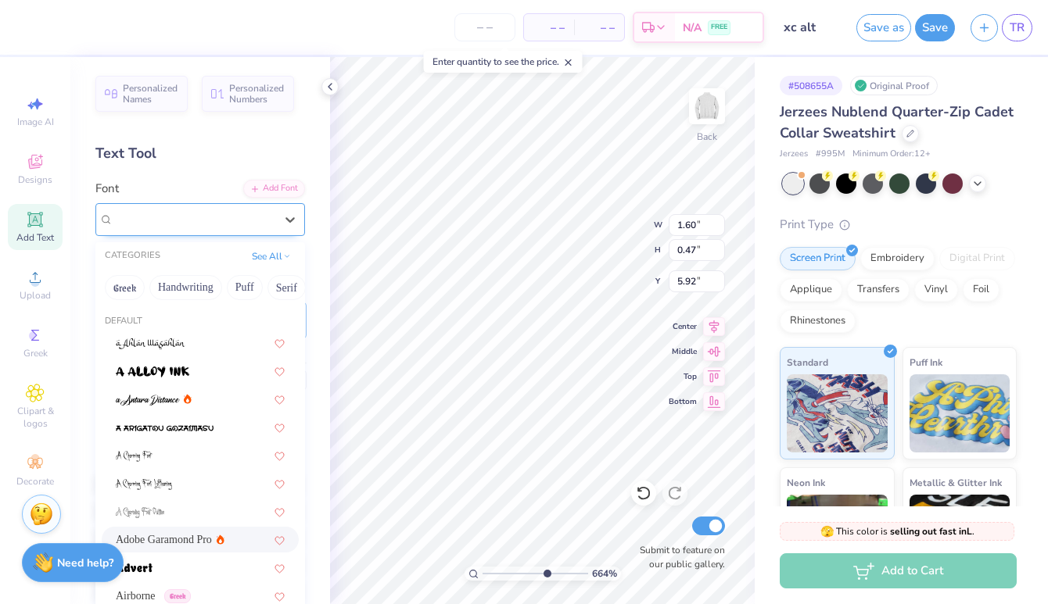
click at [245, 227] on div "Adobe Garamond Pro" at bounding box center [194, 219] width 164 height 24
click at [227, 290] on button "Bold" at bounding box center [230, 287] width 38 height 25
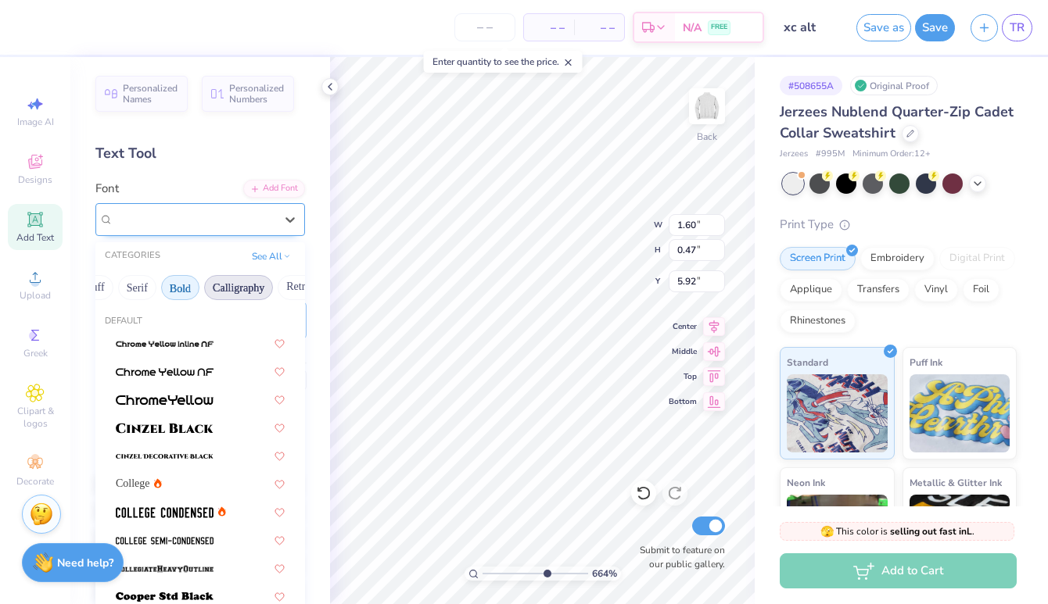
scroll to position [0, 161]
click at [200, 513] on img at bounding box center [165, 512] width 98 height 11
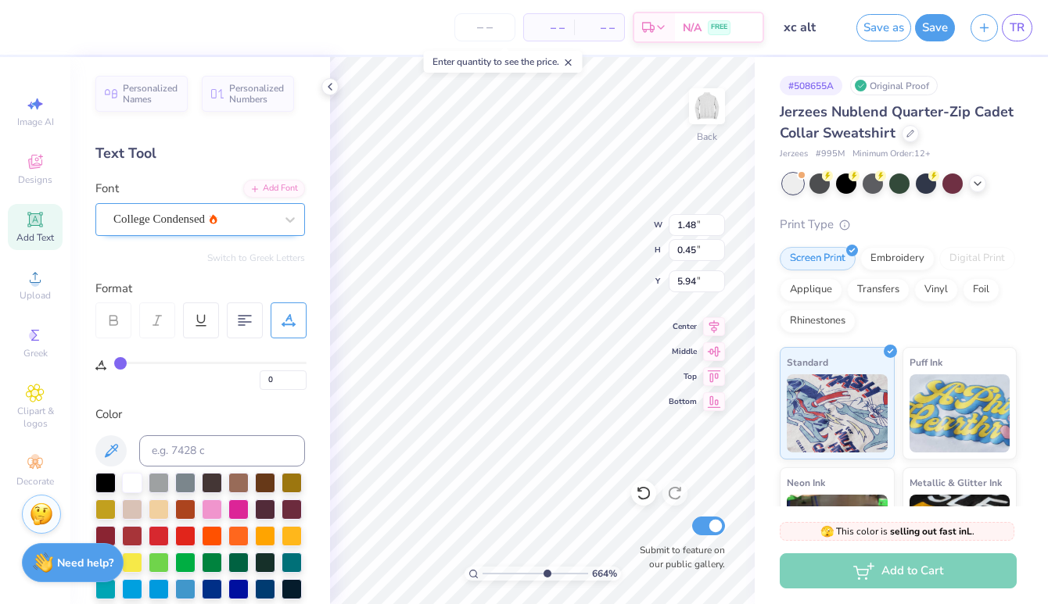
click at [249, 228] on div at bounding box center [193, 219] width 161 height 21
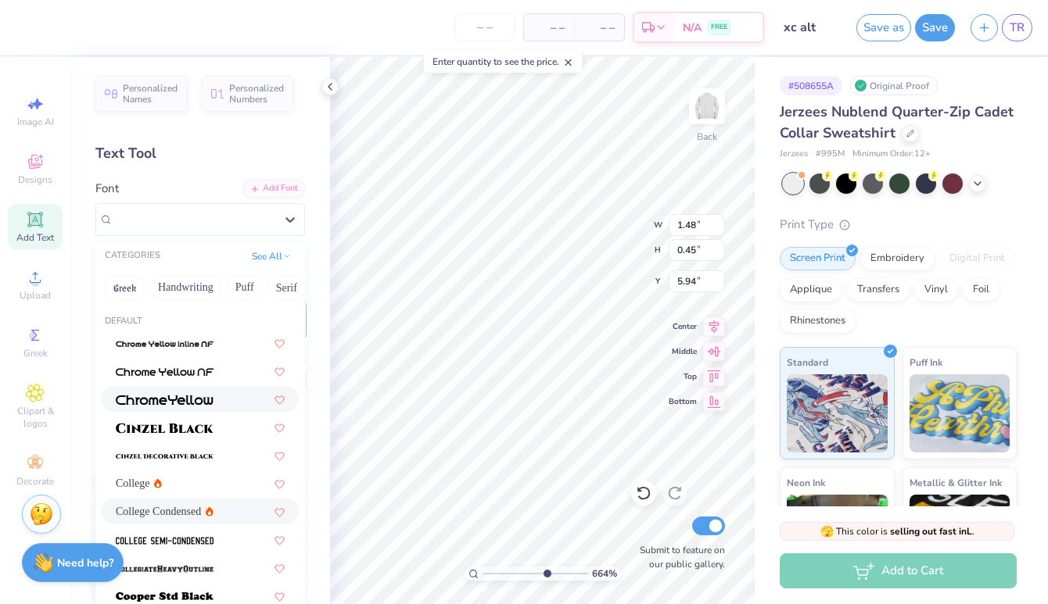
click at [217, 406] on div at bounding box center [200, 399] width 169 height 16
click at [238, 219] on div "ChromeYellow" at bounding box center [194, 219] width 164 height 24
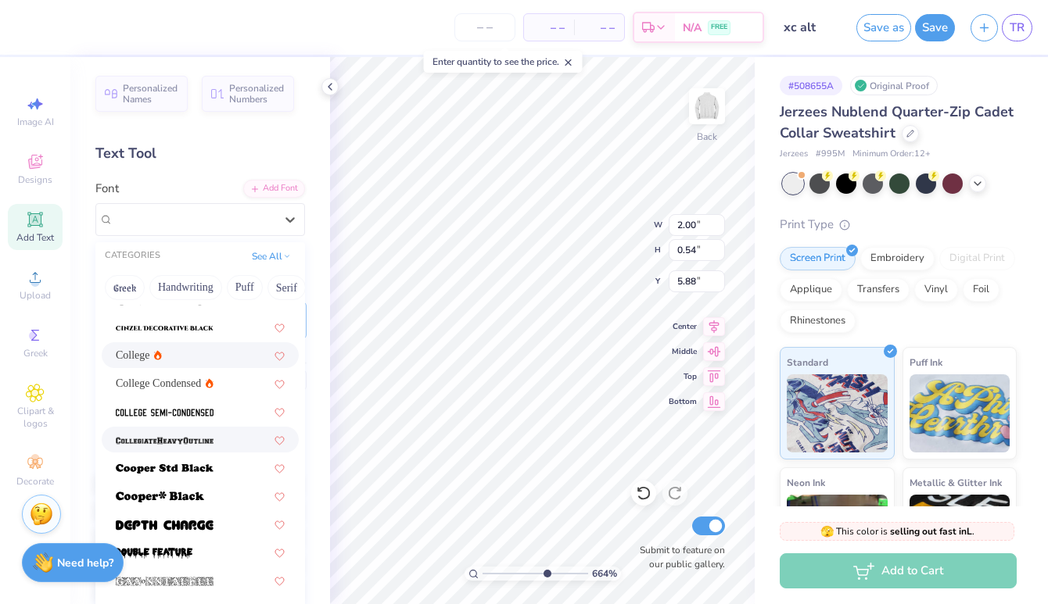
scroll to position [129, 0]
click at [226, 471] on div at bounding box center [200, 467] width 169 height 16
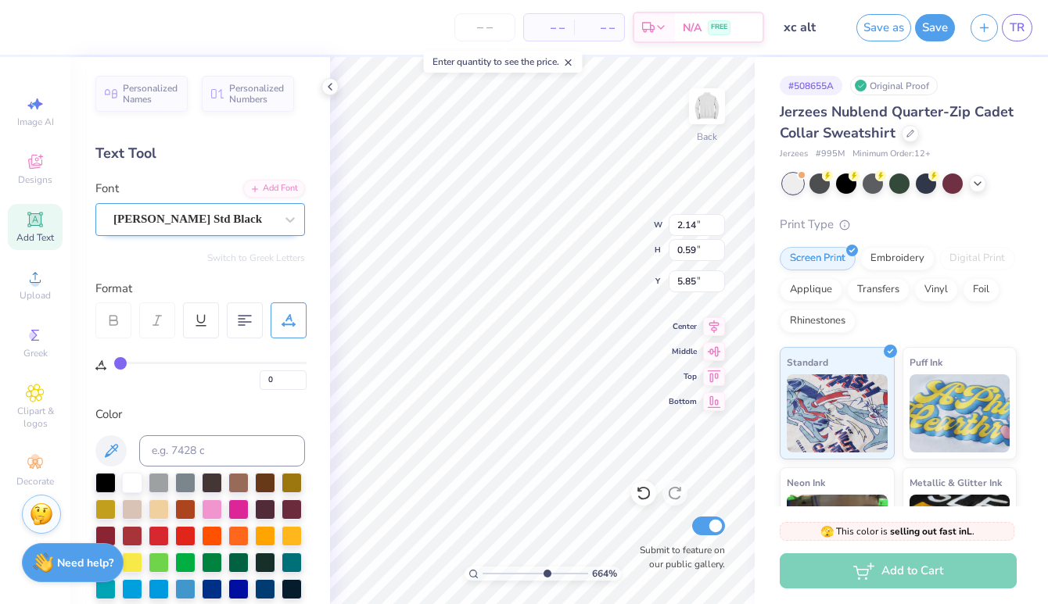
click at [202, 223] on div "[PERSON_NAME] Std Black" at bounding box center [194, 219] width 164 height 24
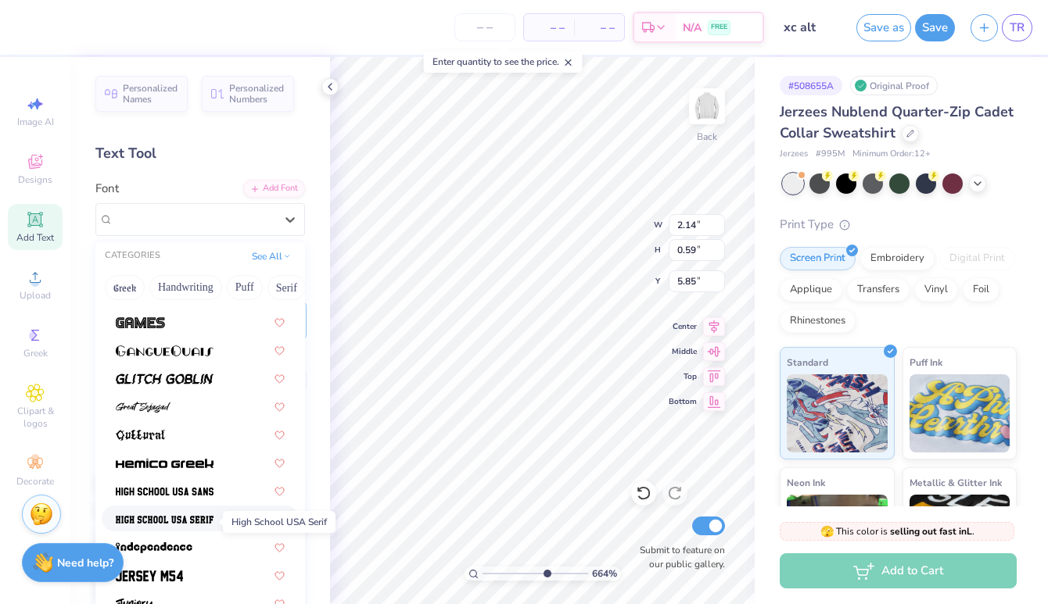
scroll to position [642, 0]
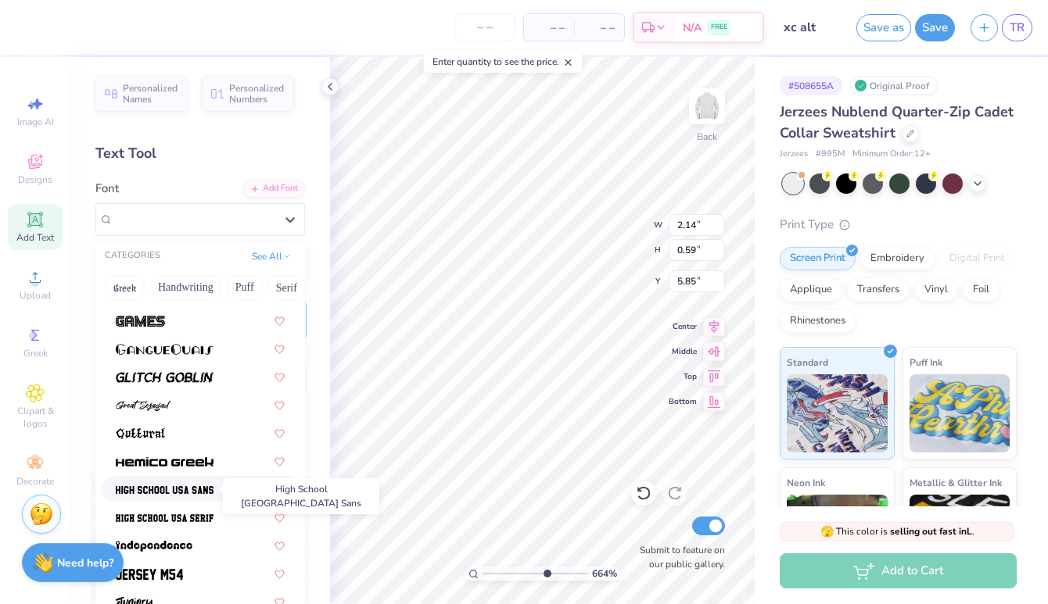
click at [203, 493] on img at bounding box center [165, 490] width 98 height 11
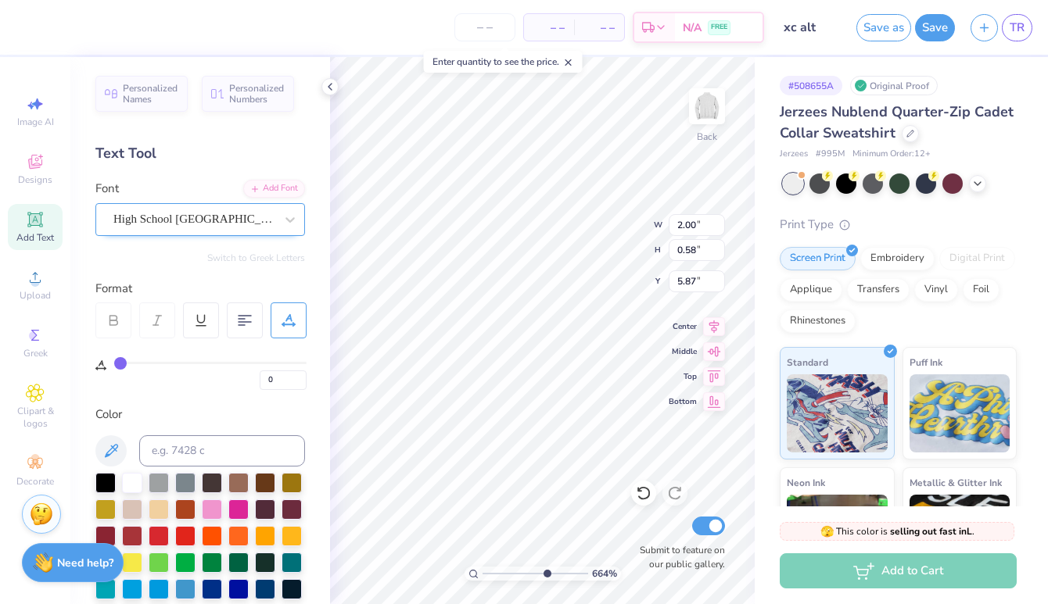
click at [234, 220] on div "High School [GEOGRAPHIC_DATA] Sans" at bounding box center [194, 219] width 164 height 24
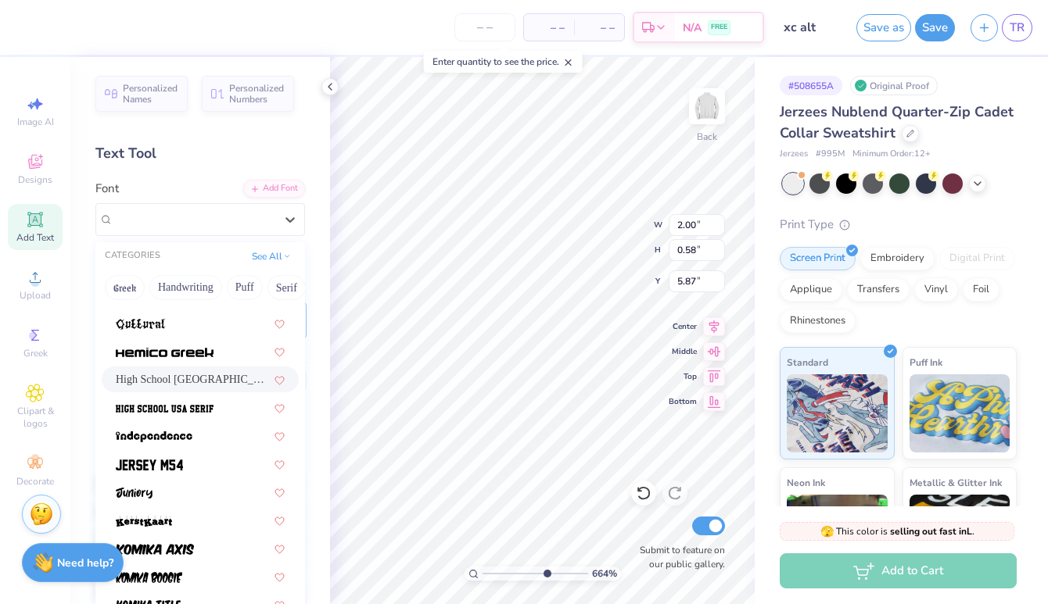
scroll to position [768, 0]
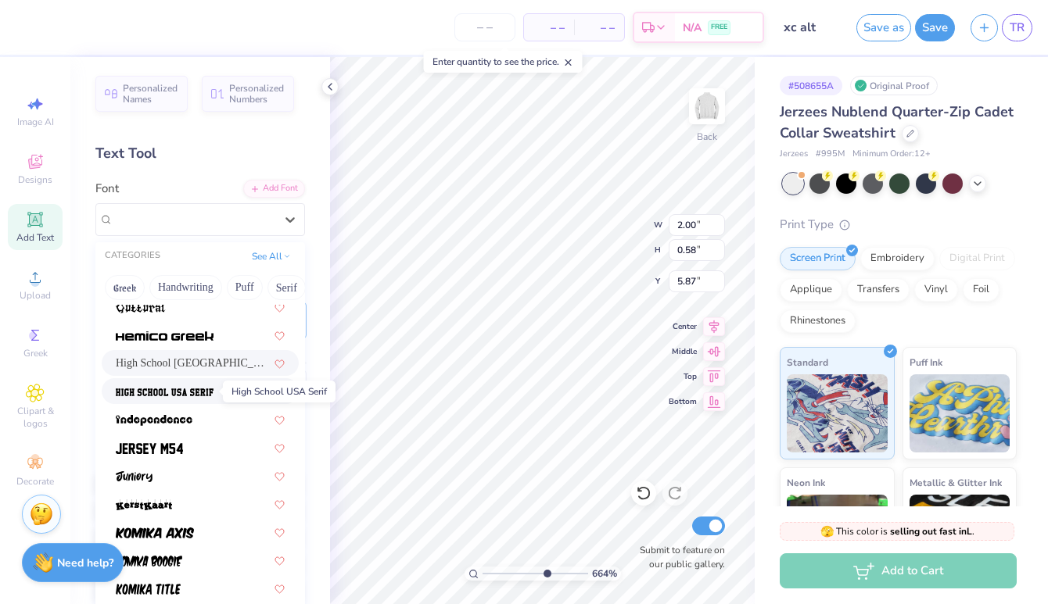
click at [196, 390] on img at bounding box center [165, 392] width 98 height 11
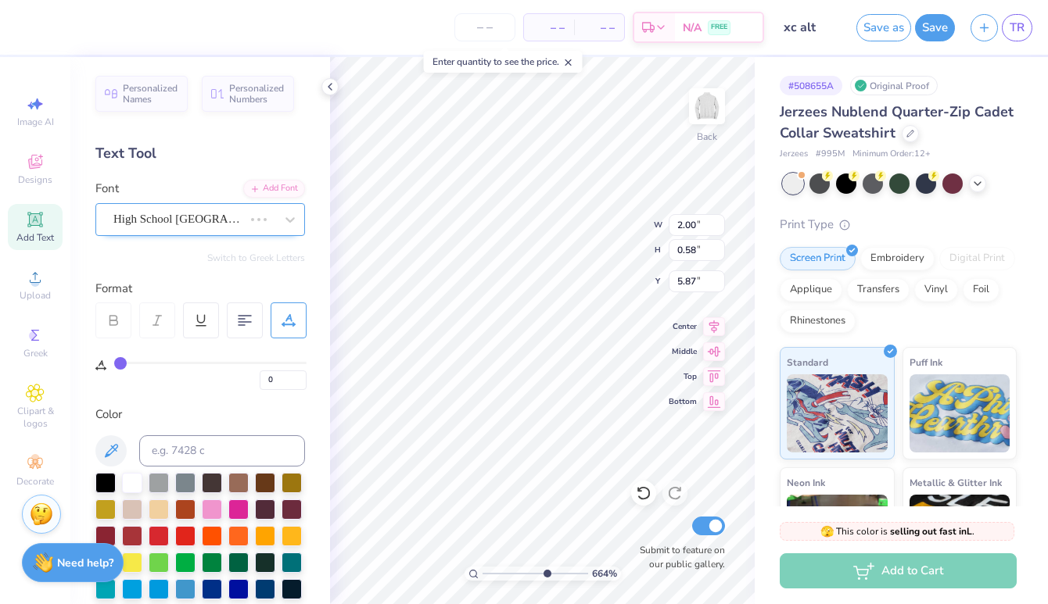
click at [190, 220] on div "High School [GEOGRAPHIC_DATA] Sans" at bounding box center [178, 219] width 133 height 24
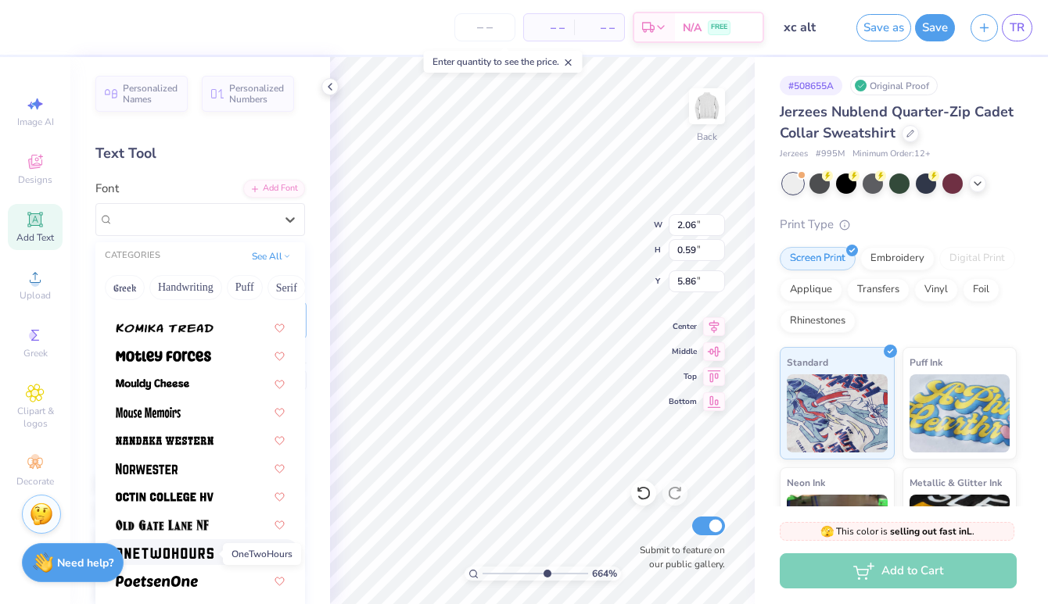
scroll to position [1279, 0]
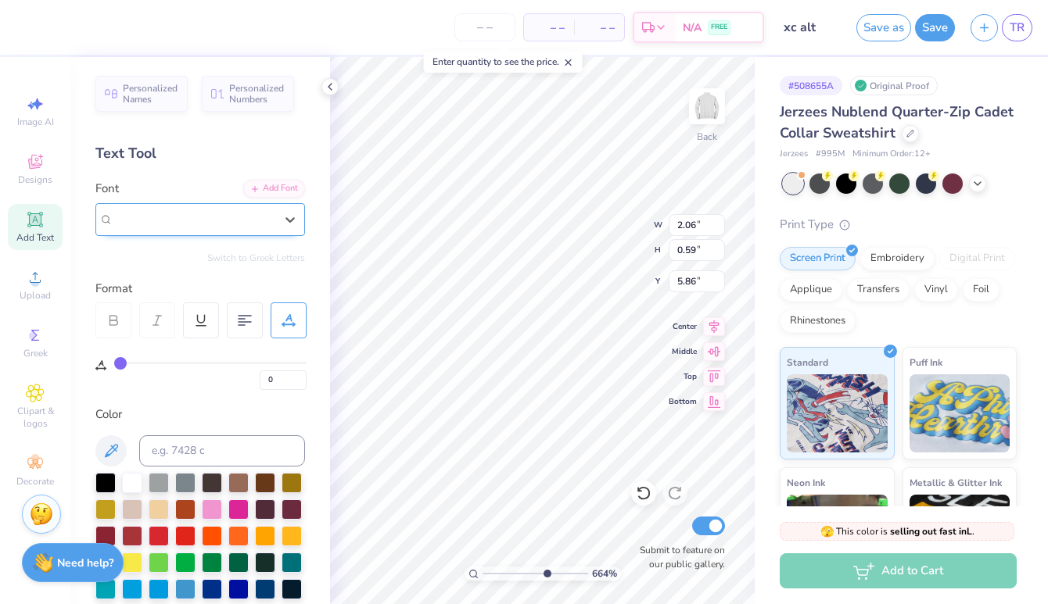
click at [279, 203] on div "High School USA Serif" at bounding box center [200, 219] width 210 height 33
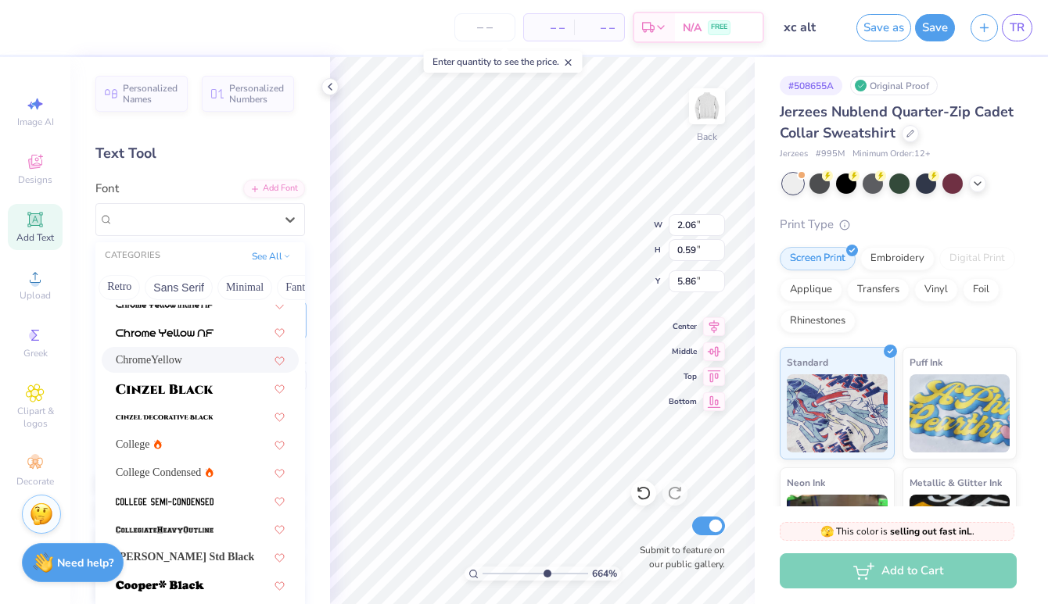
scroll to position [0, 0]
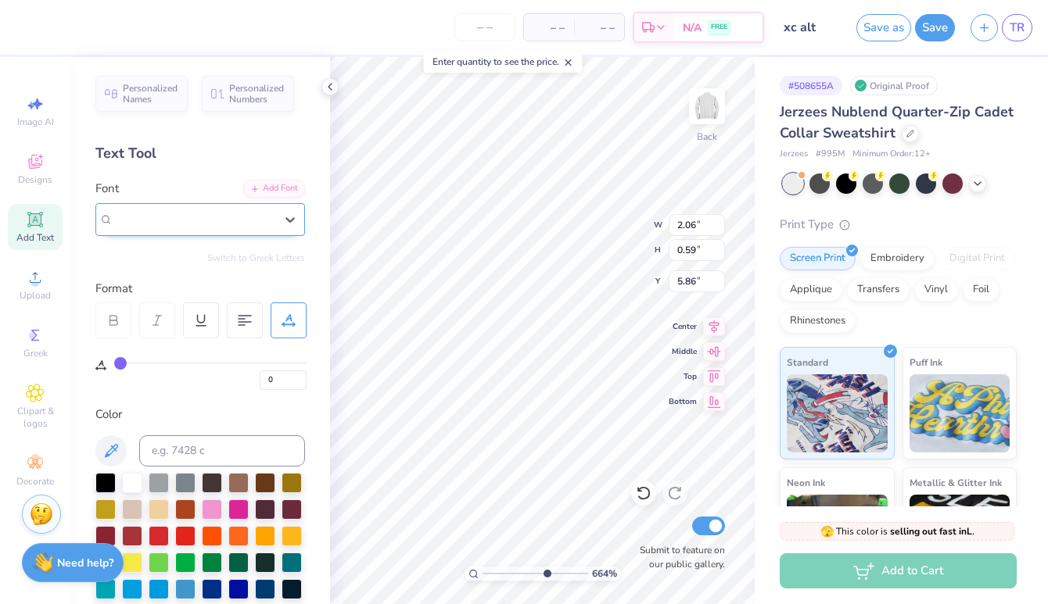
click at [213, 215] on span "High School USA Serif" at bounding box center [168, 219] width 110 height 18
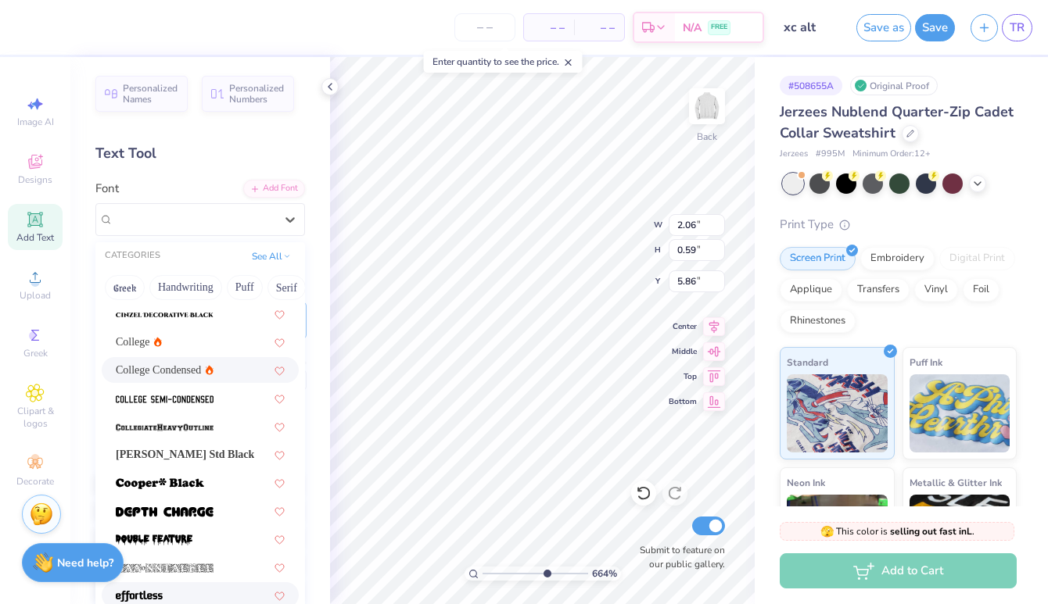
scroll to position [131, 0]
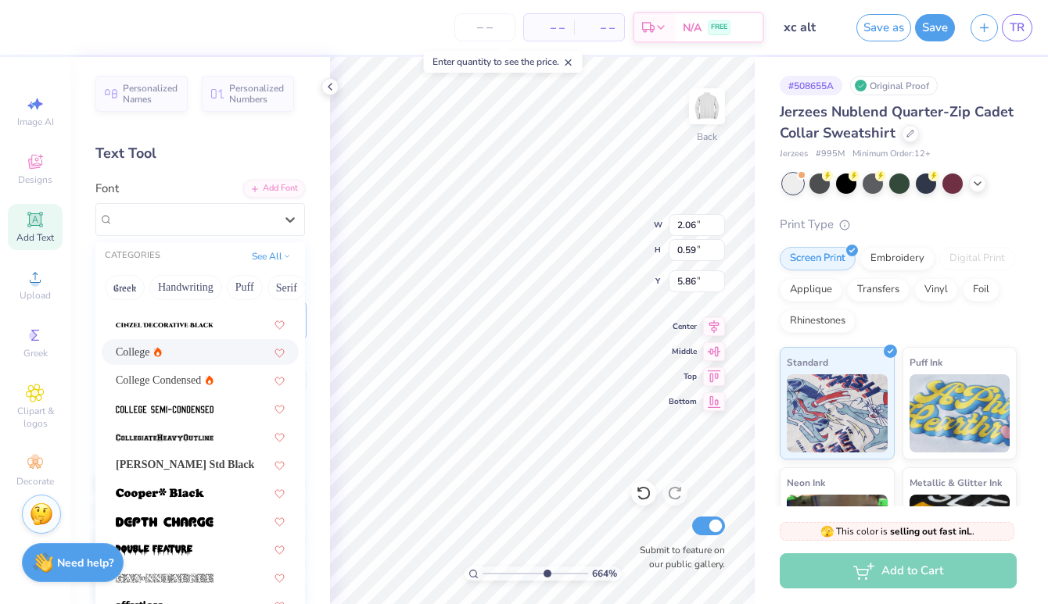
click at [181, 357] on div "College" at bounding box center [200, 352] width 169 height 16
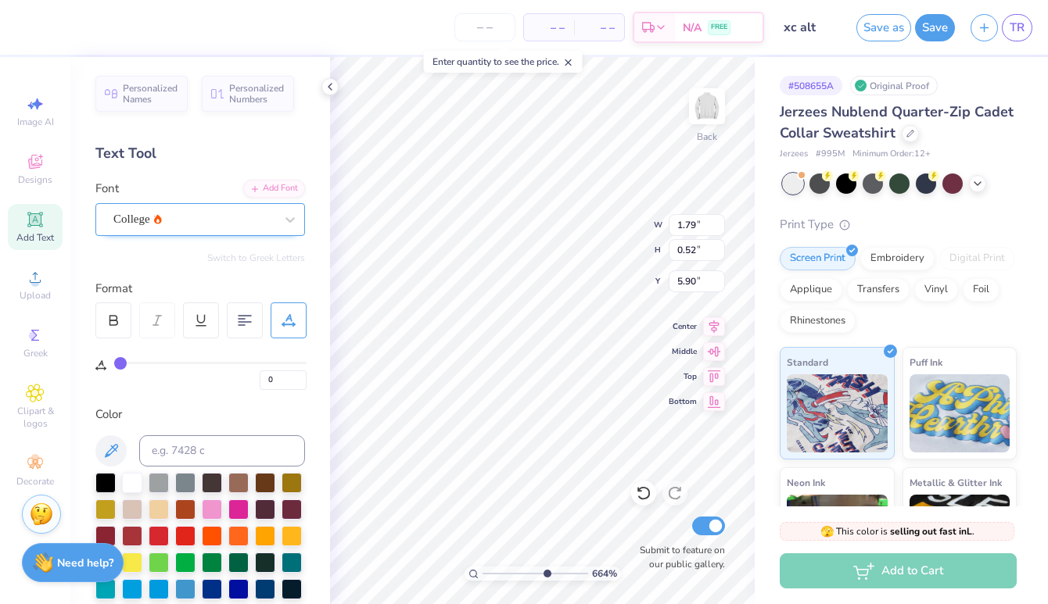
click at [197, 224] on div "College" at bounding box center [194, 219] width 164 height 24
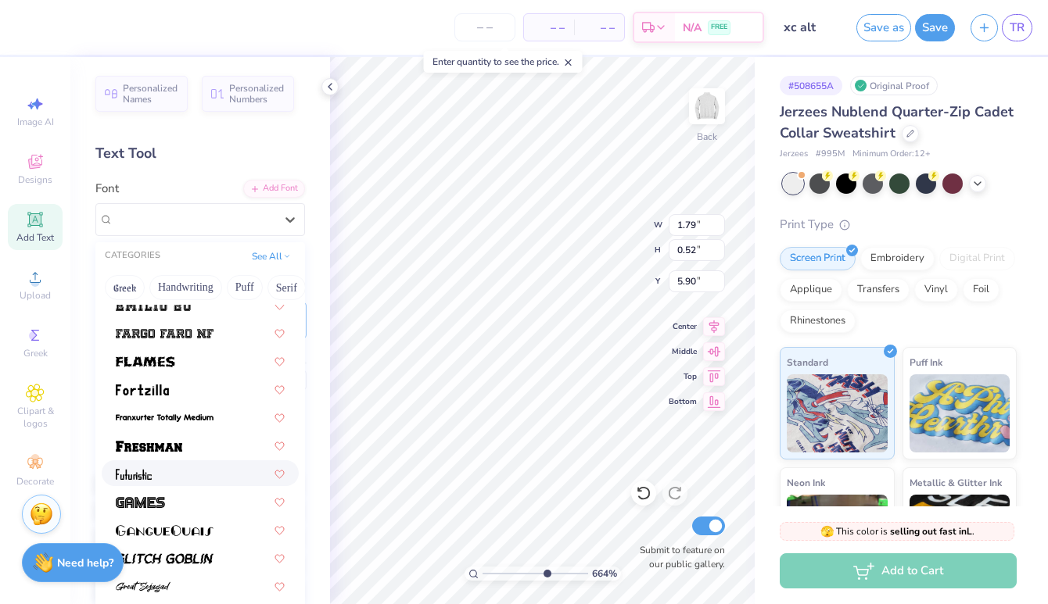
scroll to position [464, 0]
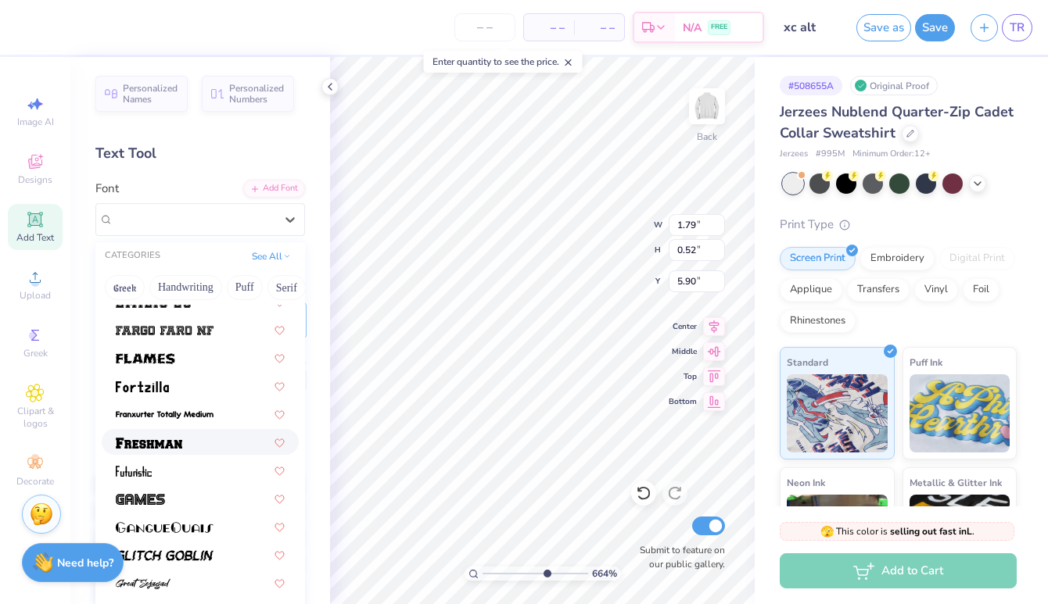
click at [192, 442] on div at bounding box center [200, 442] width 169 height 16
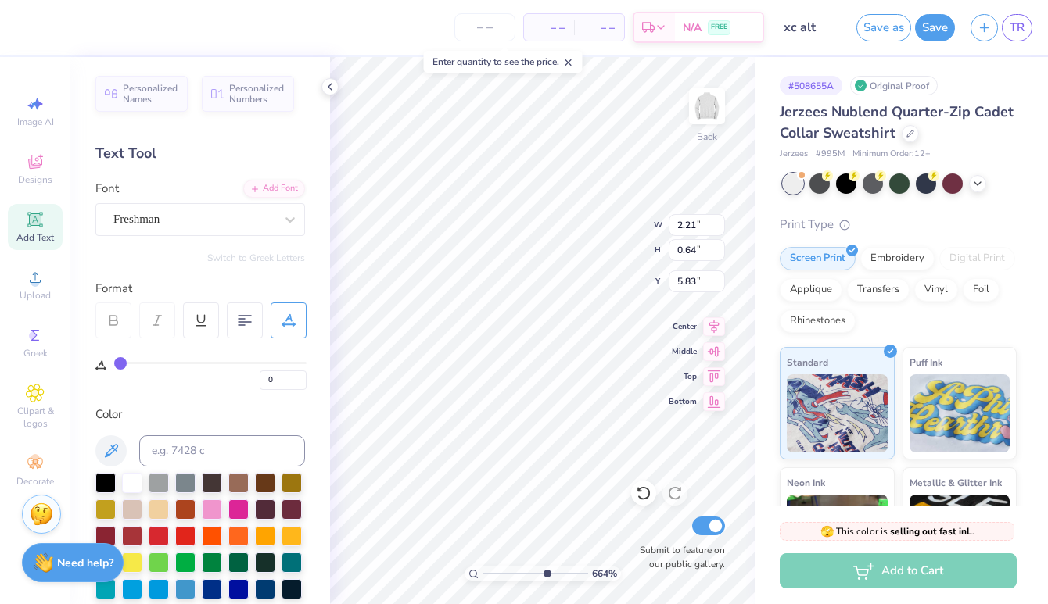
click at [261, 237] on div "Personalized Names Personalized Numbers Text Tool Add Font Font Freshman Switch…" at bounding box center [200, 330] width 260 height 547
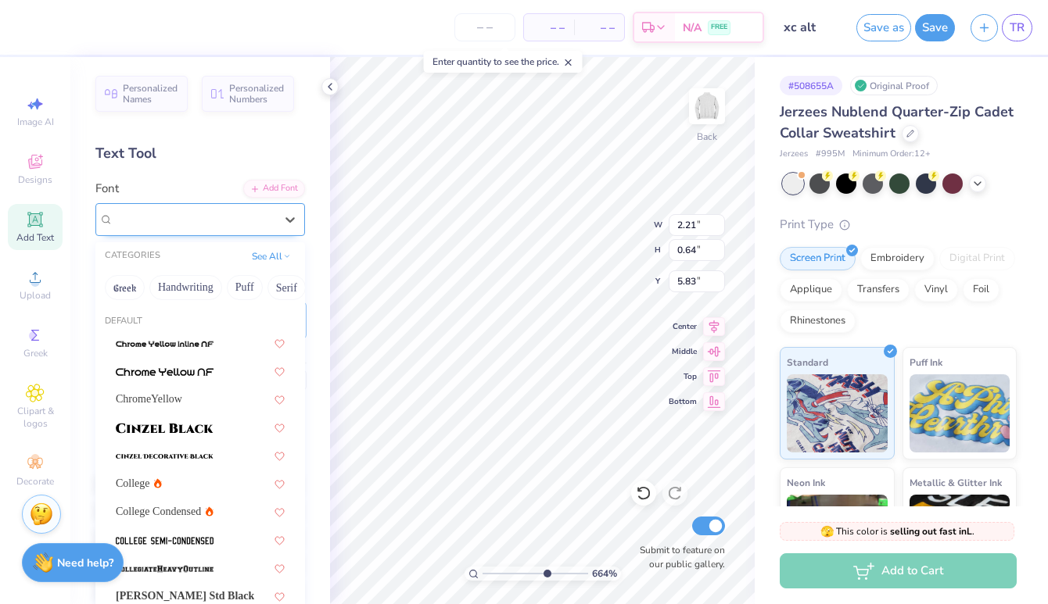
click at [242, 224] on div "Freshman" at bounding box center [194, 219] width 164 height 24
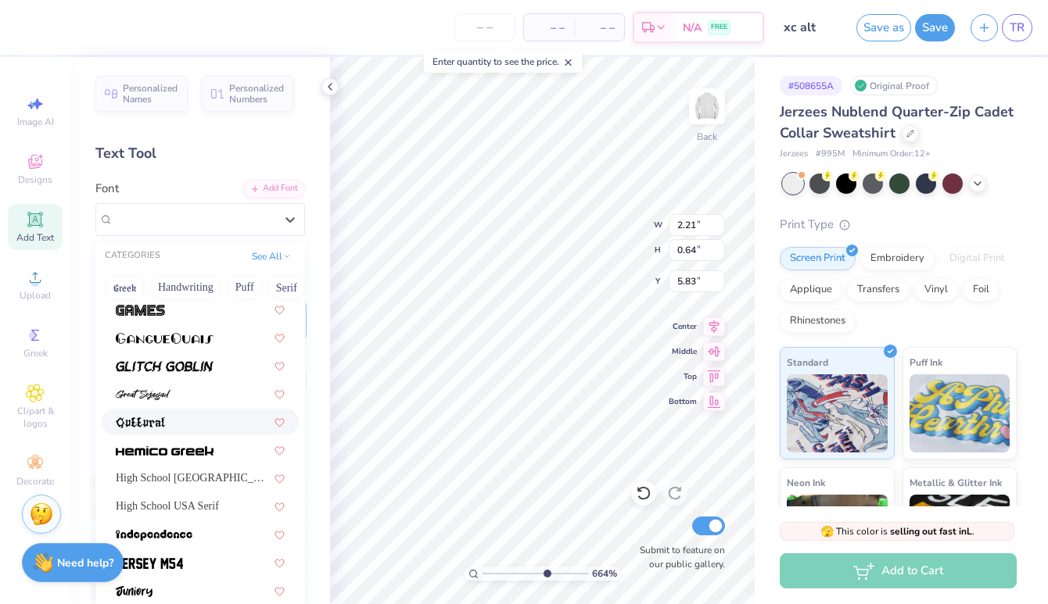
scroll to position [658, 0]
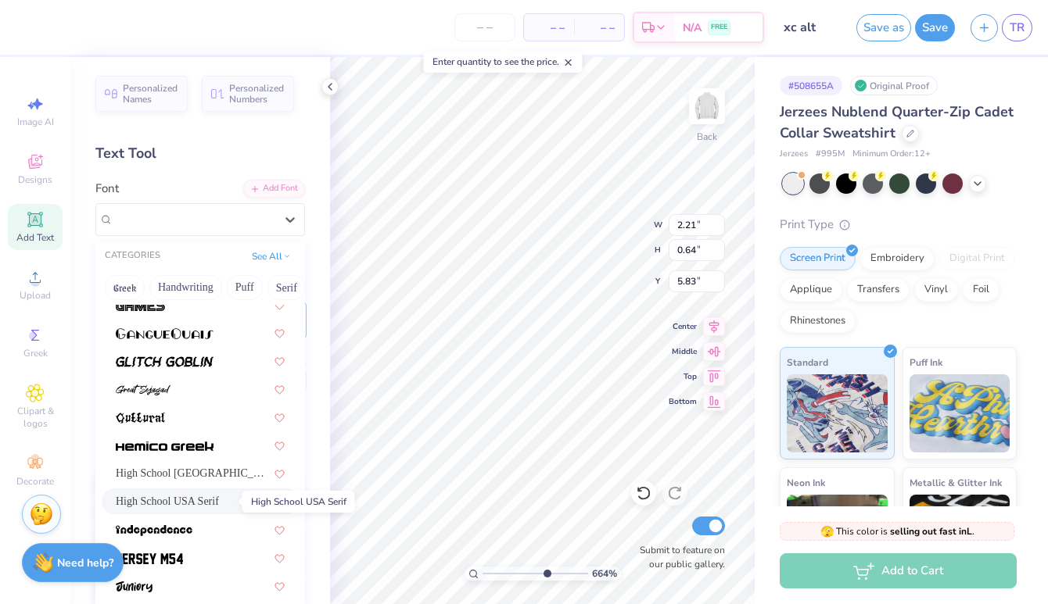
click at [193, 501] on span "High School USA Serif" at bounding box center [167, 501] width 103 height 16
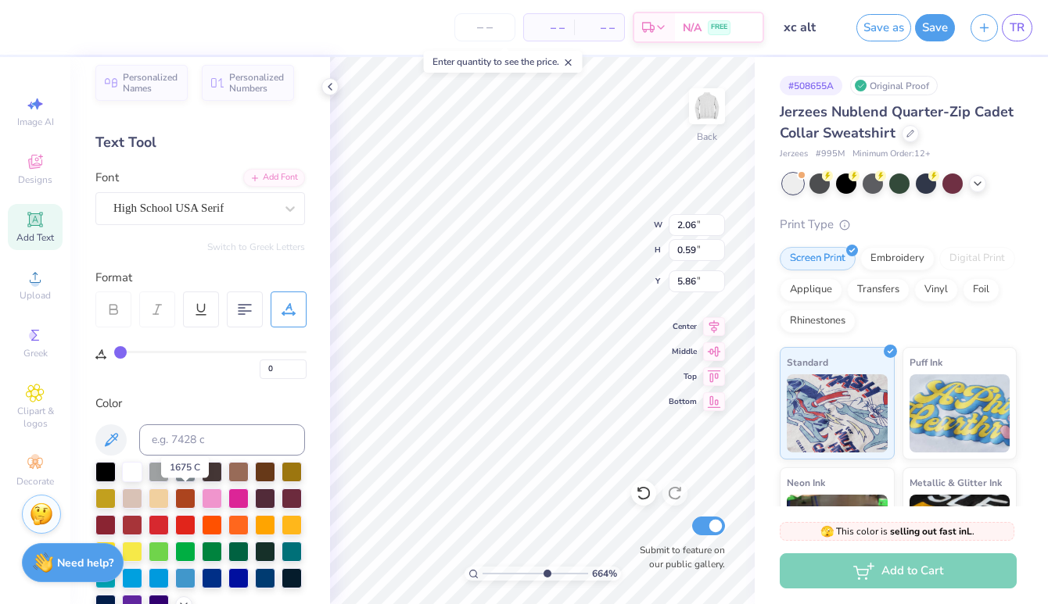
scroll to position [15, 0]
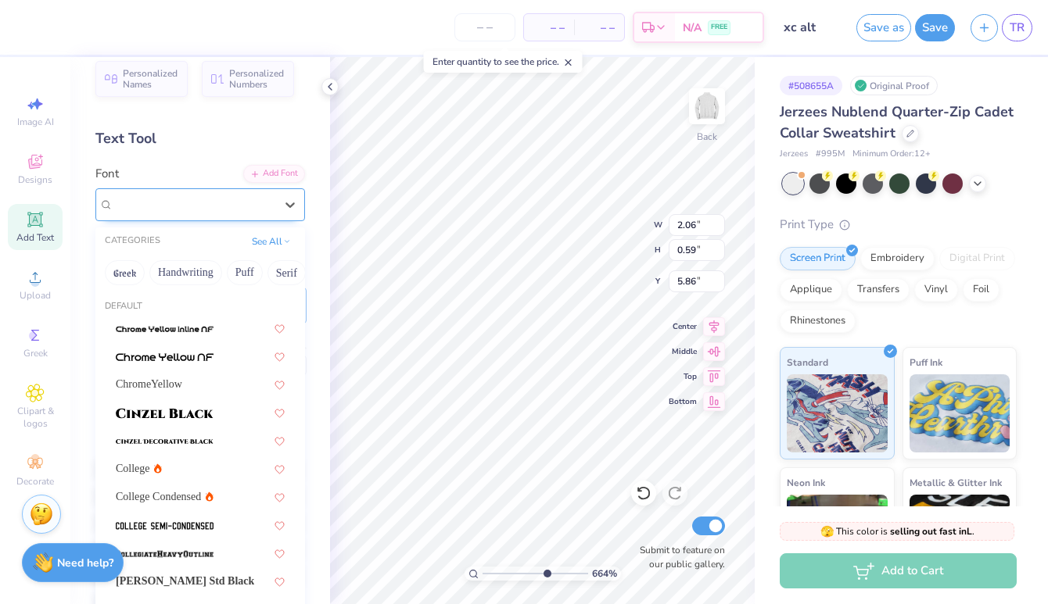
click at [208, 210] on div "High School USA Serif" at bounding box center [194, 204] width 164 height 24
click at [173, 267] on button "Bold" at bounding box center [168, 272] width 38 height 25
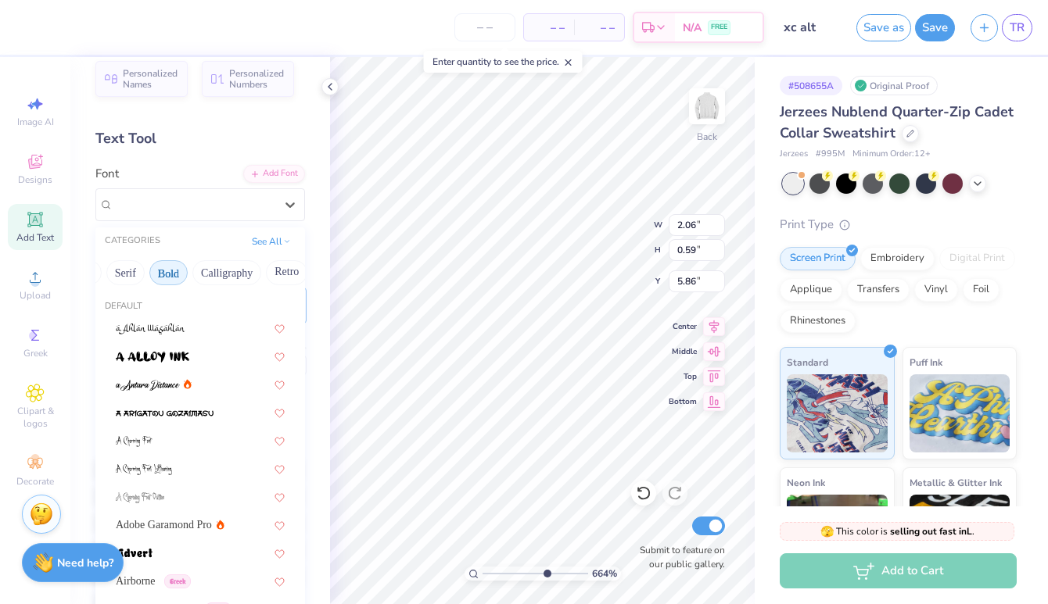
click at [174, 278] on button "Bold" at bounding box center [168, 272] width 38 height 25
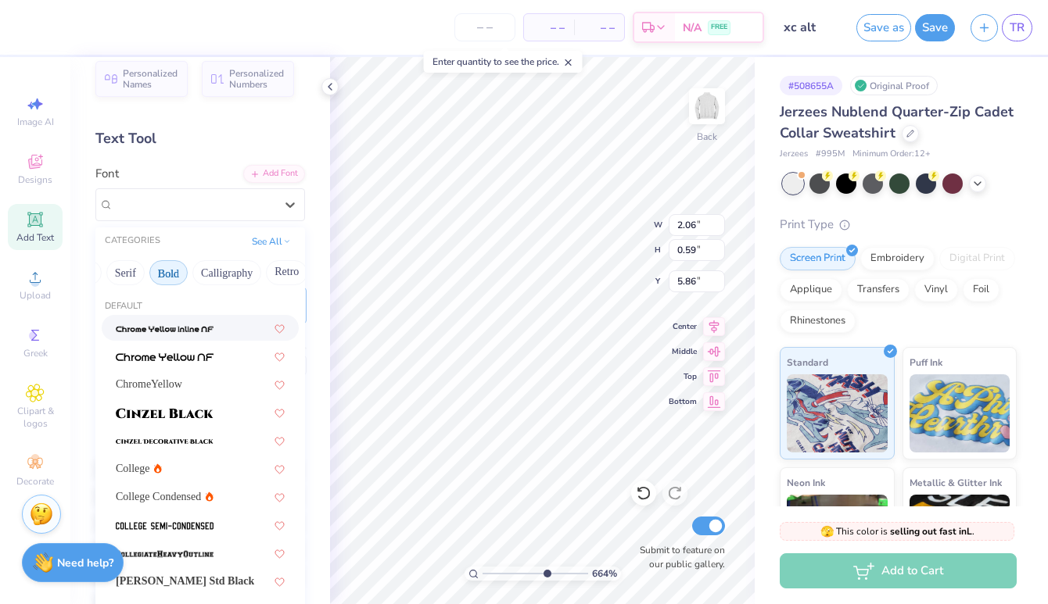
click at [170, 271] on button "Bold" at bounding box center [168, 272] width 38 height 25
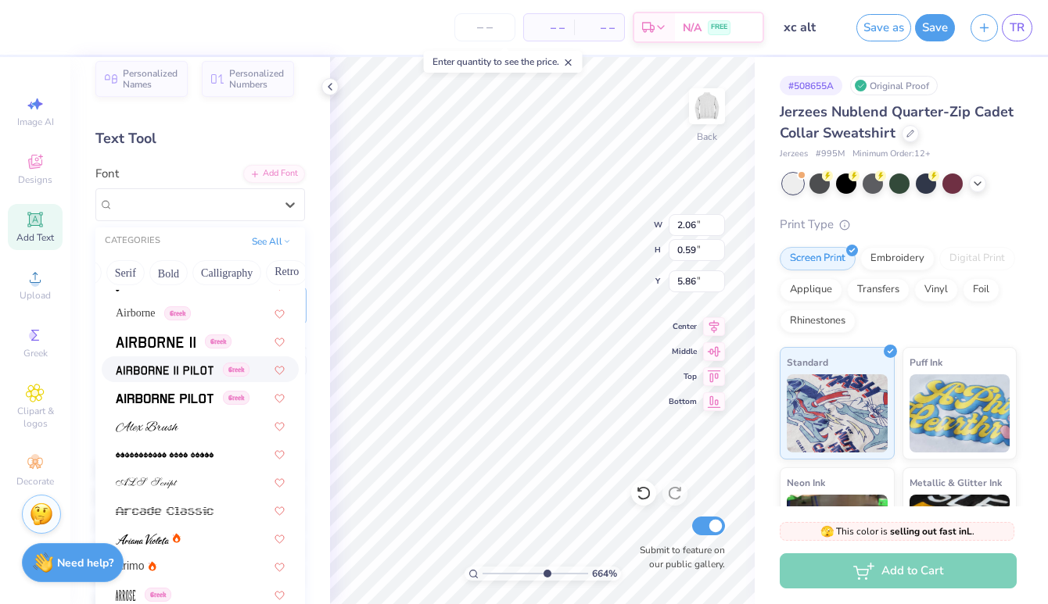
scroll to position [333, 0]
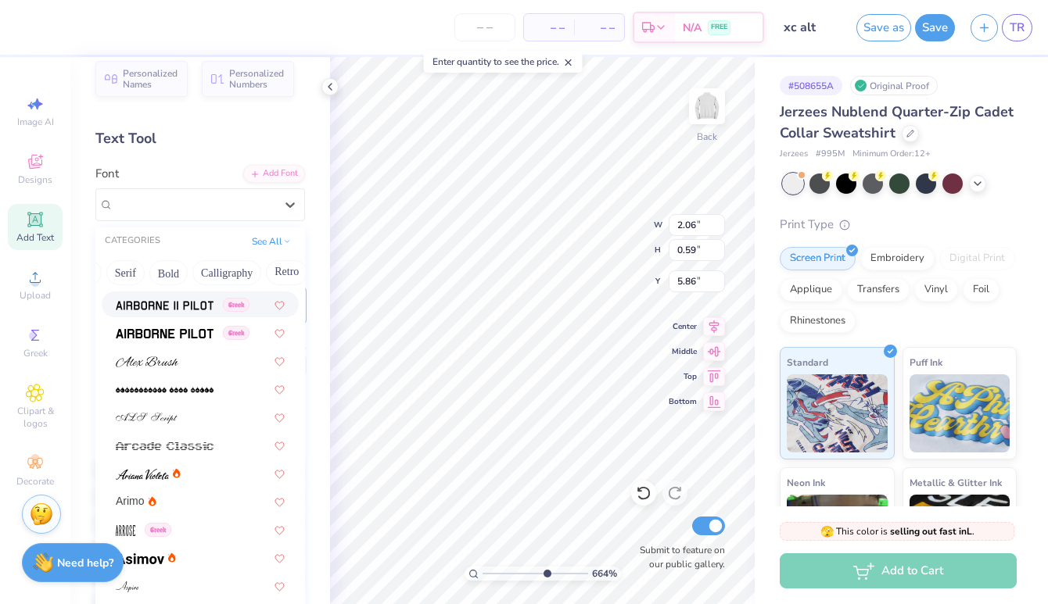
click at [231, 143] on div "Text Tool" at bounding box center [200, 138] width 210 height 21
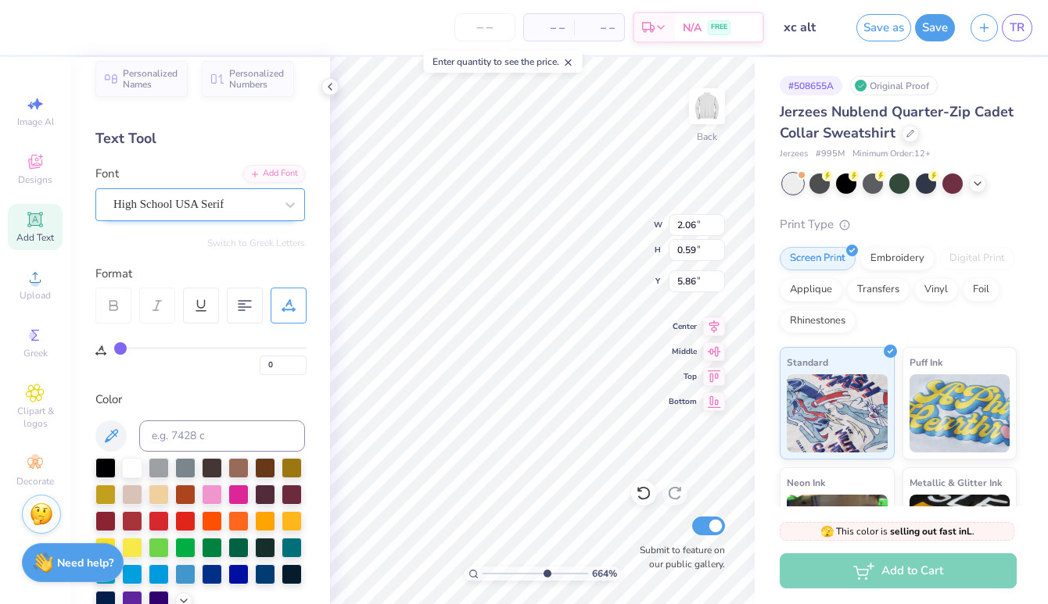
click at [225, 207] on div "High School USA Serif" at bounding box center [194, 204] width 164 height 24
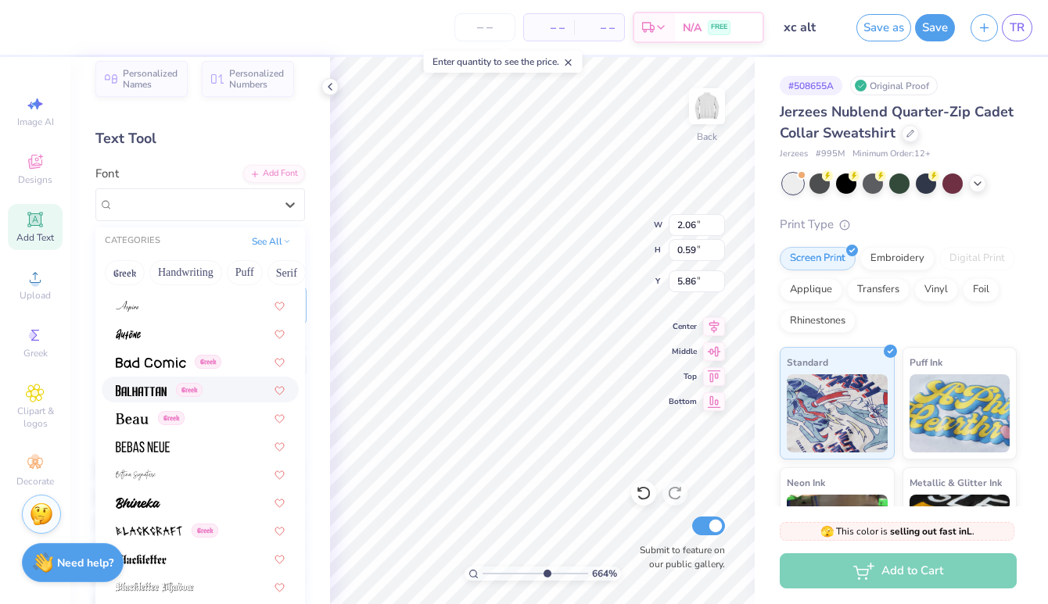
scroll to position [642, 0]
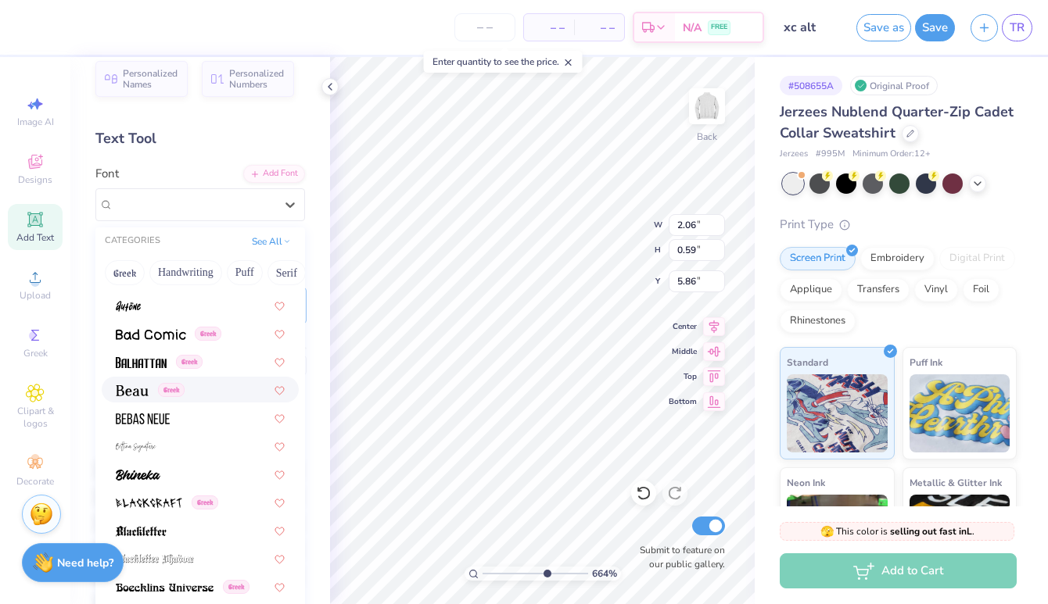
click at [199, 396] on div "Greek" at bounding box center [200, 390] width 169 height 16
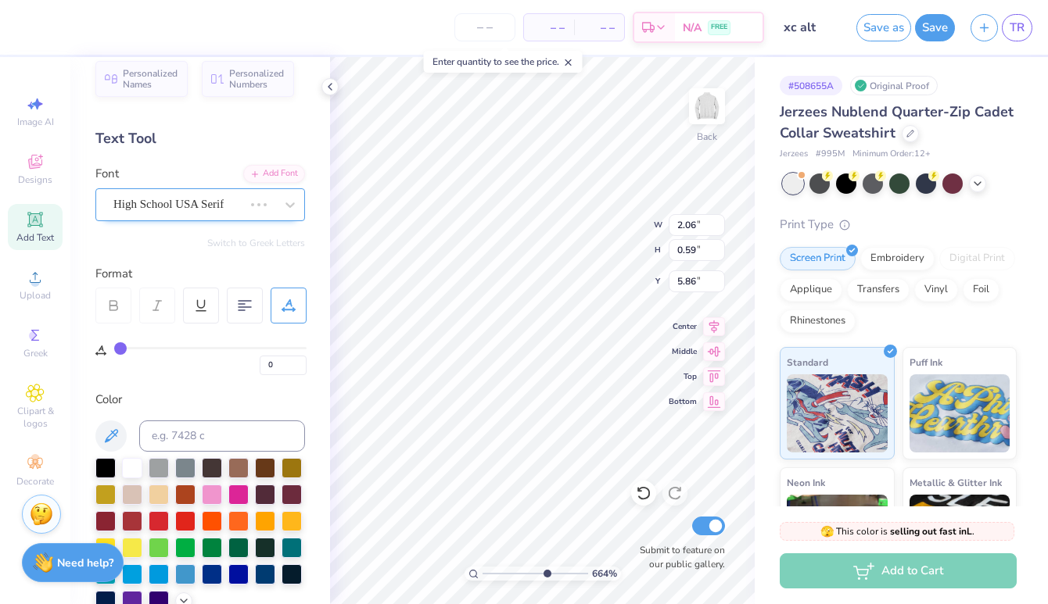
click at [206, 203] on div "High School USA Serif" at bounding box center [178, 204] width 133 height 24
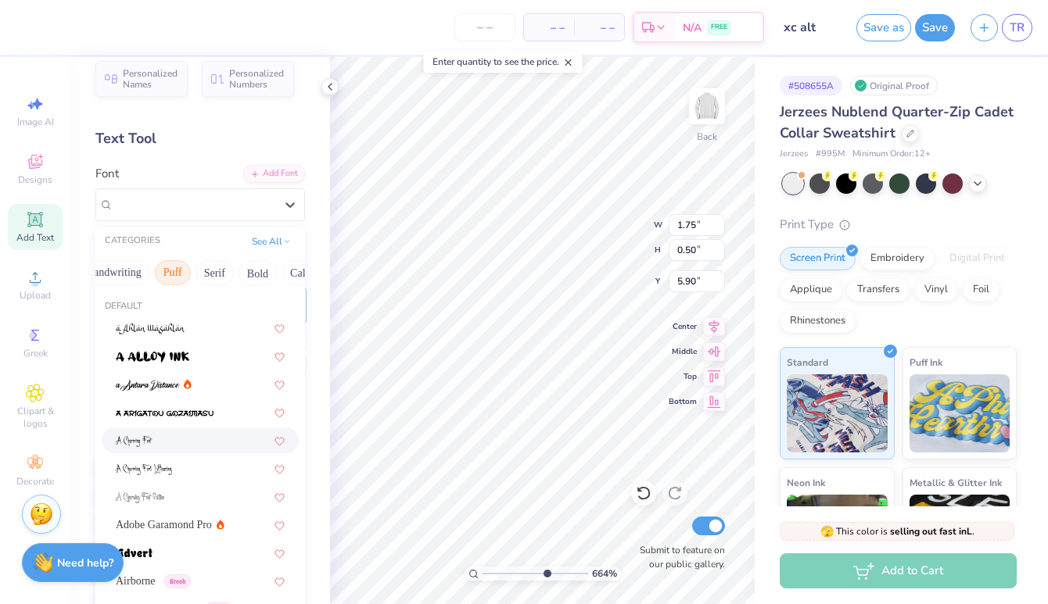
scroll to position [0, 76]
click at [211, 278] on button "Serif" at bounding box center [211, 272] width 38 height 25
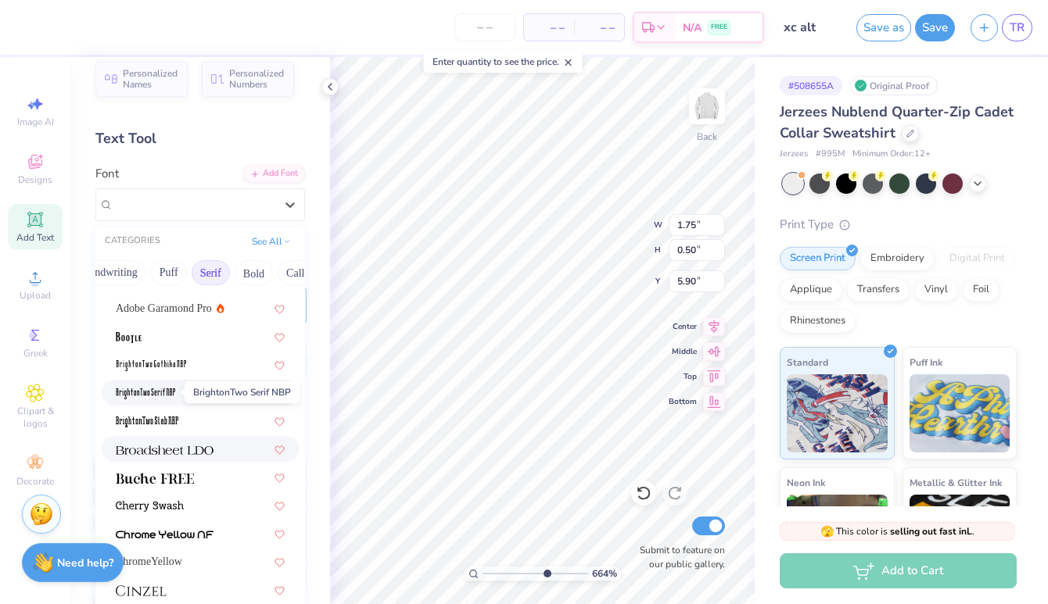
scroll to position [20, 0]
click at [188, 473] on img at bounding box center [155, 477] width 78 height 11
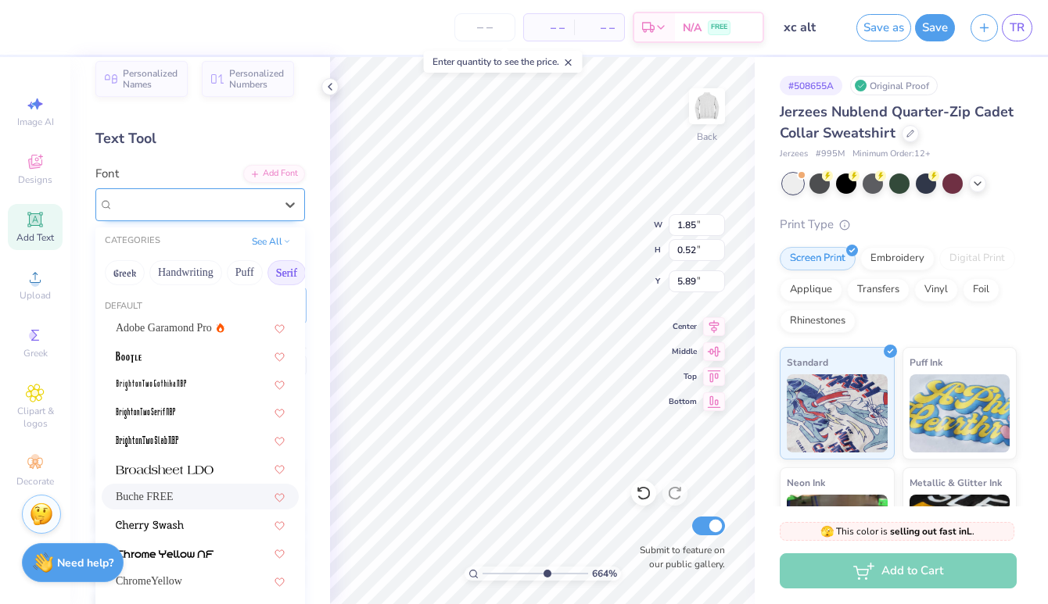
click at [217, 201] on div "Buche FREE" at bounding box center [194, 204] width 164 height 24
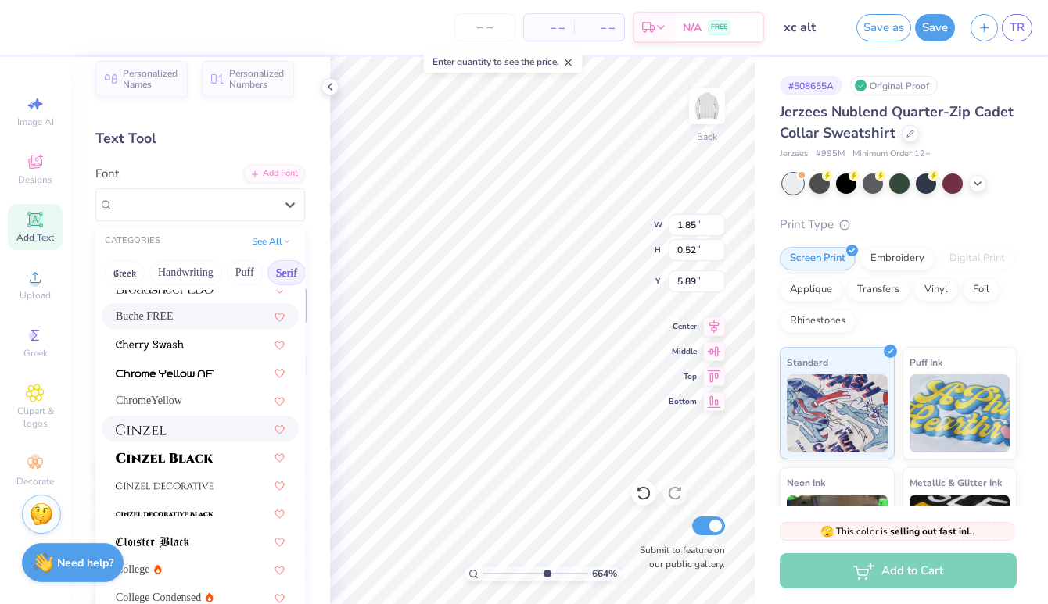
scroll to position [183, 0]
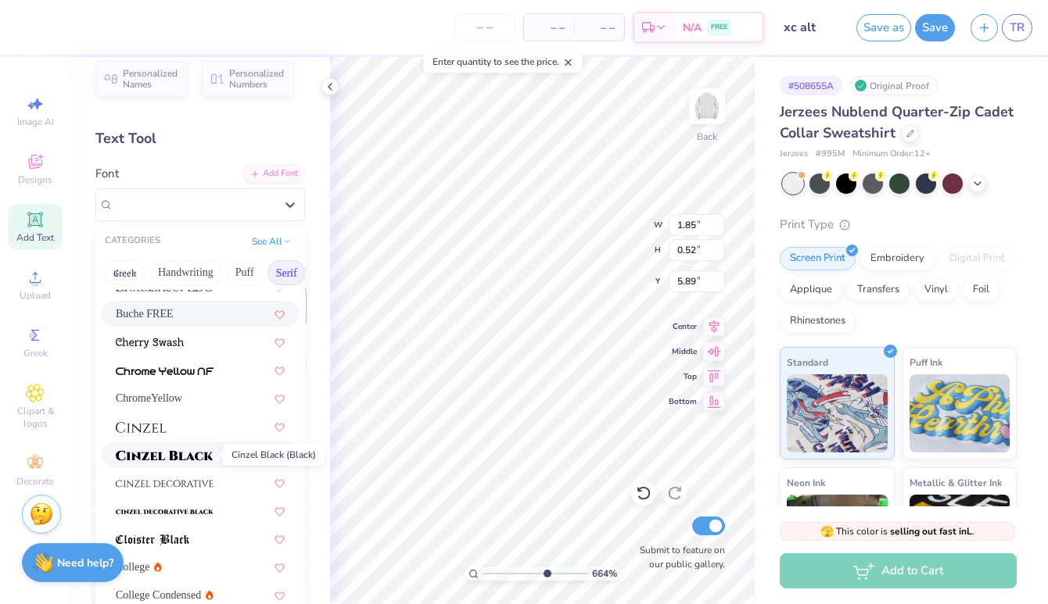
click at [199, 457] on img at bounding box center [165, 455] width 98 height 11
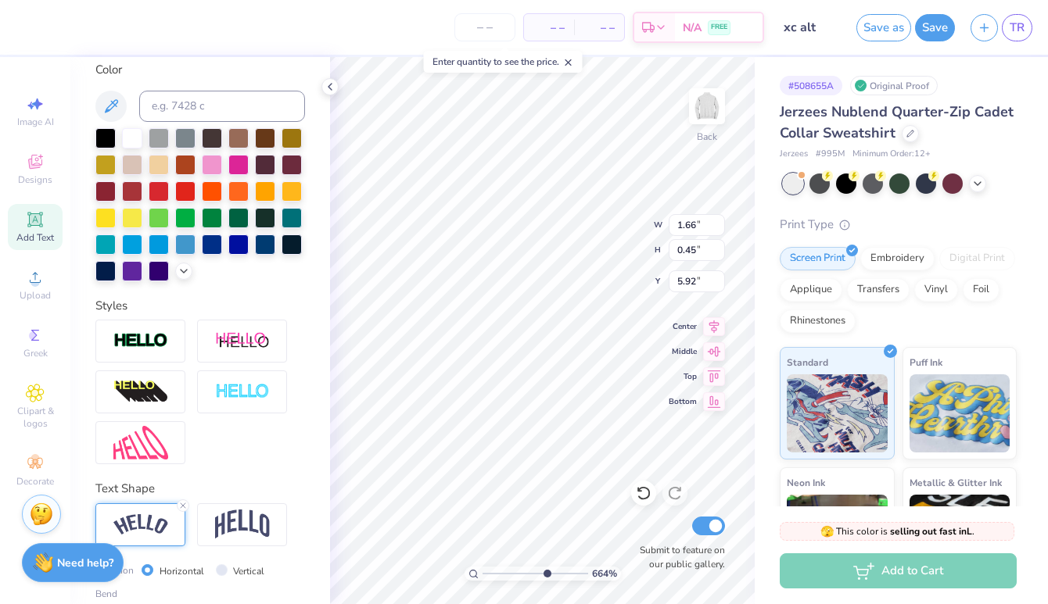
scroll to position [447, 0]
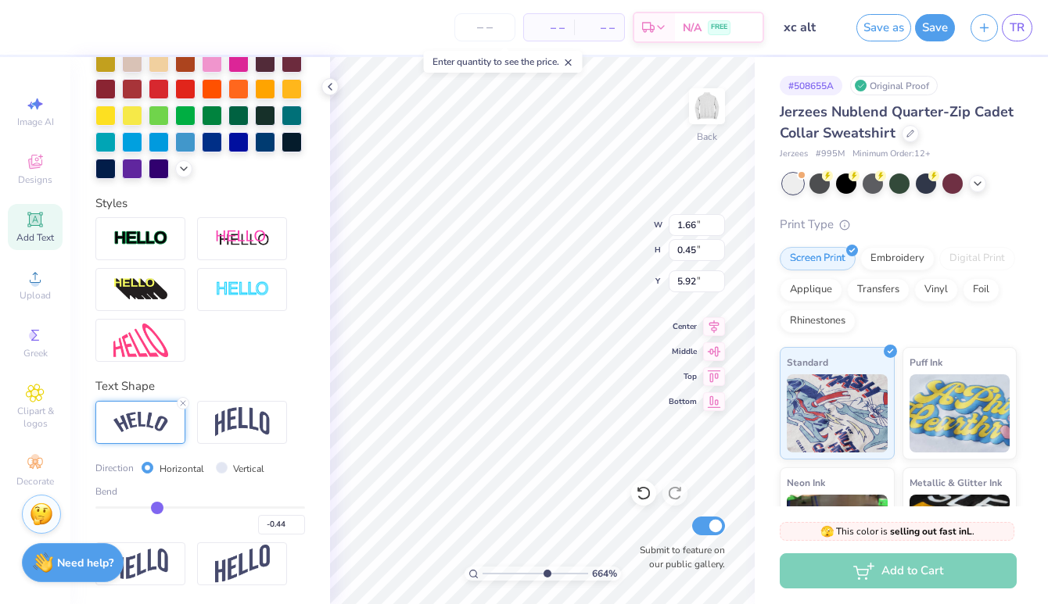
click at [156, 508] on input "range" at bounding box center [200, 508] width 210 height 2
click at [153, 509] on input "range" at bounding box center [200, 508] width 210 height 2
drag, startPoint x: 538, startPoint y: 572, endPoint x: 522, endPoint y: 554, distance: 24.4
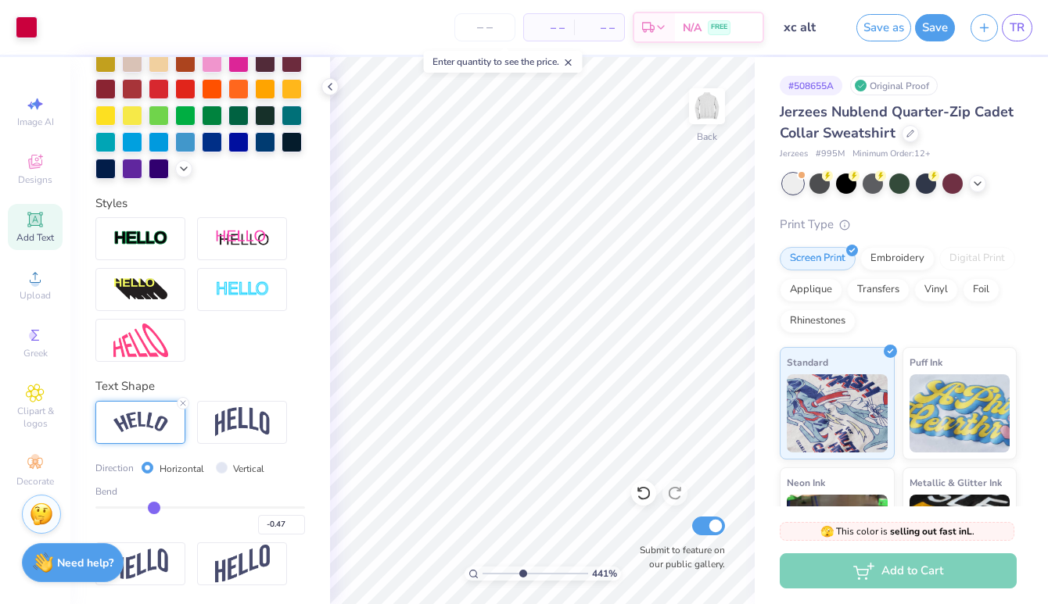
click at [522, 567] on input "range" at bounding box center [535, 574] width 106 height 14
click at [503, 568] on div "441 %" at bounding box center [542, 330] width 547 height 547
drag, startPoint x: 523, startPoint y: 575, endPoint x: 487, endPoint y: 577, distance: 36.0
click at [486, 577] on input "range" at bounding box center [535, 574] width 106 height 14
click at [933, 31] on button "Save" at bounding box center [935, 25] width 40 height 27
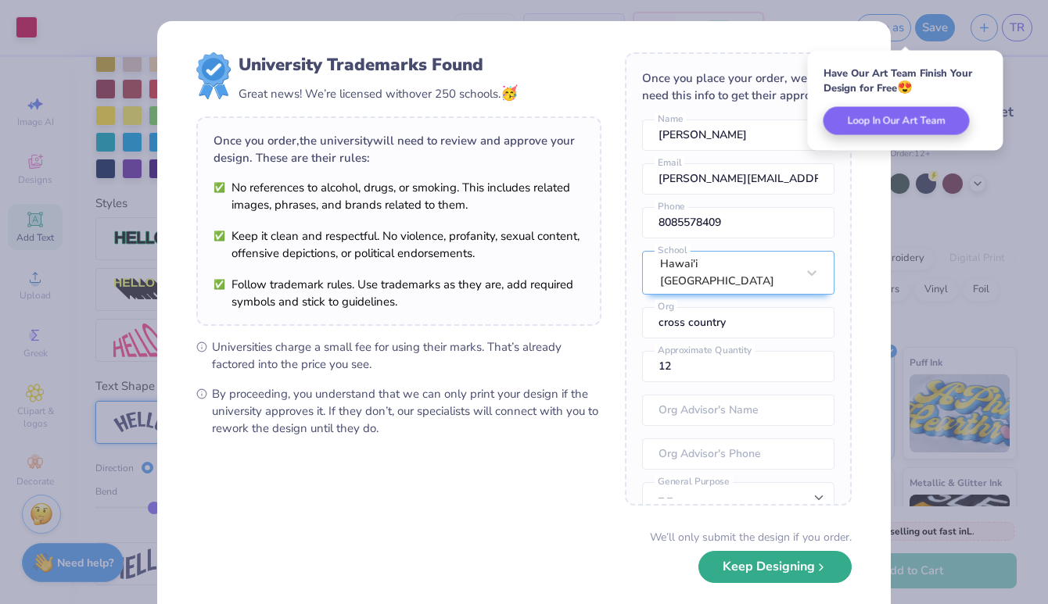
click at [758, 574] on button "Keep Designing" at bounding box center [774, 567] width 153 height 32
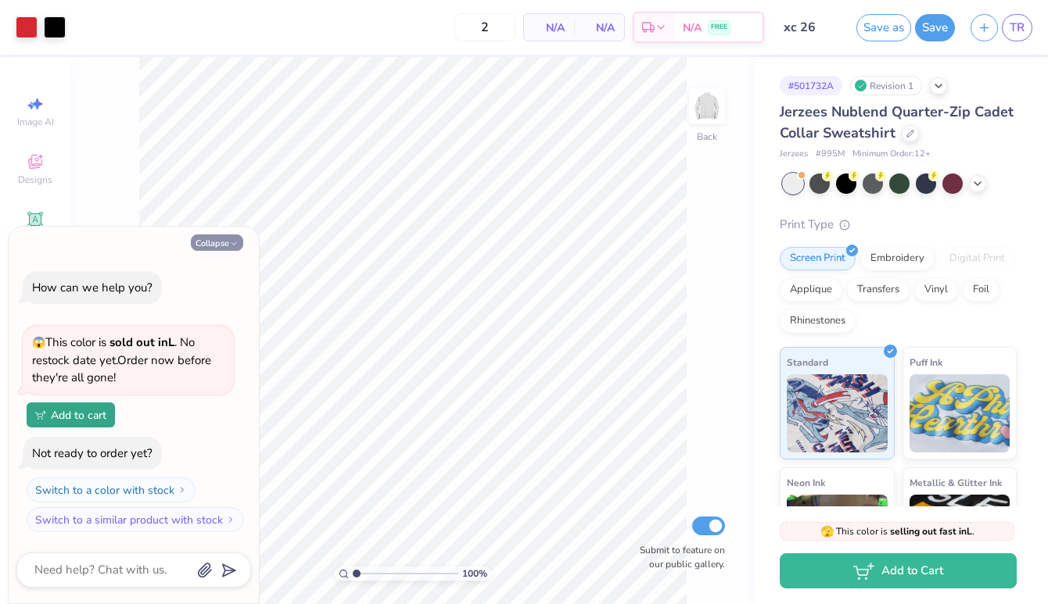
click at [232, 240] on icon "button" at bounding box center [233, 243] width 9 height 9
type textarea "x"
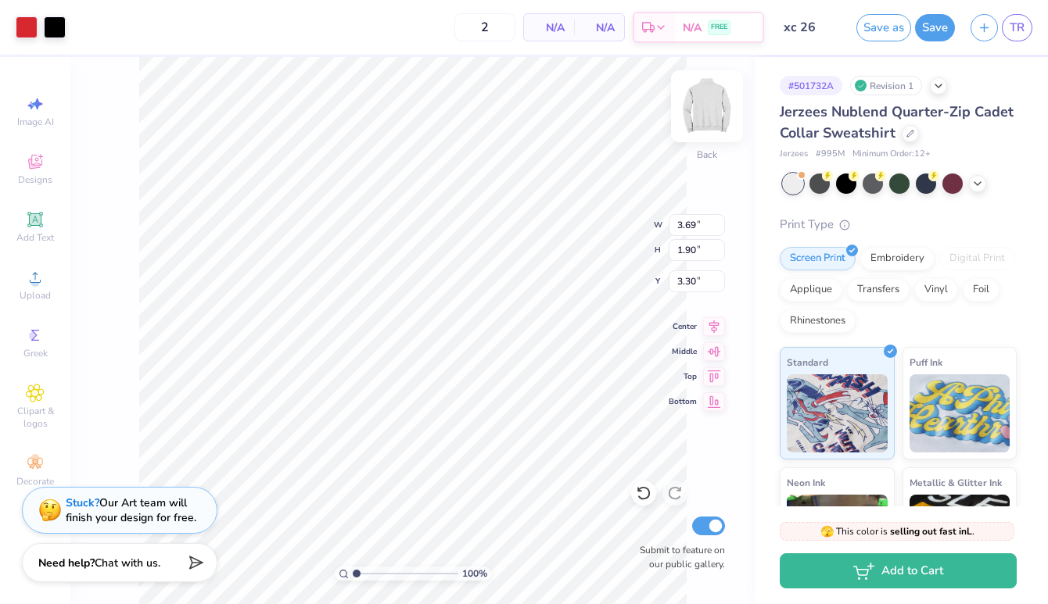
type input "3.69"
type input "1.90"
type input "3.29"
click at [930, 24] on button "Save" at bounding box center [935, 25] width 40 height 27
